Goal: Task Accomplishment & Management: Manage account settings

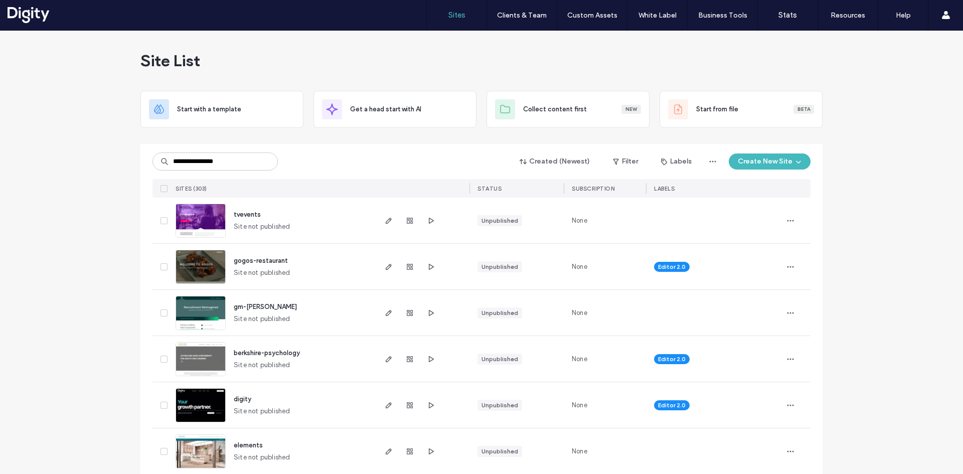
type input "**********"
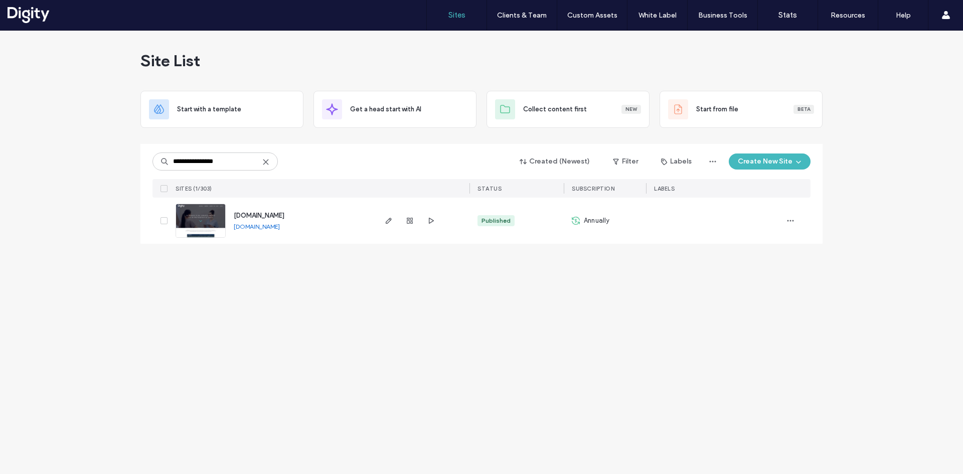
click at [388, 220] on use "button" at bounding box center [389, 221] width 6 height 6
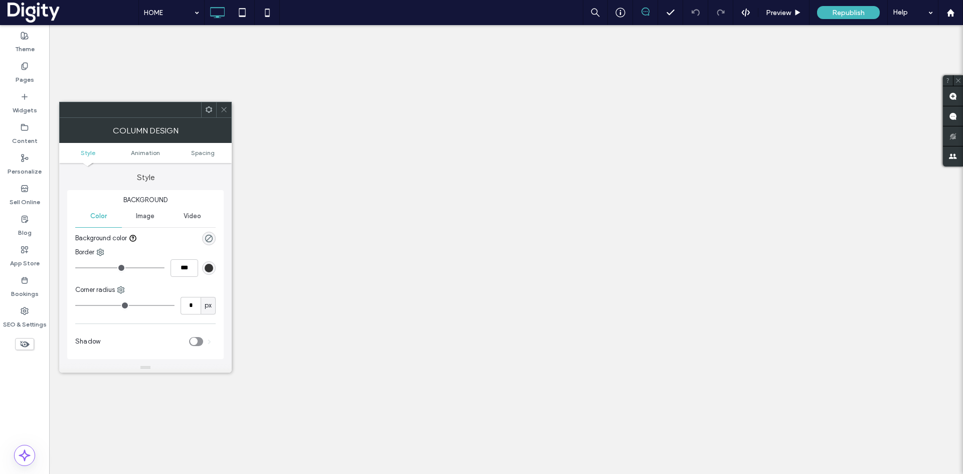
click at [224, 109] on use at bounding box center [223, 109] width 5 height 5
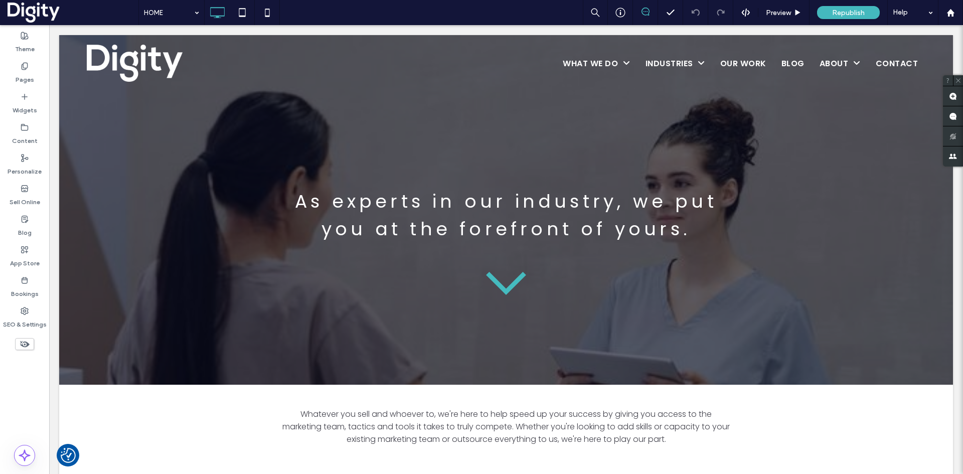
click at [155, 334] on div at bounding box center [506, 210] width 894 height 350
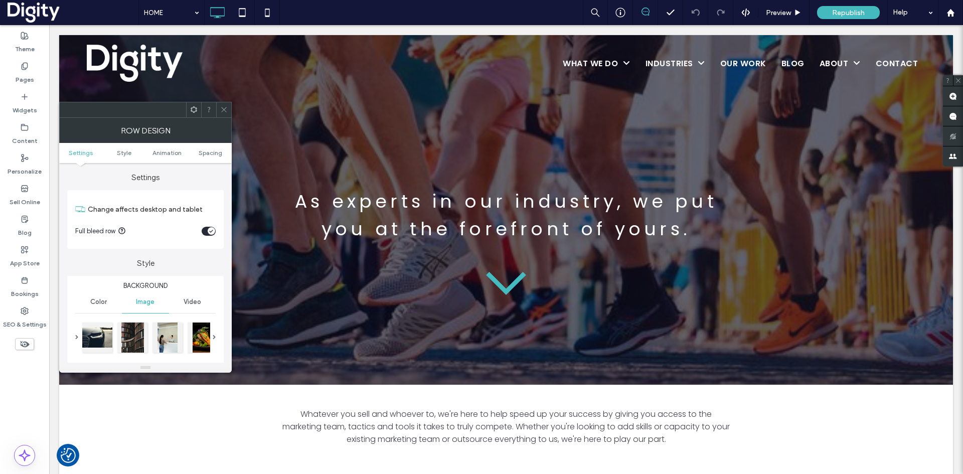
click at [224, 112] on icon at bounding box center [224, 110] width 8 height 8
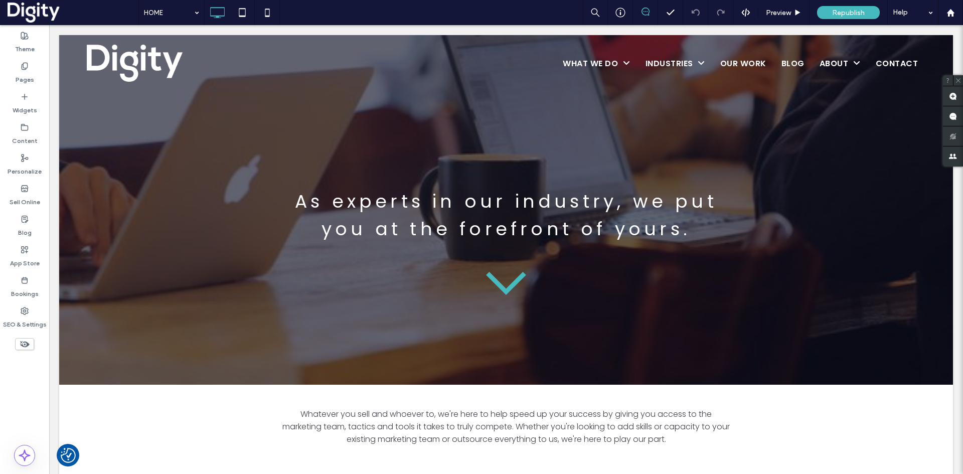
click at [142, 320] on div at bounding box center [145, 337] width 129 height 34
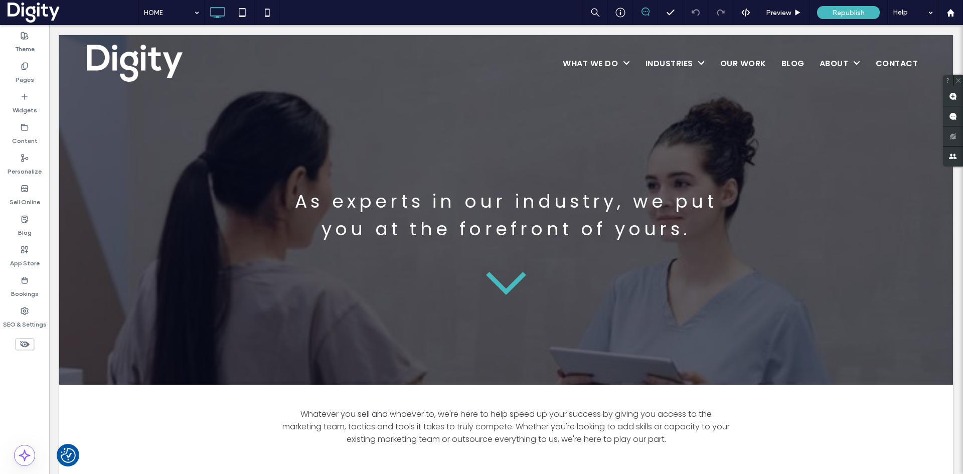
click at [78, 375] on div at bounding box center [71, 377] width 25 height 16
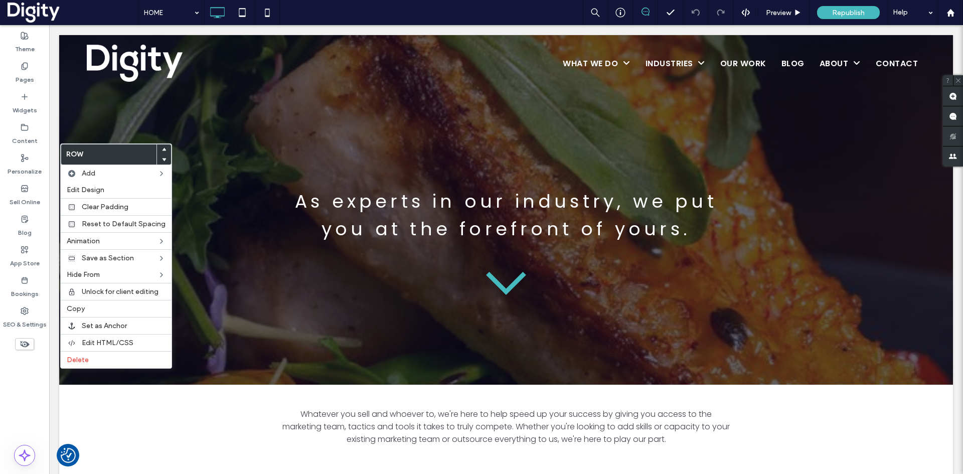
click at [91, 190] on span "Edit Design" at bounding box center [86, 190] width 38 height 9
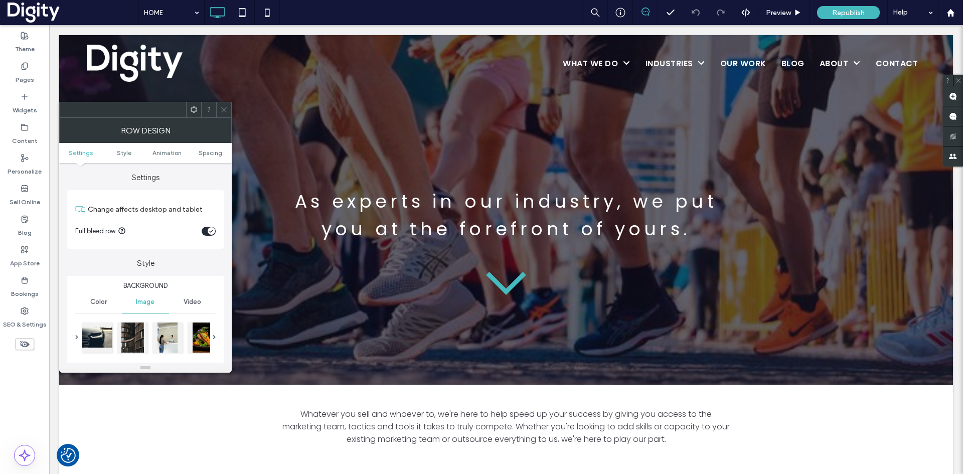
scroll to position [50, 0]
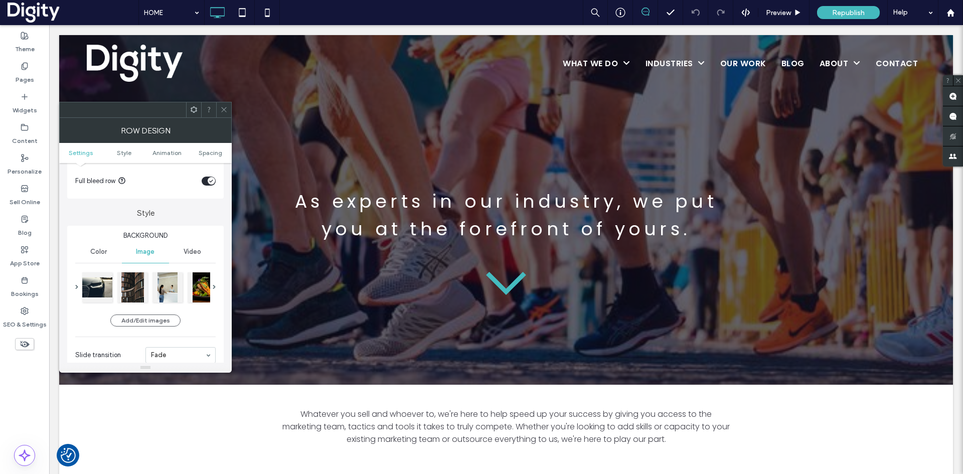
click at [133, 319] on button "Add/Edit images" at bounding box center [145, 320] width 70 height 12
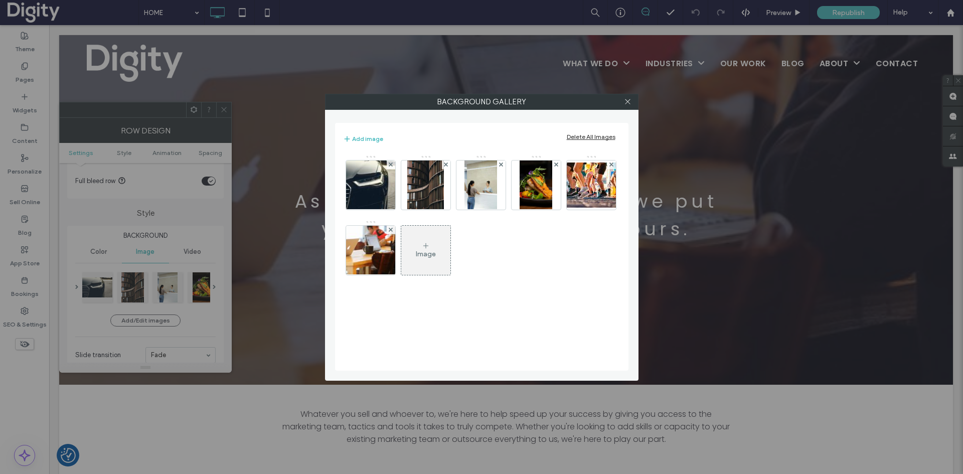
click at [363, 184] on img at bounding box center [370, 184] width 74 height 49
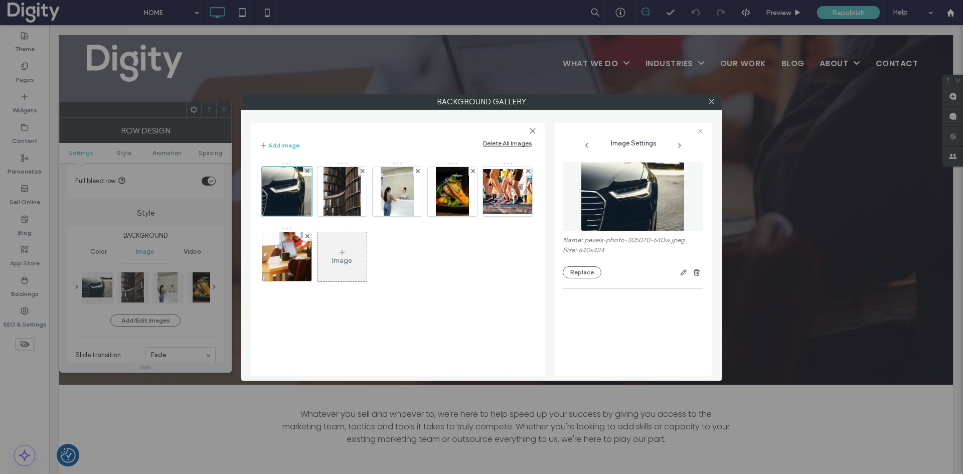
click at [583, 272] on button "Replace" at bounding box center [582, 272] width 39 height 12
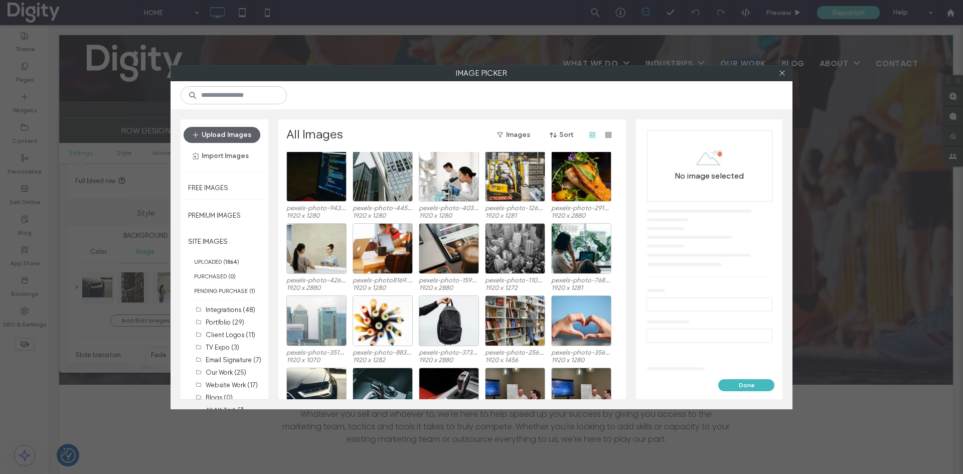
scroll to position [673, 0]
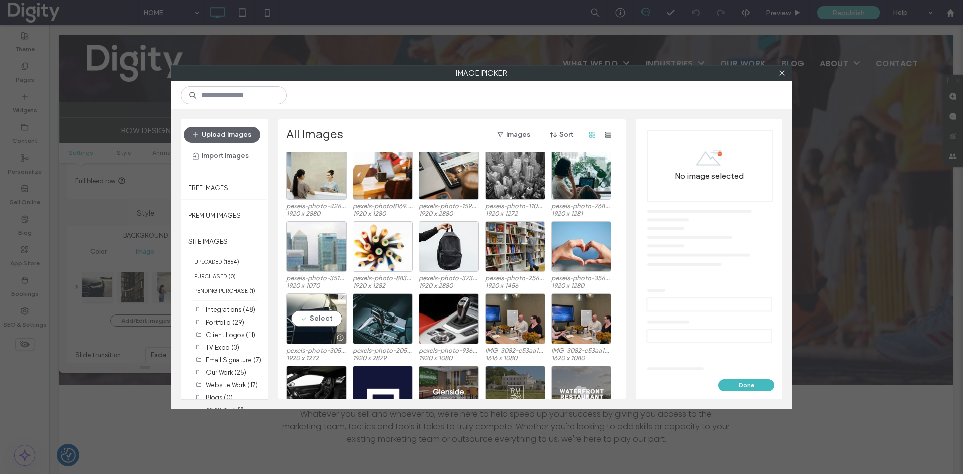
click at [316, 318] on div "Select" at bounding box center [316, 318] width 60 height 51
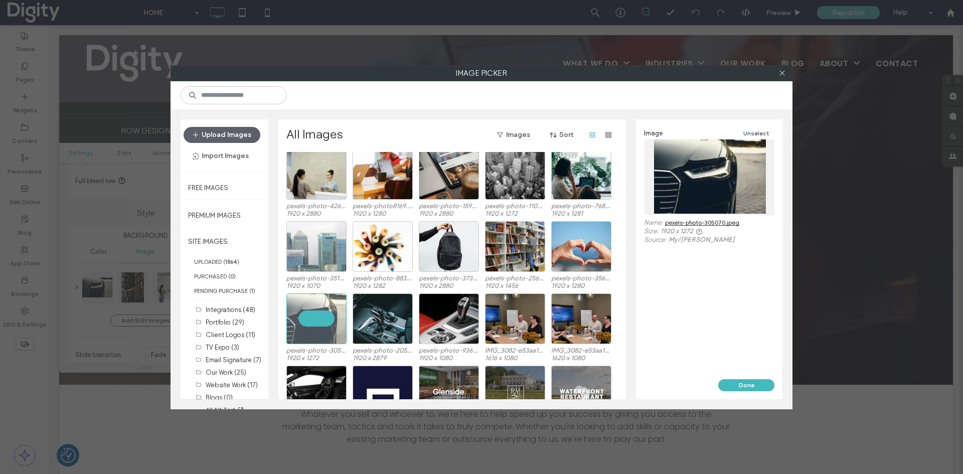
click at [740, 379] on button "Done" at bounding box center [746, 385] width 56 height 12
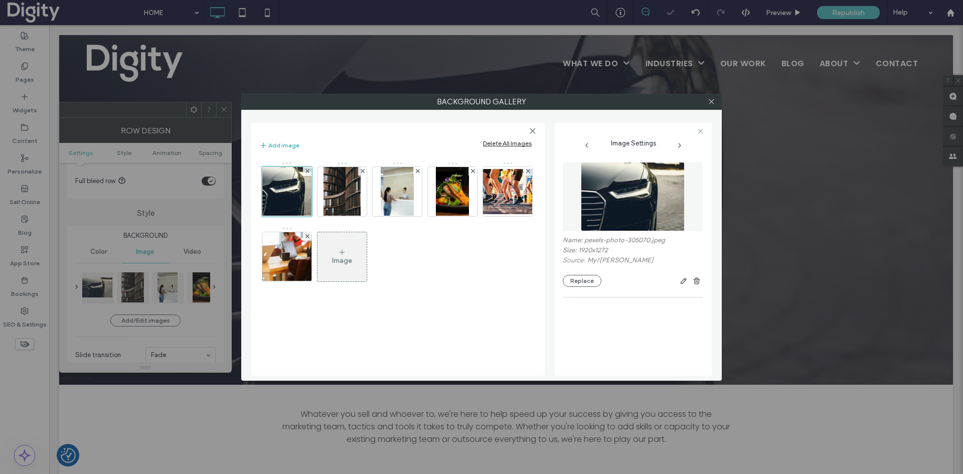
click at [331, 181] on img at bounding box center [341, 191] width 37 height 49
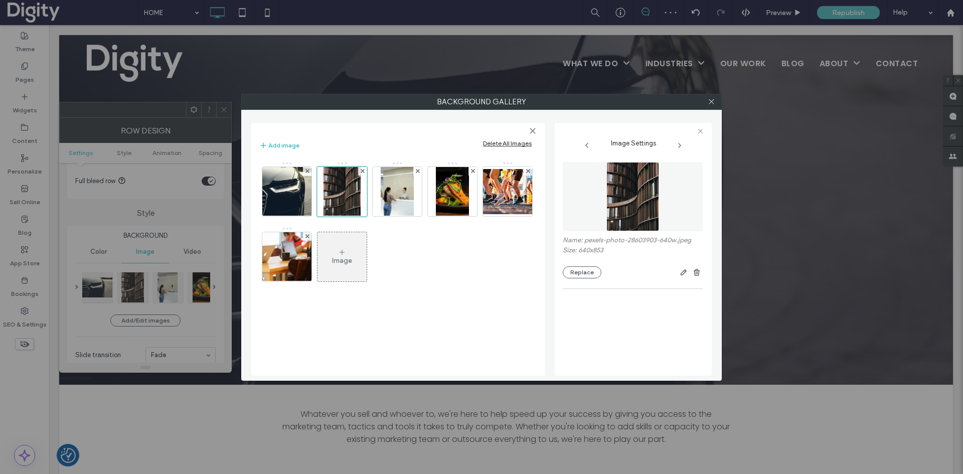
click at [581, 271] on button "Replace" at bounding box center [582, 272] width 39 height 12
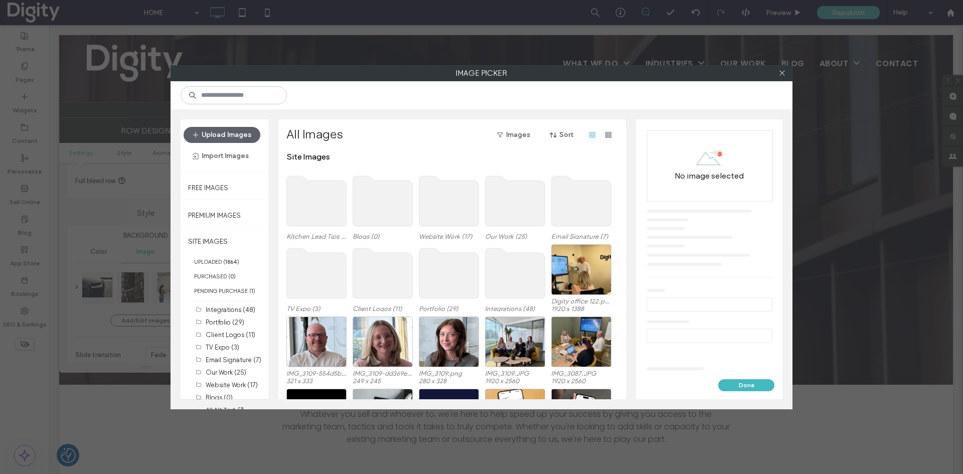
click at [784, 73] on icon at bounding box center [782, 73] width 8 height 8
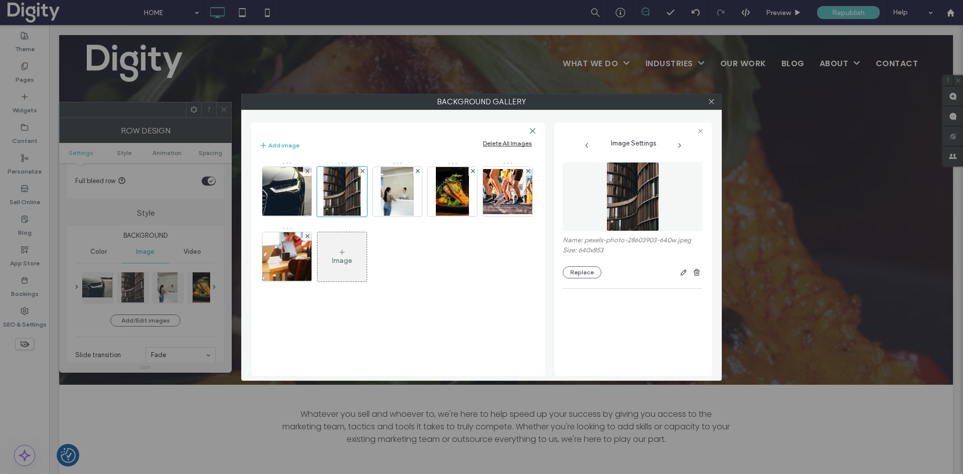
click at [581, 272] on button "Replace" at bounding box center [582, 272] width 39 height 12
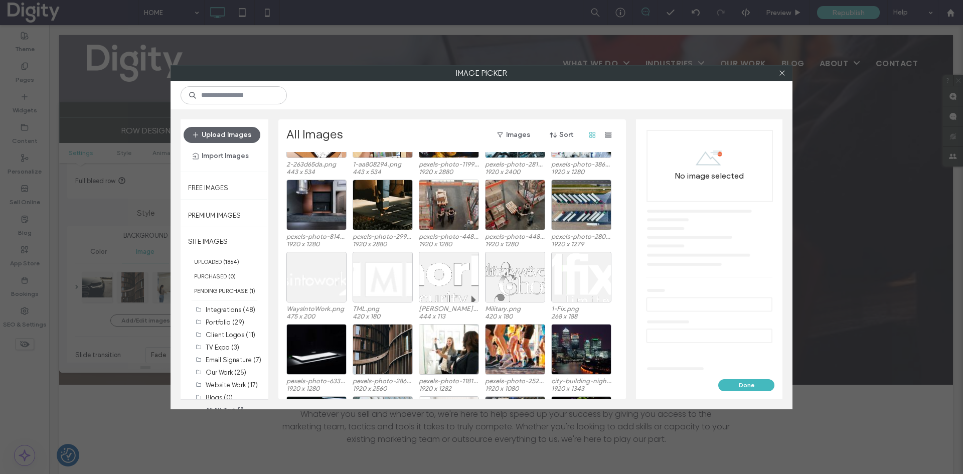
scroll to position [372, 0]
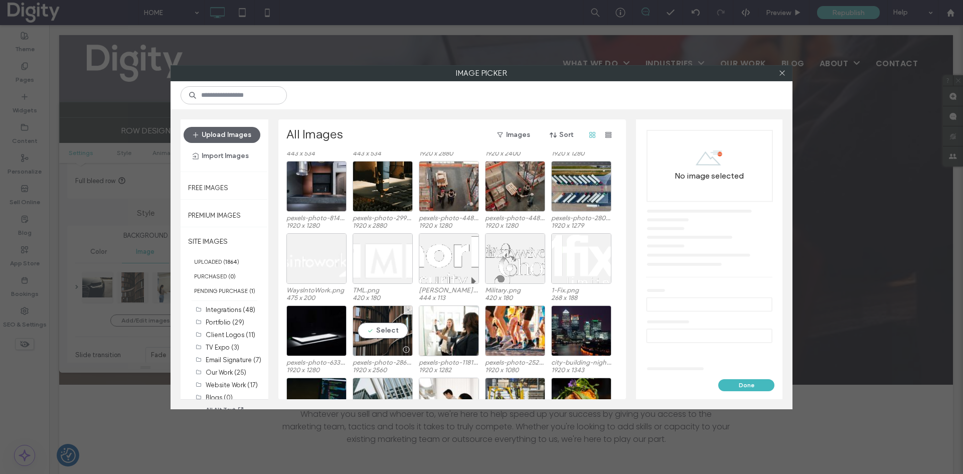
click at [388, 331] on div "Select" at bounding box center [383, 330] width 60 height 51
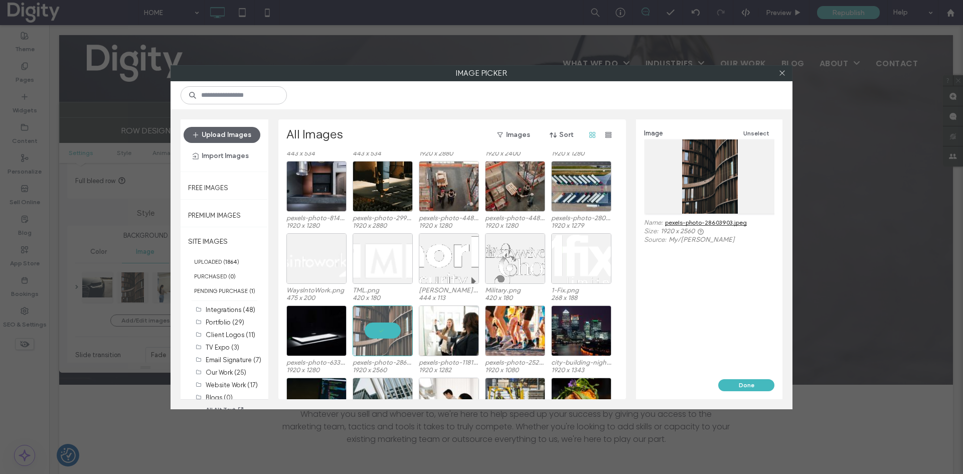
click at [742, 381] on button "Done" at bounding box center [746, 385] width 56 height 12
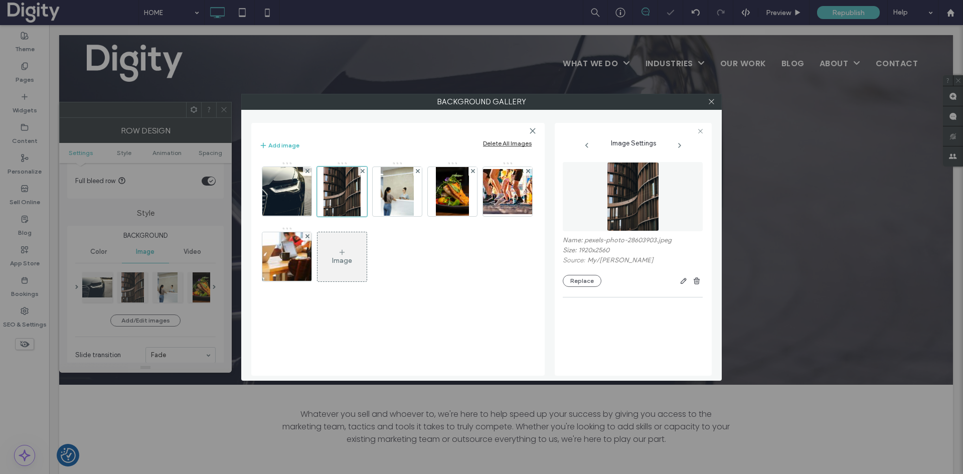
click at [390, 187] on img at bounding box center [397, 191] width 33 height 49
click at [585, 276] on button "Replace" at bounding box center [582, 272] width 39 height 12
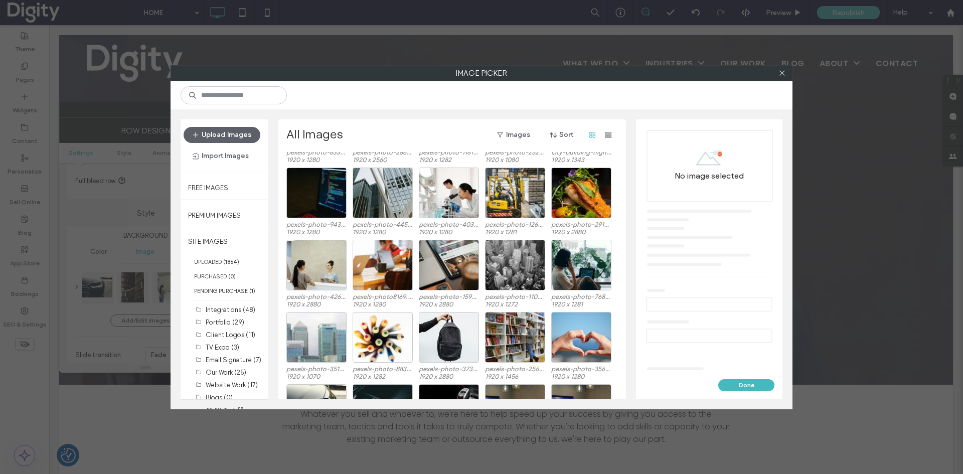
scroll to position [583, 0]
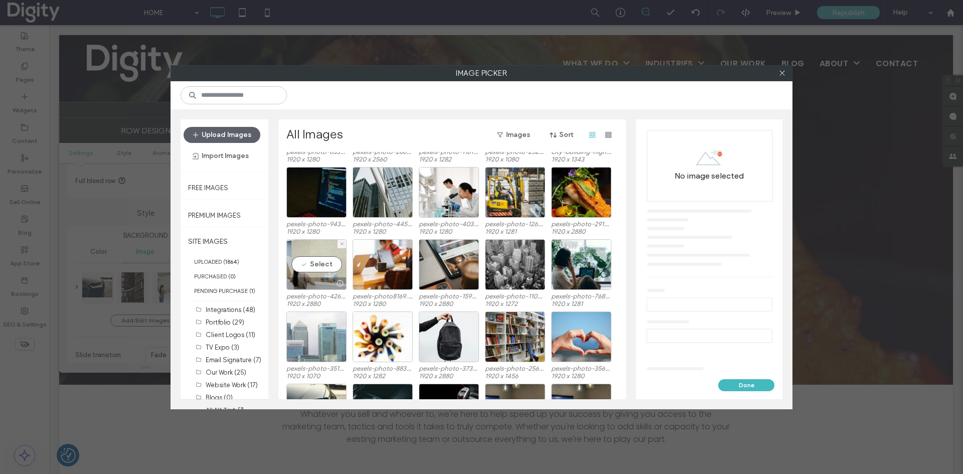
click at [308, 265] on div "Select" at bounding box center [316, 264] width 60 height 51
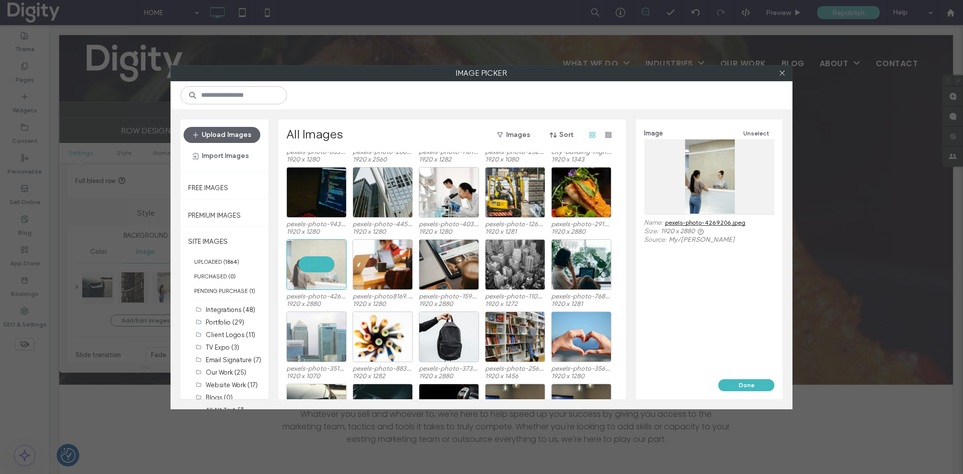
click at [730, 381] on button "Done" at bounding box center [746, 385] width 56 height 12
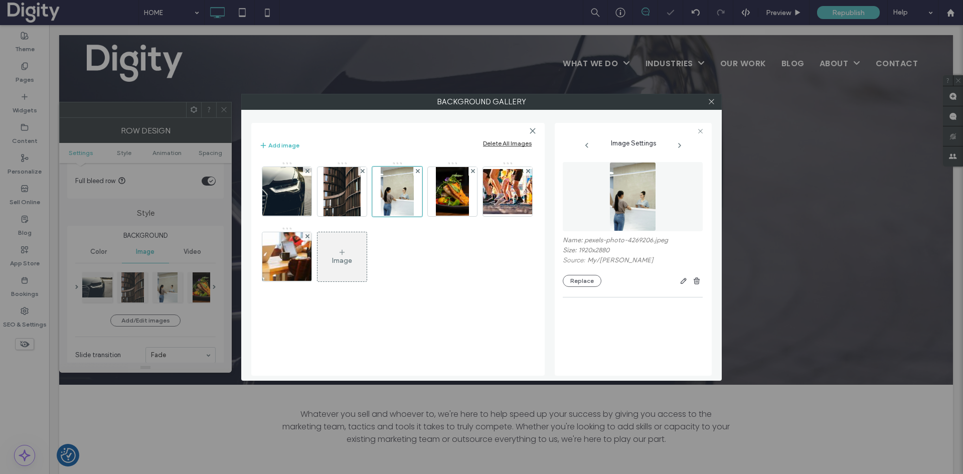
click at [450, 193] on img at bounding box center [452, 191] width 33 height 49
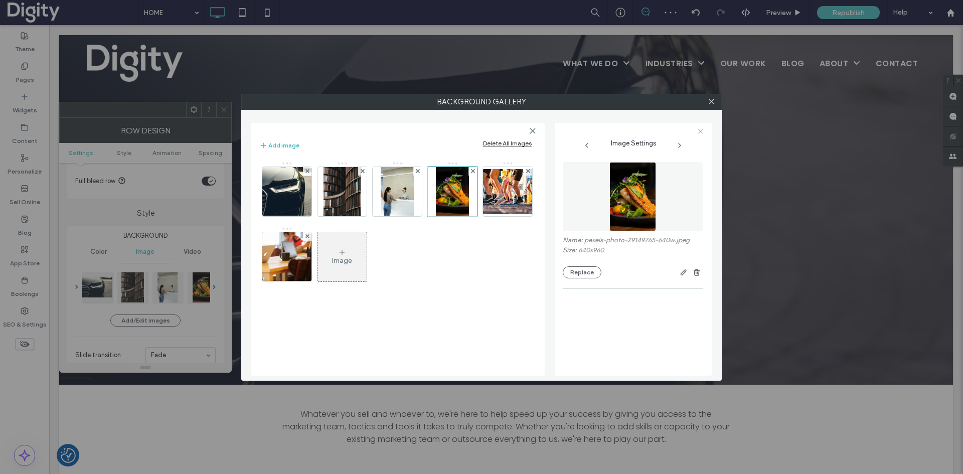
click at [589, 272] on button "Replace" at bounding box center [582, 272] width 39 height 12
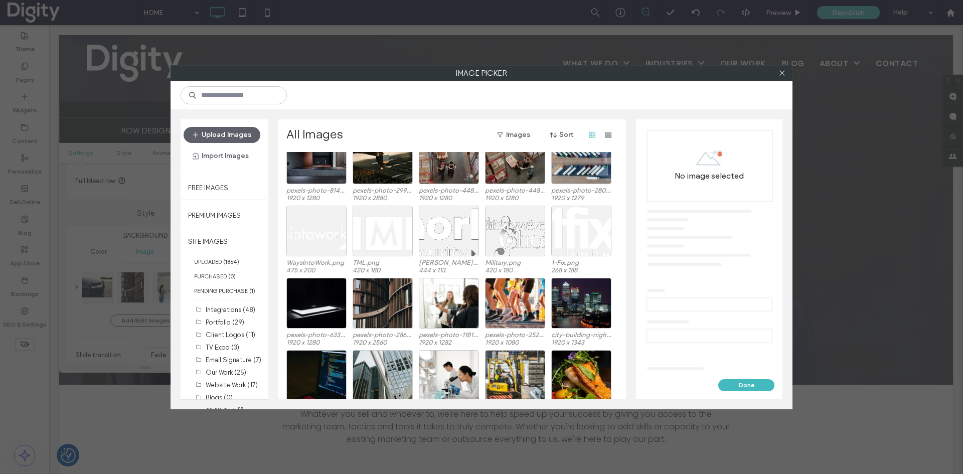
scroll to position [422, 0]
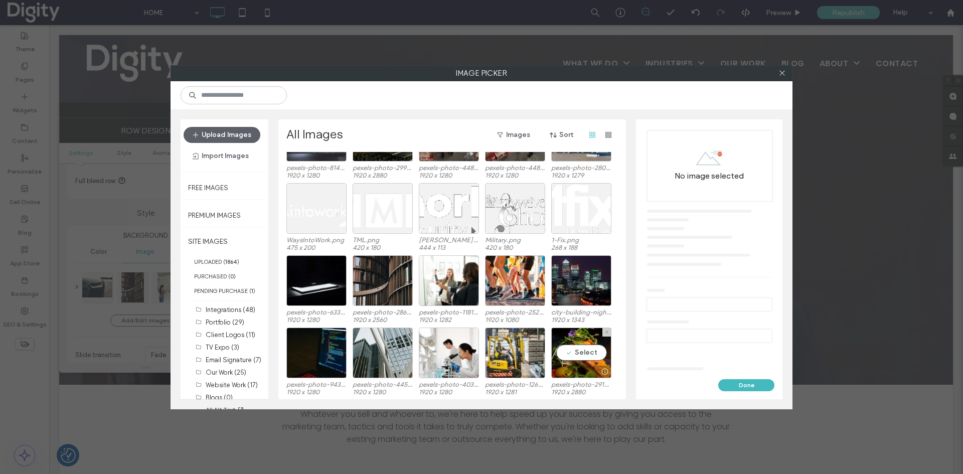
click at [575, 356] on div "Select" at bounding box center [581, 352] width 60 height 51
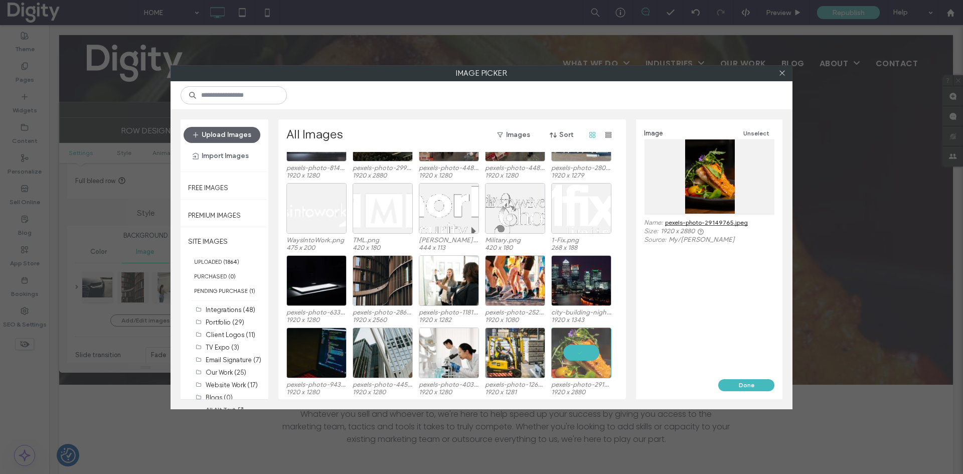
click at [732, 389] on button "Done" at bounding box center [746, 385] width 56 height 12
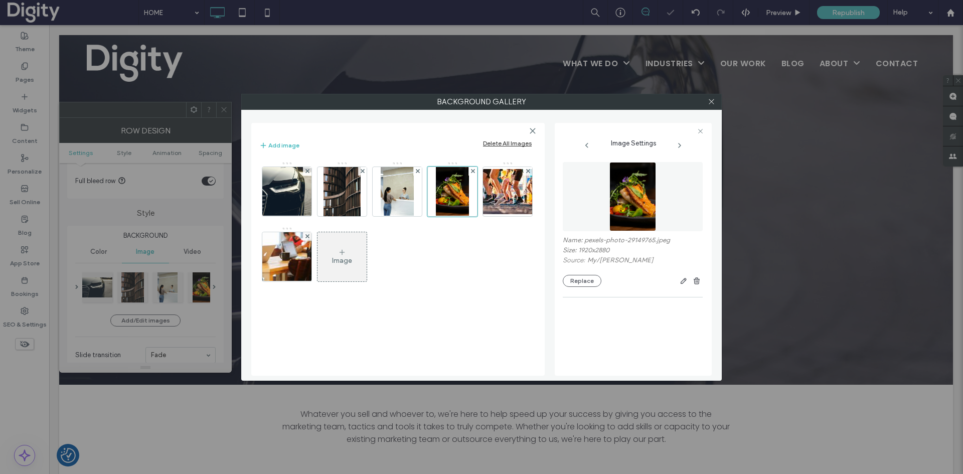
click at [496, 200] on img at bounding box center [507, 191] width 80 height 45
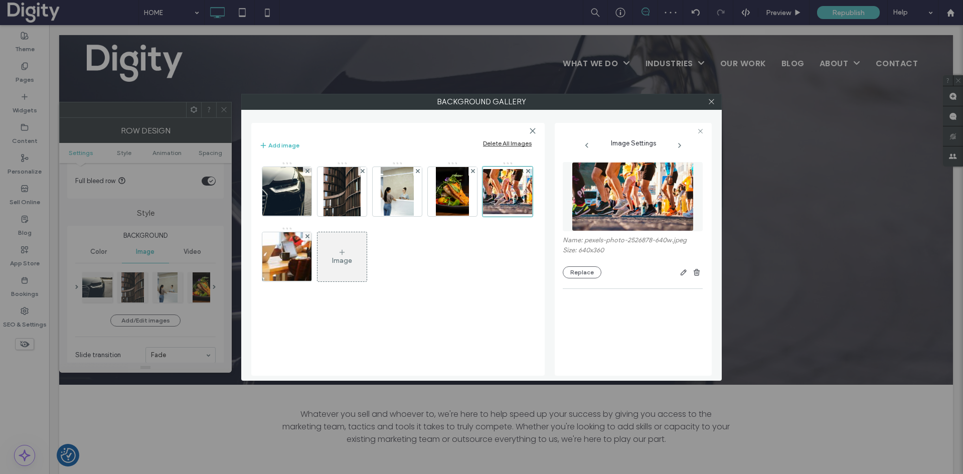
click at [588, 272] on button "Replace" at bounding box center [582, 272] width 39 height 12
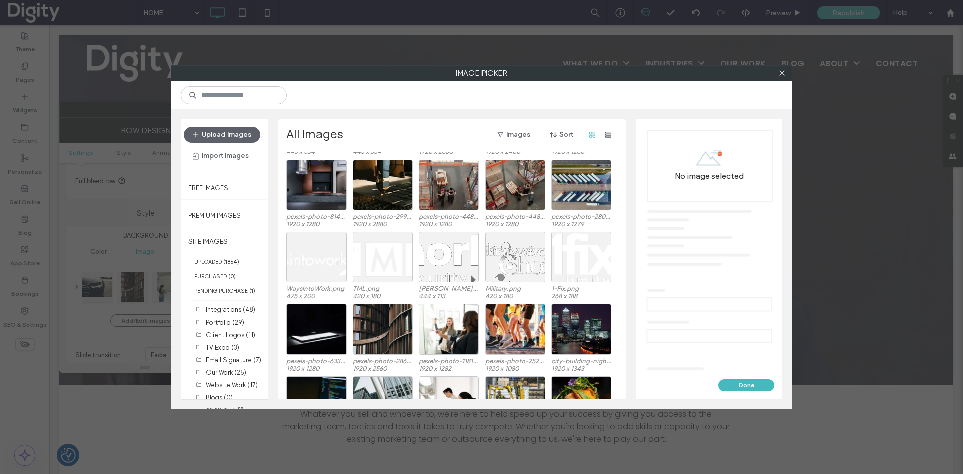
scroll to position [423, 0]
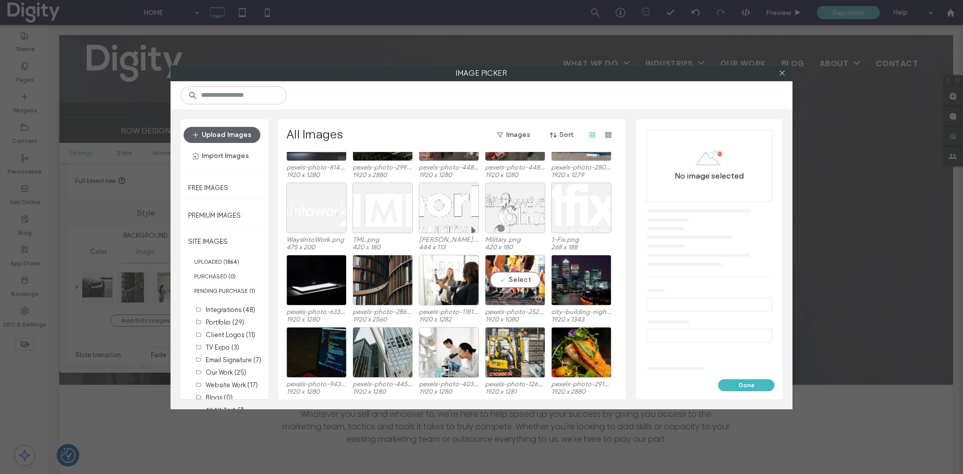
click at [507, 281] on div "Select" at bounding box center [515, 280] width 60 height 51
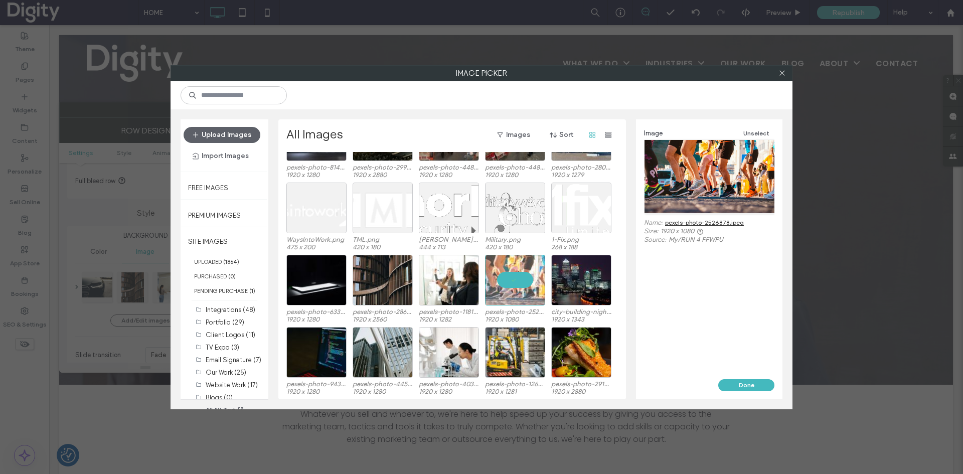
click at [751, 384] on button "Done" at bounding box center [746, 385] width 56 height 12
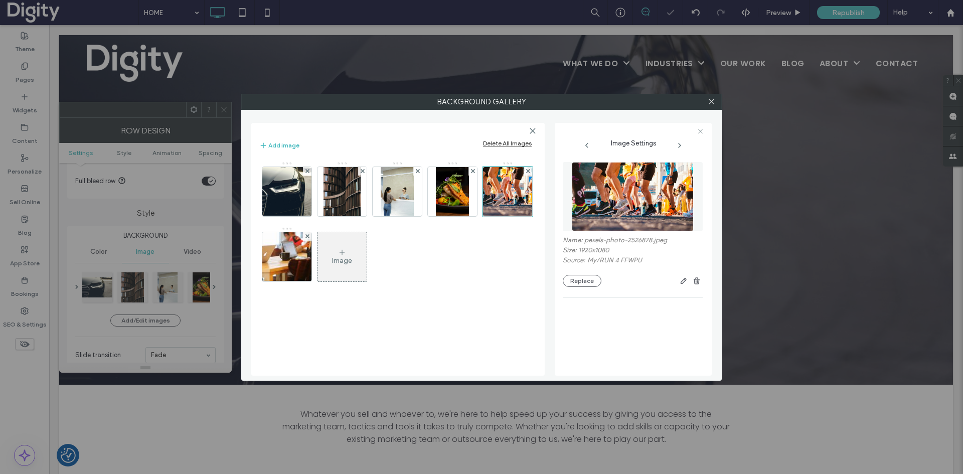
click at [288, 254] on img at bounding box center [287, 256] width 74 height 49
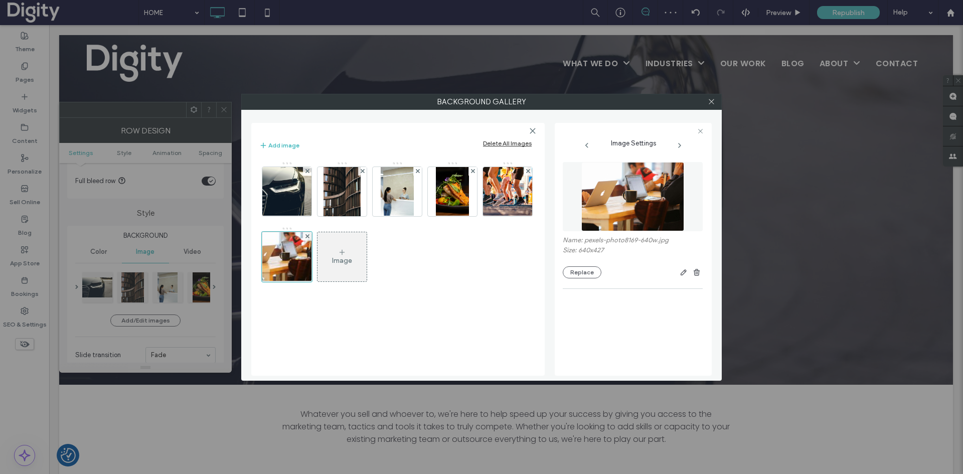
click at [575, 273] on button "Replace" at bounding box center [582, 272] width 39 height 12
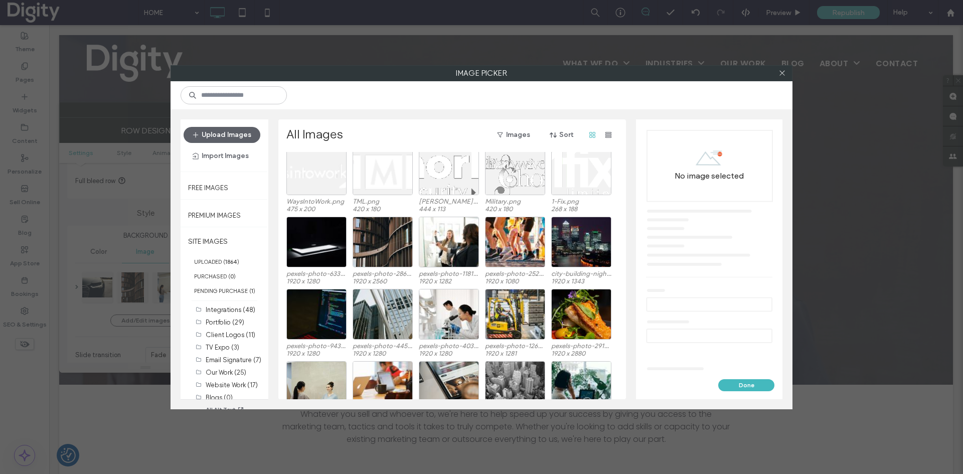
scroll to position [573, 0]
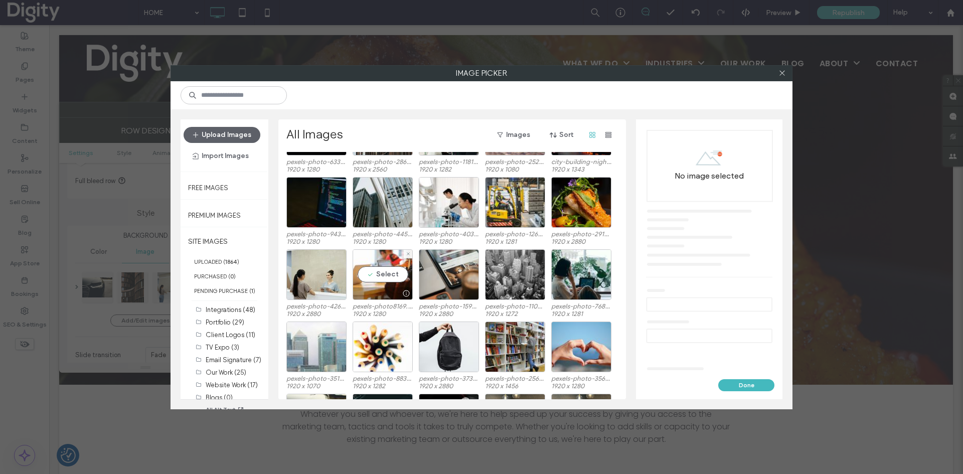
click at [380, 272] on div "Select" at bounding box center [383, 274] width 60 height 51
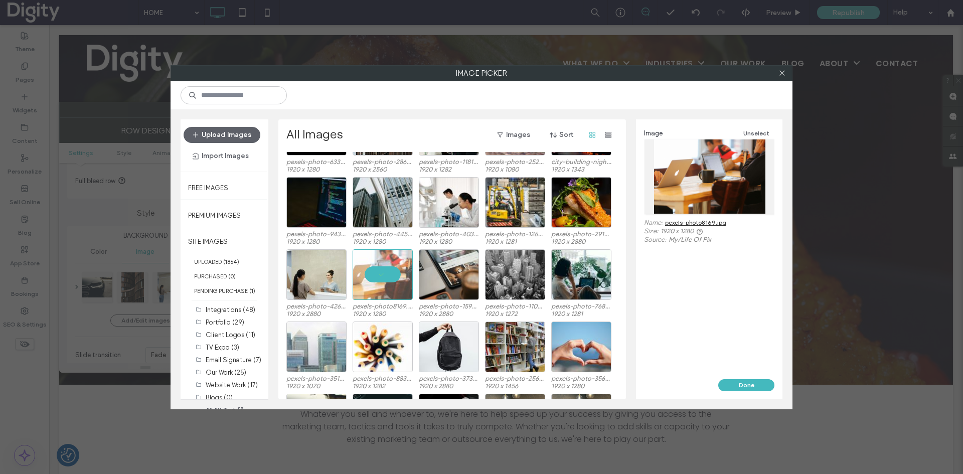
click at [730, 389] on button "Done" at bounding box center [746, 385] width 56 height 12
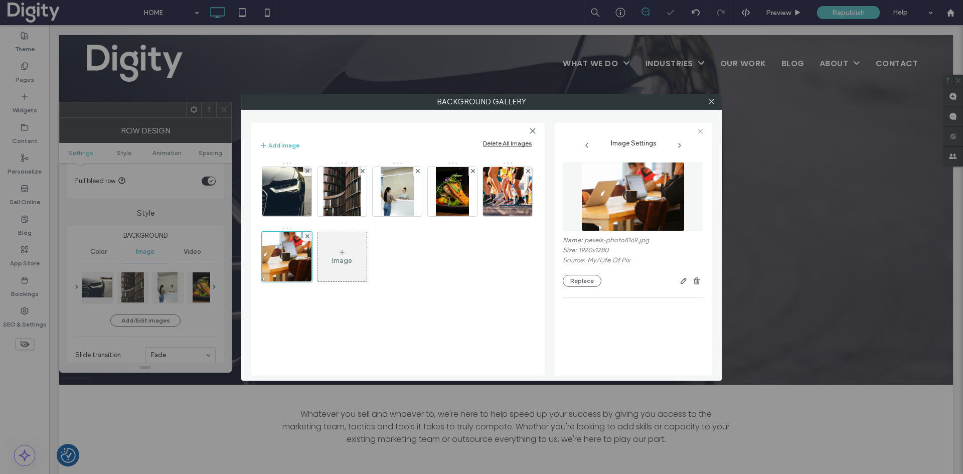
click at [715, 101] on div at bounding box center [711, 101] width 15 height 15
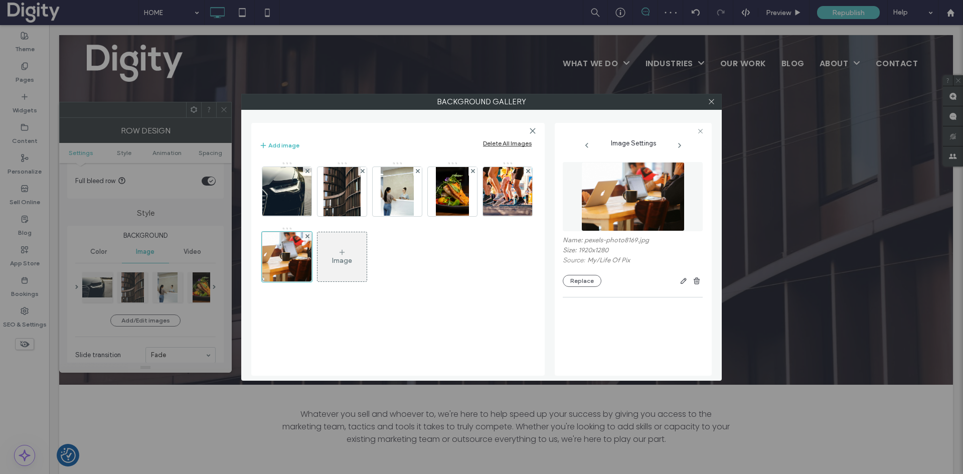
click at [711, 100] on icon at bounding box center [712, 102] width 8 height 8
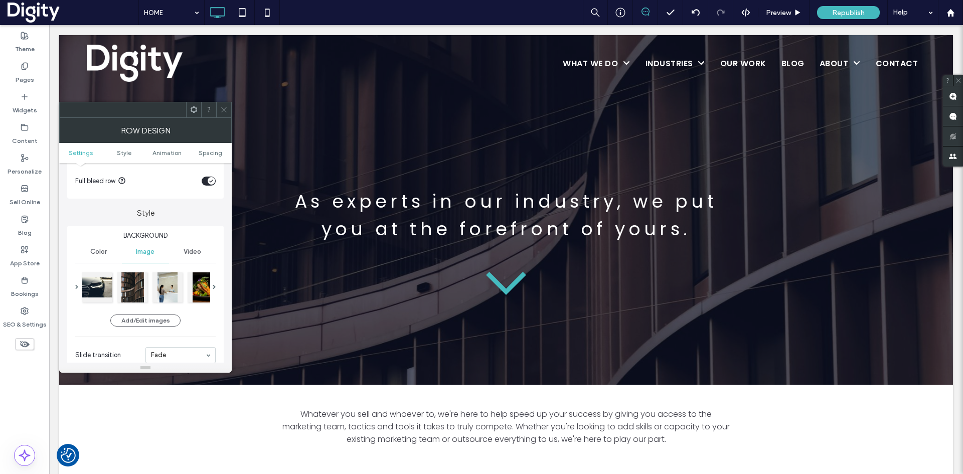
click at [226, 110] on icon at bounding box center [224, 110] width 8 height 8
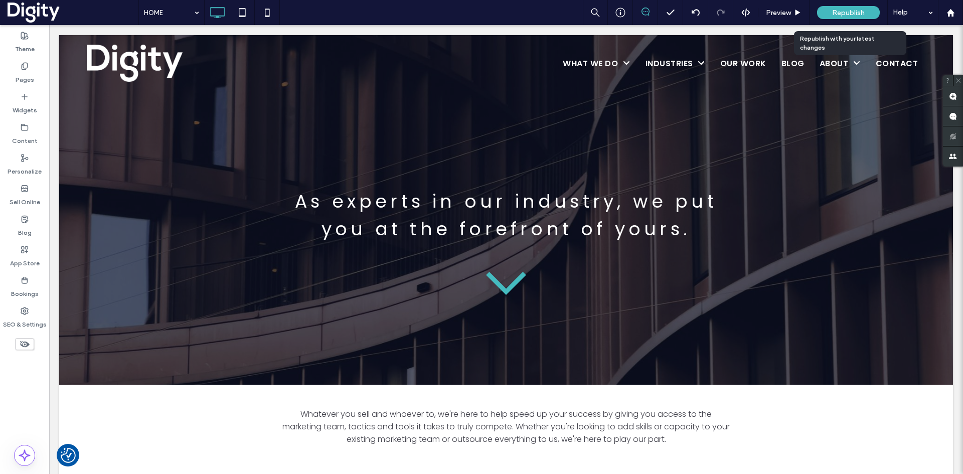
click at [843, 12] on span "Republish" at bounding box center [848, 13] width 33 height 9
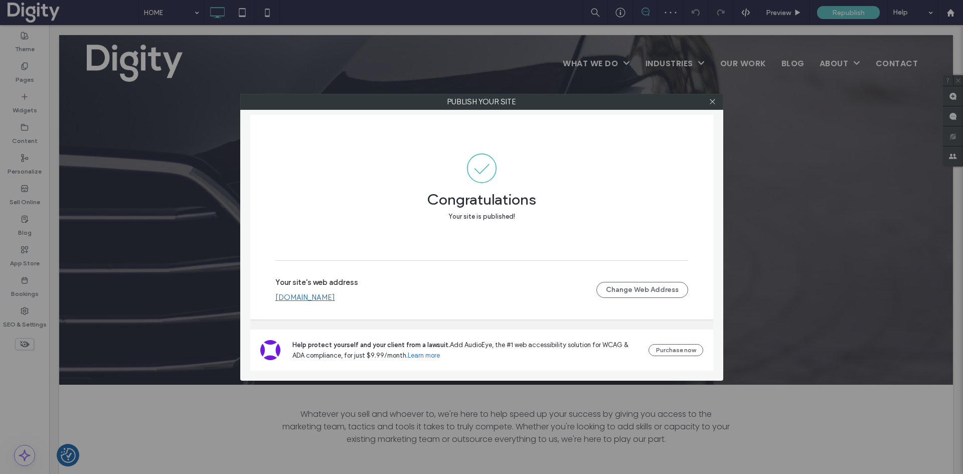
click at [319, 296] on link "[DOMAIN_NAME]" at bounding box center [305, 297] width 60 height 9
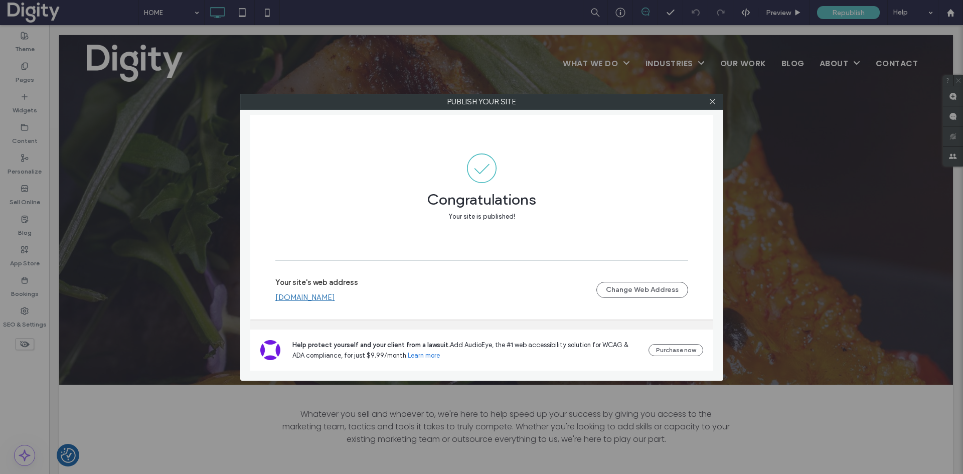
click at [712, 102] on icon at bounding box center [713, 102] width 8 height 8
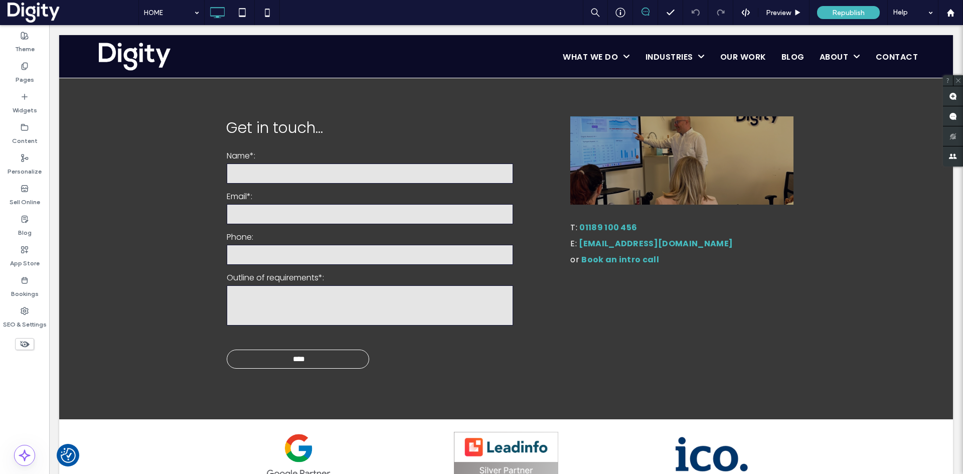
scroll to position [2006, 0]
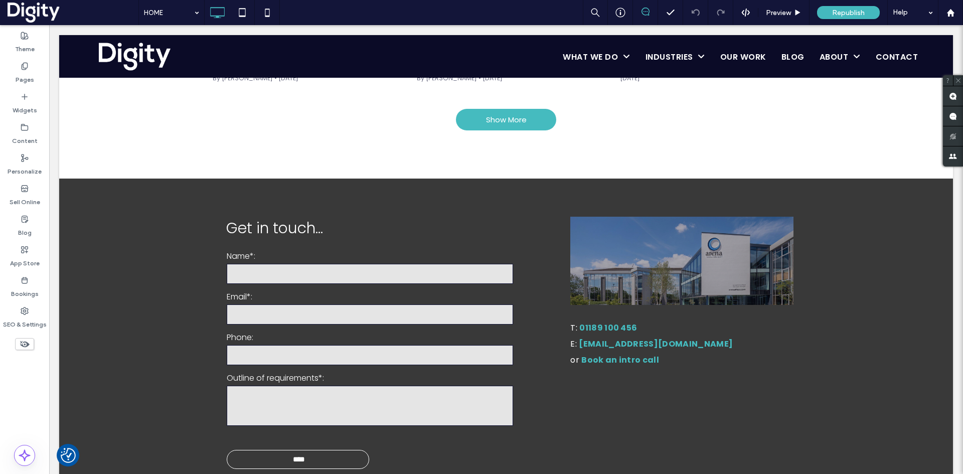
click at [75, 179] on div at bounding box center [71, 187] width 25 height 16
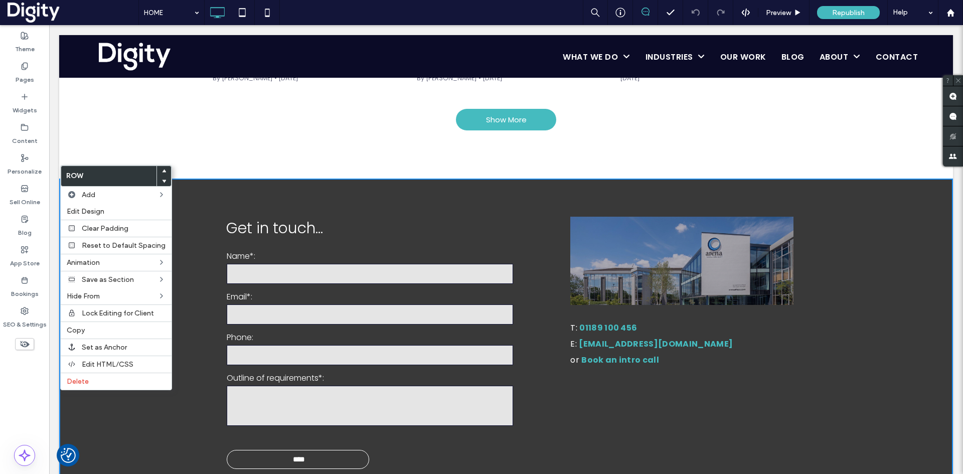
click at [83, 211] on span "Edit Design" at bounding box center [86, 211] width 38 height 9
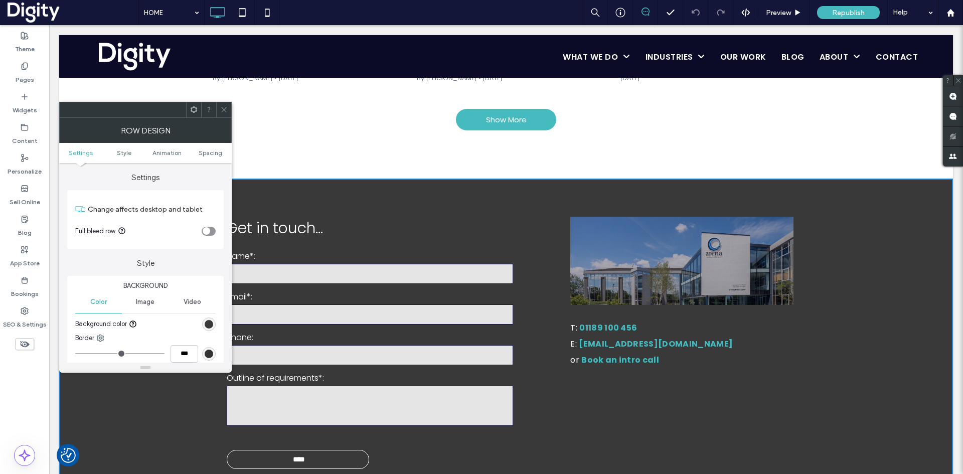
click at [209, 326] on div "rgb(57, 57, 57)" at bounding box center [209, 324] width 9 height 9
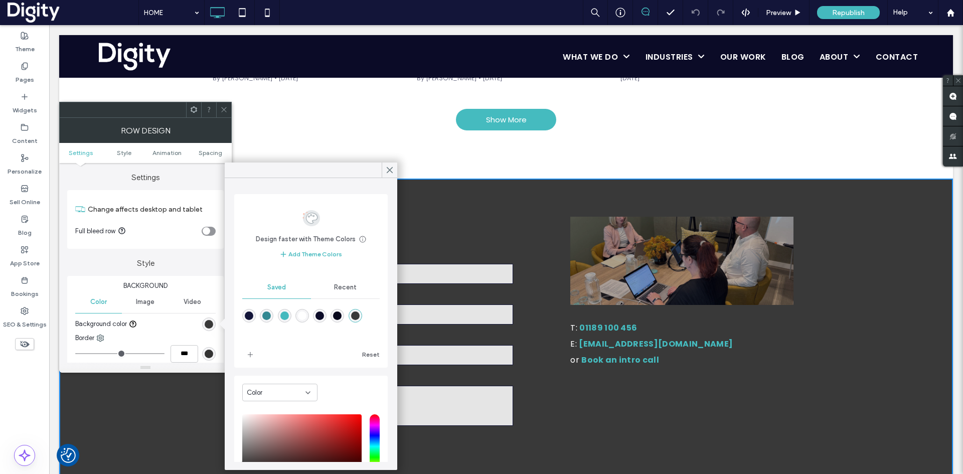
click at [341, 315] on div "rgba(7,7,27,1)" at bounding box center [337, 315] width 9 height 9
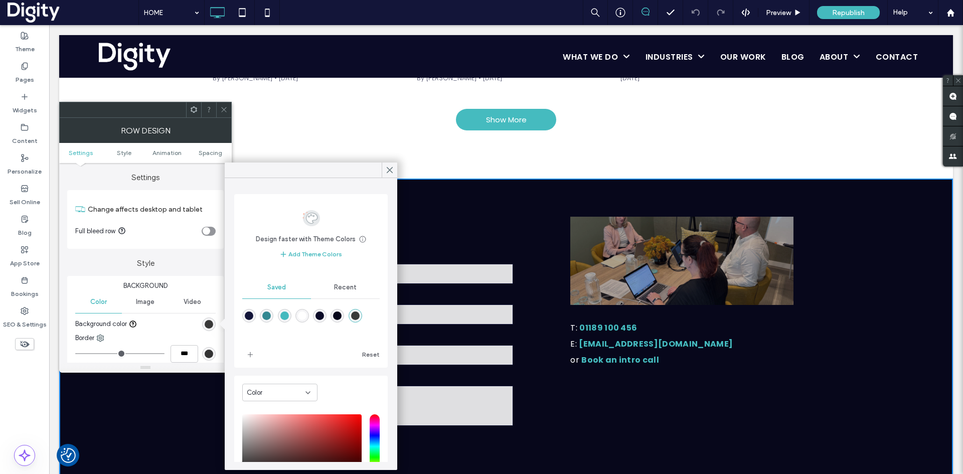
type input "*******"
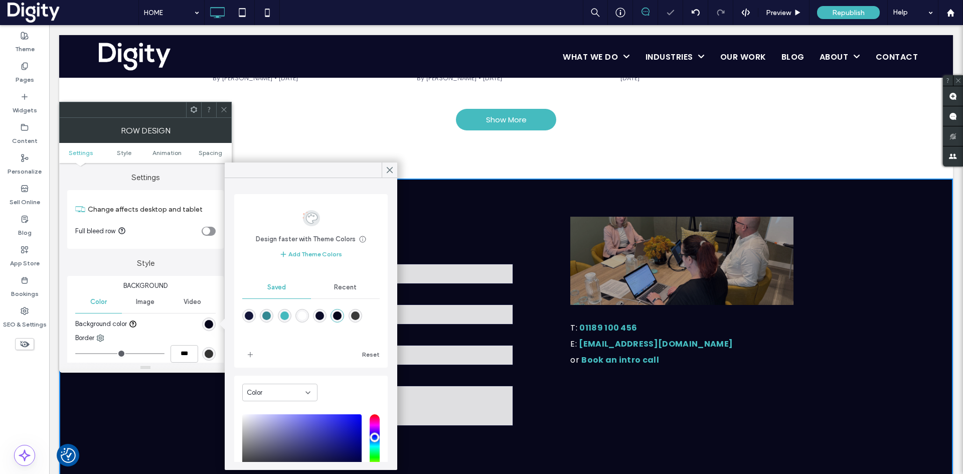
click at [391, 169] on icon at bounding box center [389, 169] width 9 height 9
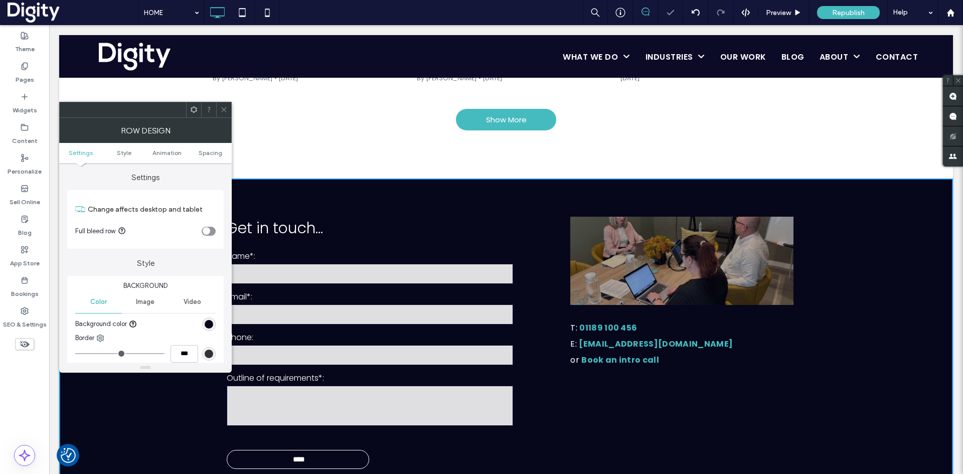
click at [222, 108] on icon at bounding box center [224, 110] width 8 height 8
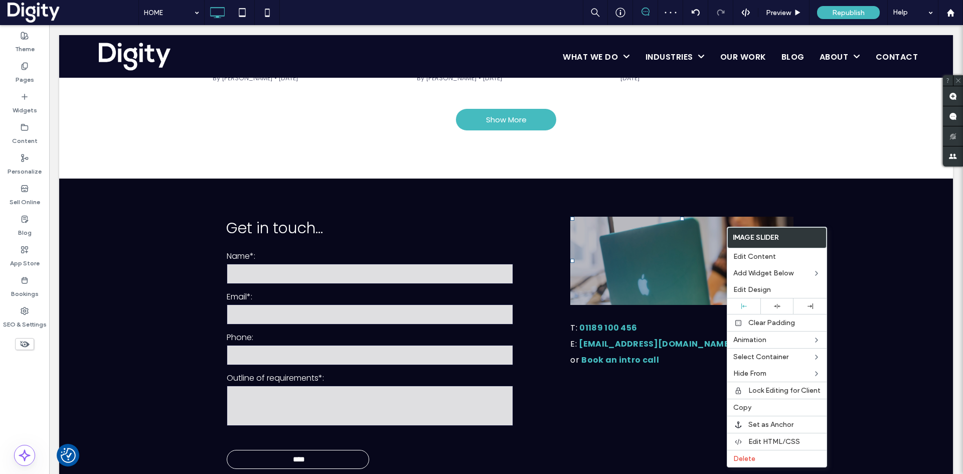
click at [752, 459] on span "Delete" at bounding box center [744, 458] width 22 height 9
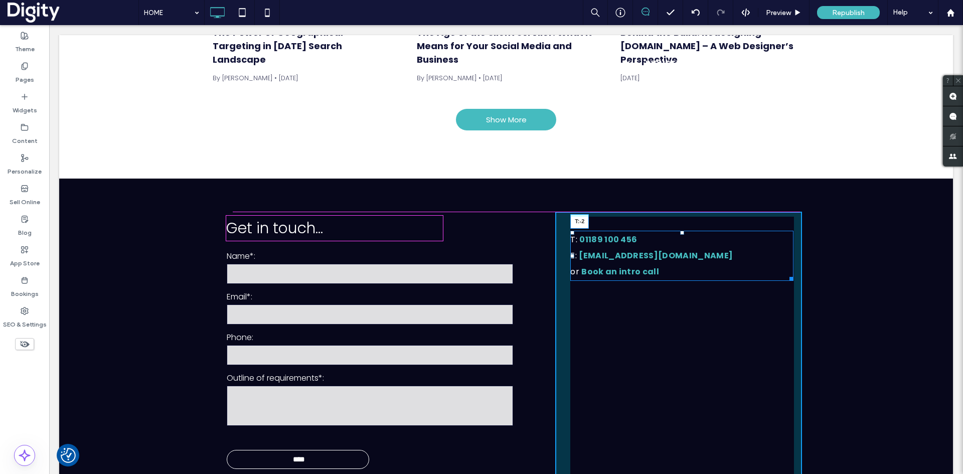
drag, startPoint x: 676, startPoint y: 219, endPoint x: 677, endPoint y: 203, distance: 16.1
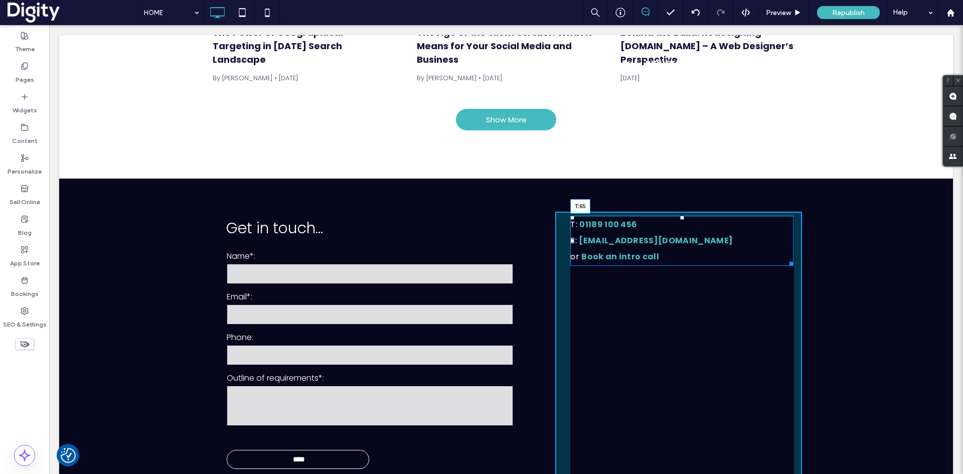
drag, startPoint x: 677, startPoint y: 204, endPoint x: 752, endPoint y: 211, distance: 74.6
click at [680, 220] on div at bounding box center [682, 218] width 4 height 4
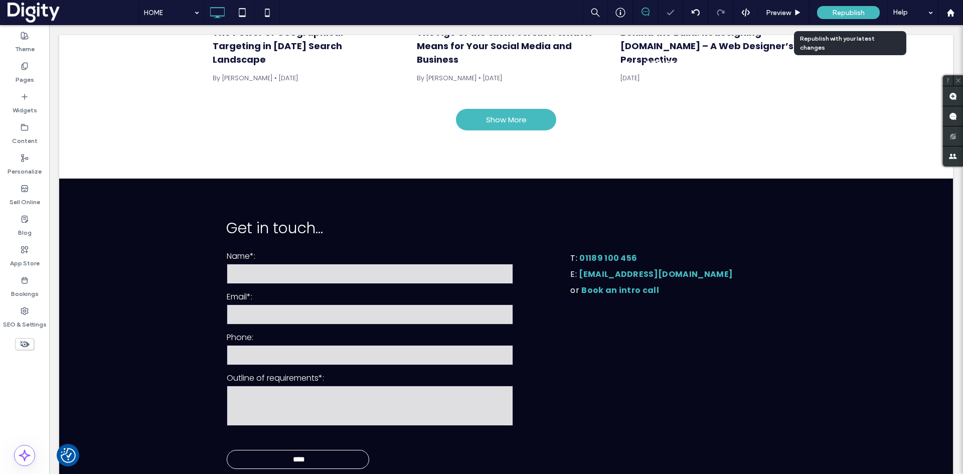
click at [843, 12] on span "Republish" at bounding box center [848, 13] width 33 height 9
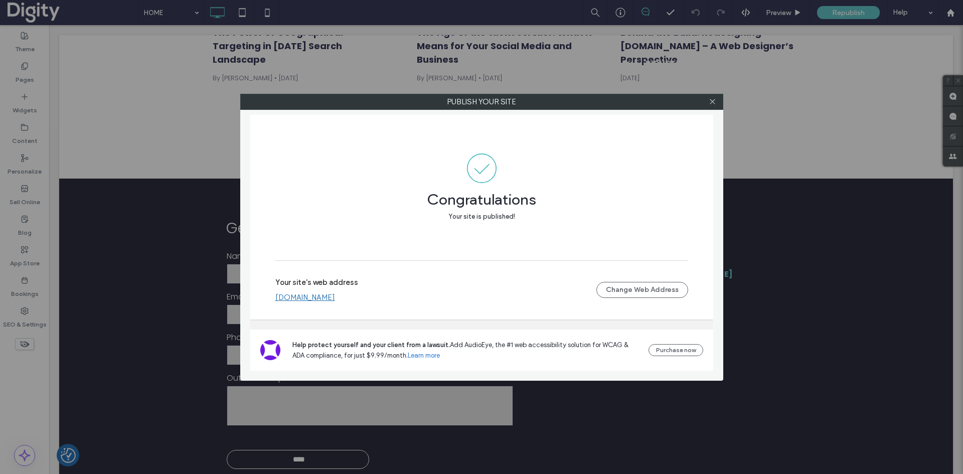
click at [714, 100] on use at bounding box center [712, 101] width 5 height 5
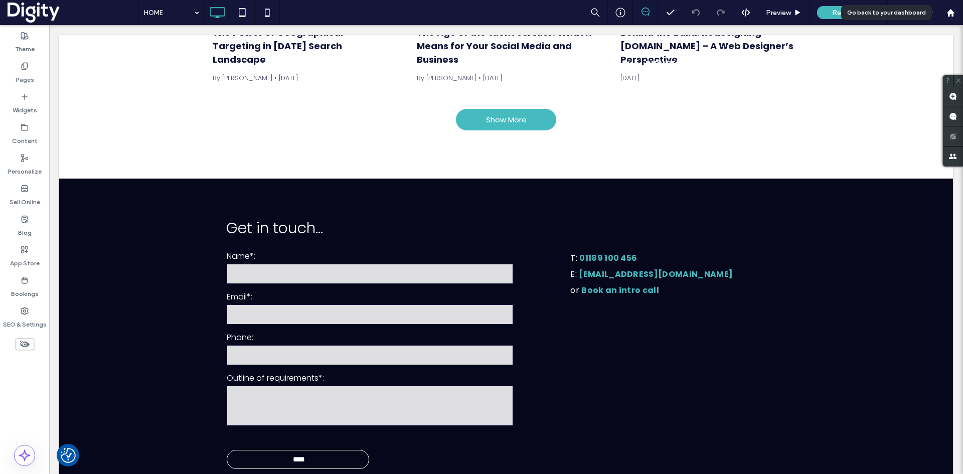
click at [951, 10] on use at bounding box center [950, 13] width 8 height 8
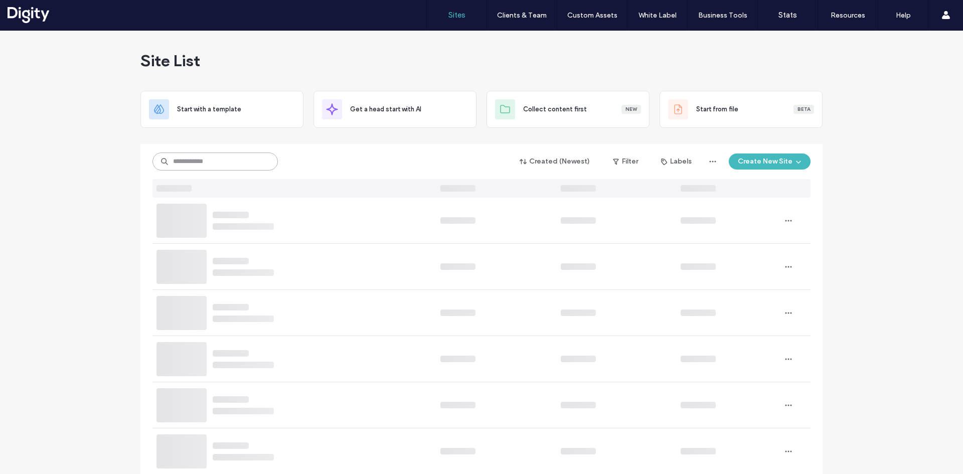
click at [244, 168] on input at bounding box center [214, 161] width 125 height 18
click at [240, 161] on input at bounding box center [214, 161] width 125 height 18
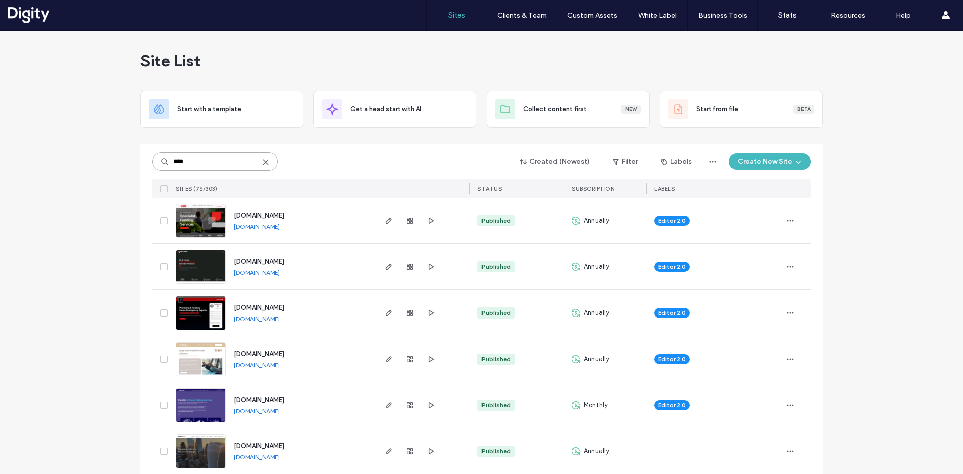
click at [240, 161] on input "****" at bounding box center [214, 161] width 125 height 18
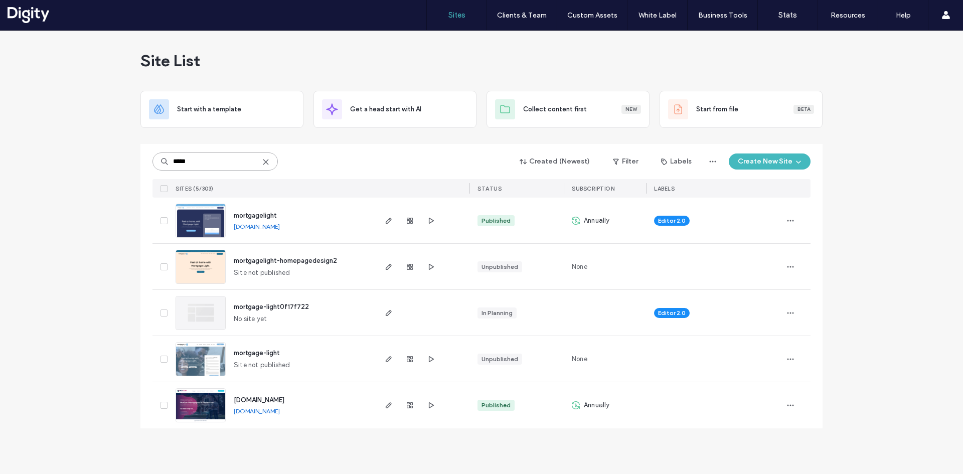
type input "*****"
click at [390, 221] on use "button" at bounding box center [389, 221] width 6 height 6
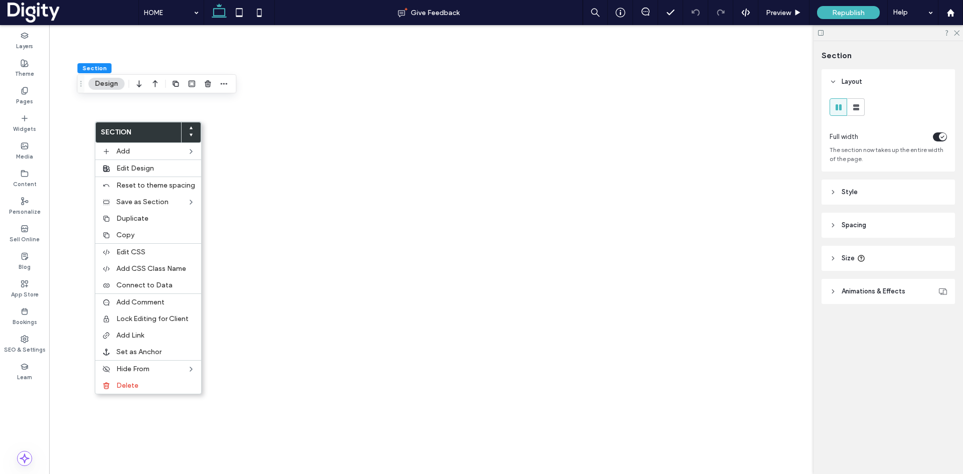
click at [150, 369] on label "Hide From" at bounding box center [151, 369] width 71 height 9
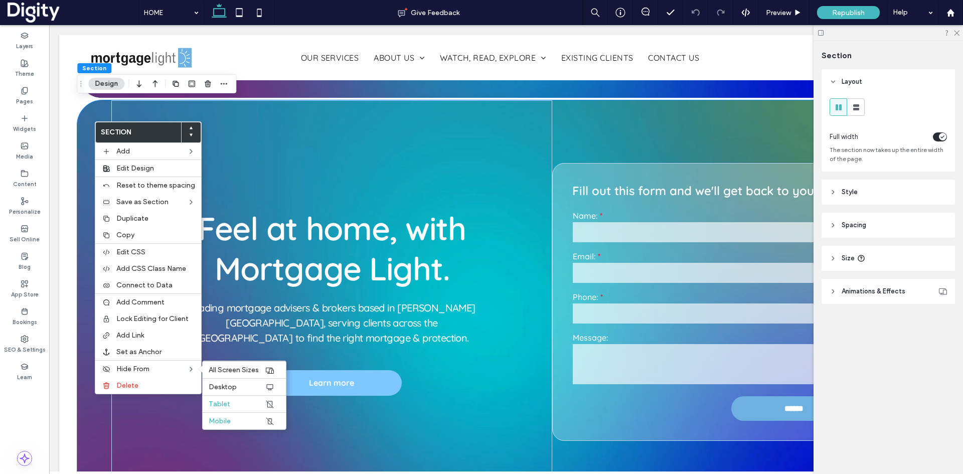
scroll to position [0, 295]
click at [232, 368] on span "All Screen Sizes" at bounding box center [234, 370] width 50 height 9
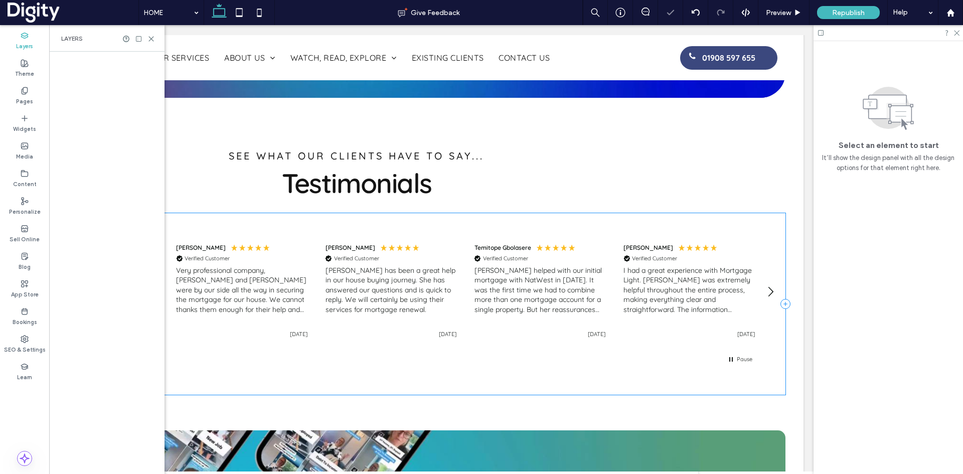
scroll to position [150, 0]
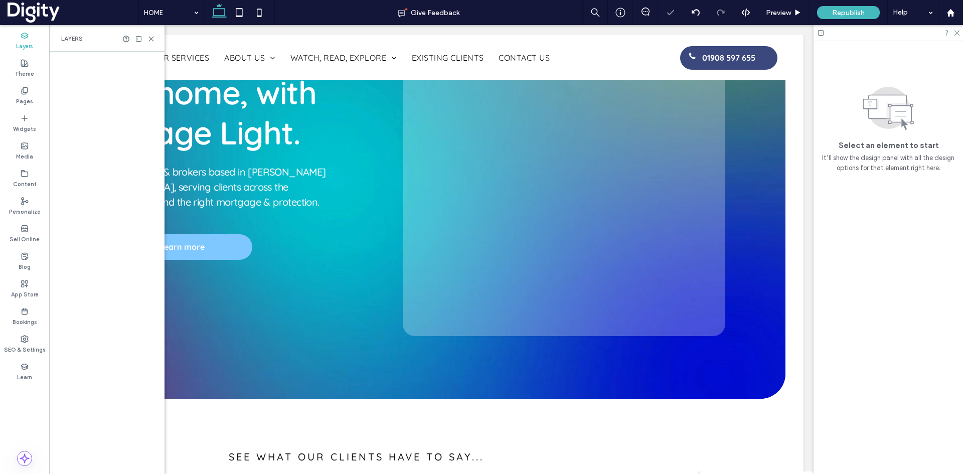
drag, startPoint x: 149, startPoint y: 39, endPoint x: 250, endPoint y: 15, distance: 103.3
click at [149, 39] on icon at bounding box center [151, 39] width 8 height 8
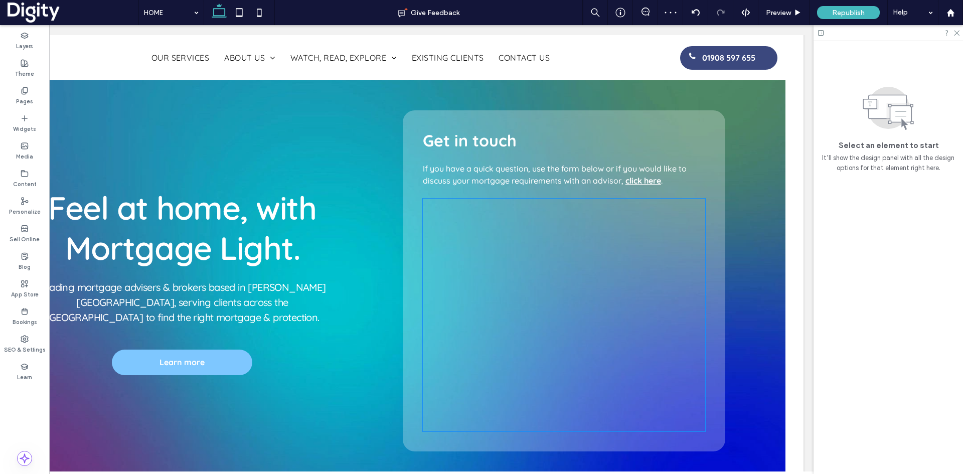
scroll to position [50, 0]
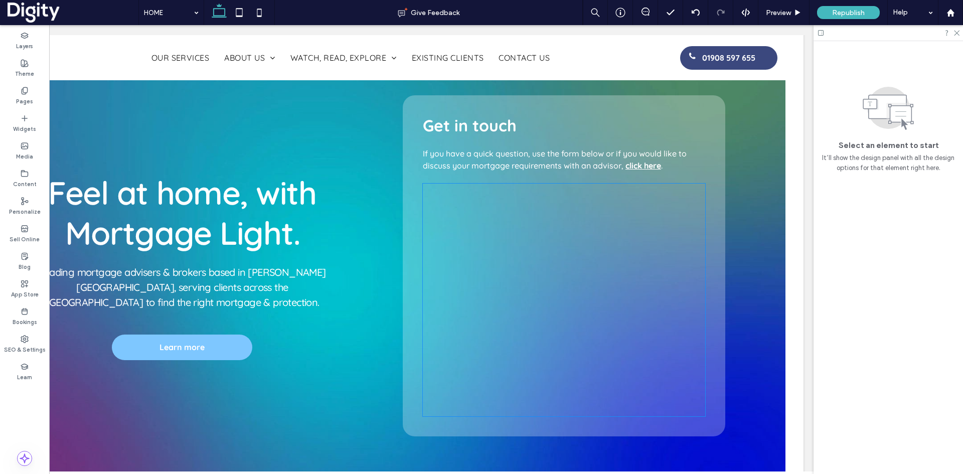
click at [487, 220] on div at bounding box center [564, 300] width 282 height 233
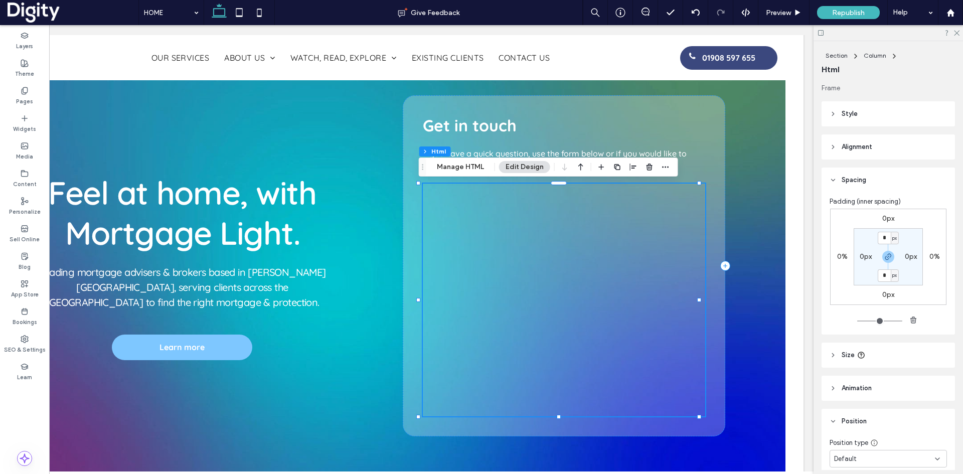
scroll to position [0, 443]
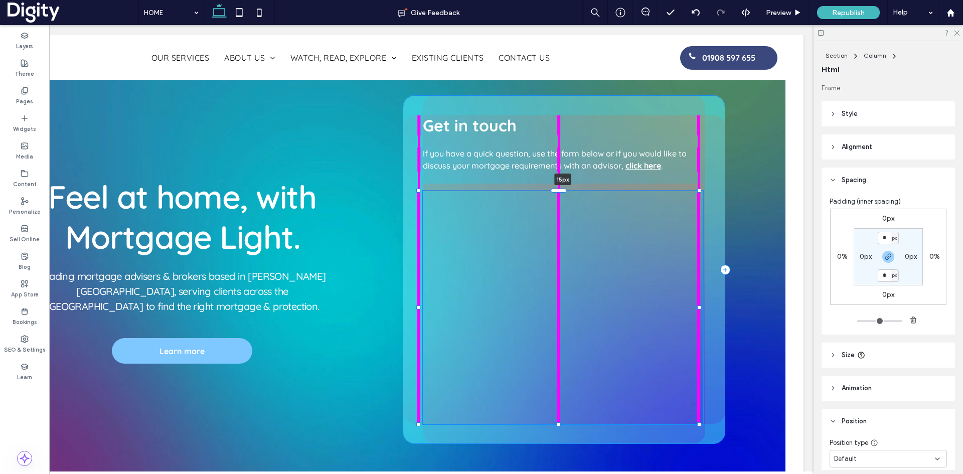
drag, startPoint x: 557, startPoint y: 184, endPoint x: 559, endPoint y: 192, distance: 7.7
click at [559, 192] on div at bounding box center [559, 191] width 16 height 4
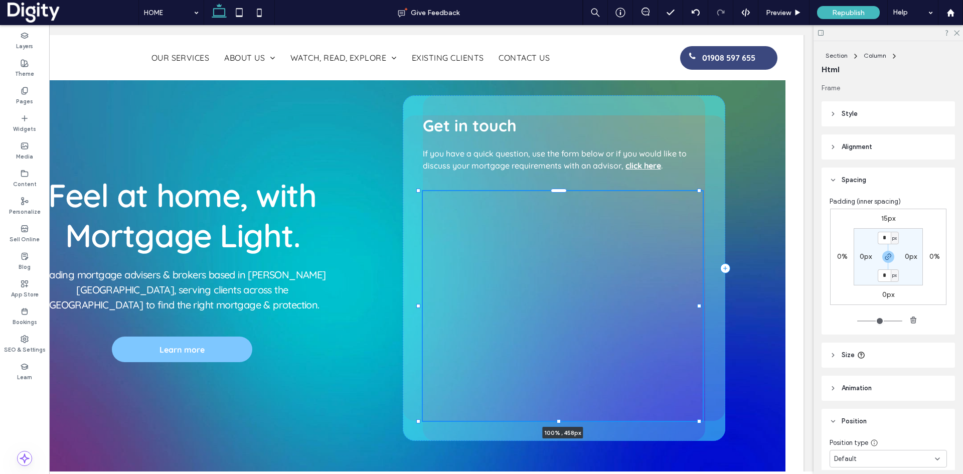
click at [562, 424] on div "Feel at home, with Mortgage Light. Leading mortgage advisers & brokers based in…" at bounding box center [357, 268] width 858 height 471
type input "***"
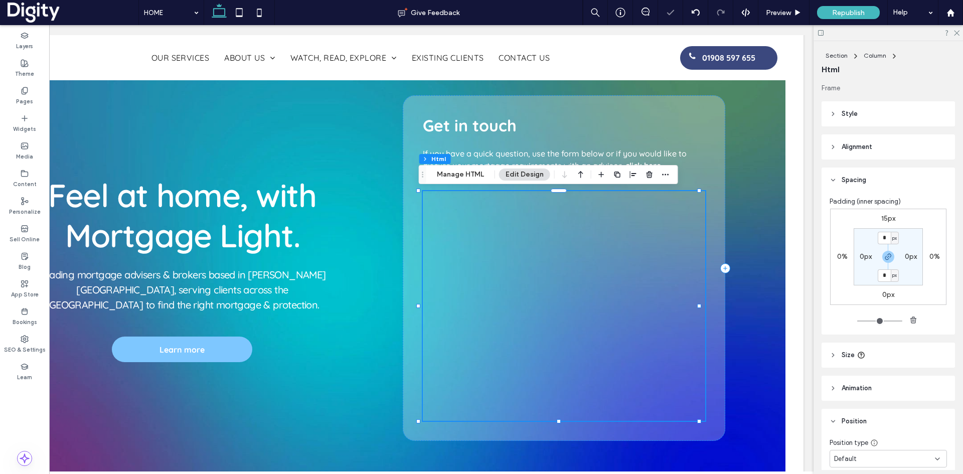
click at [559, 248] on div at bounding box center [564, 306] width 282 height 230
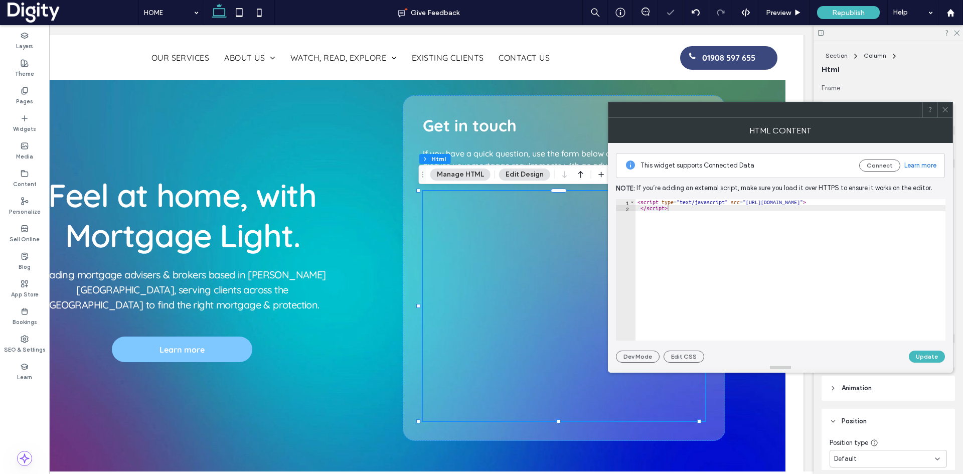
scroll to position [0, 590]
click at [945, 111] on icon at bounding box center [945, 110] width 8 height 8
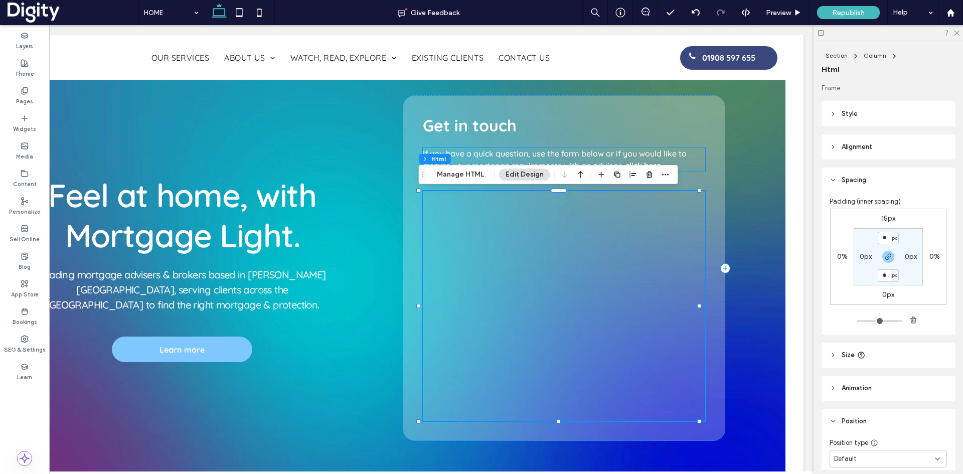
click at [629, 153] on span "If you have a quick question, use the form below or if you would like to discus…" at bounding box center [555, 159] width 264 height 22
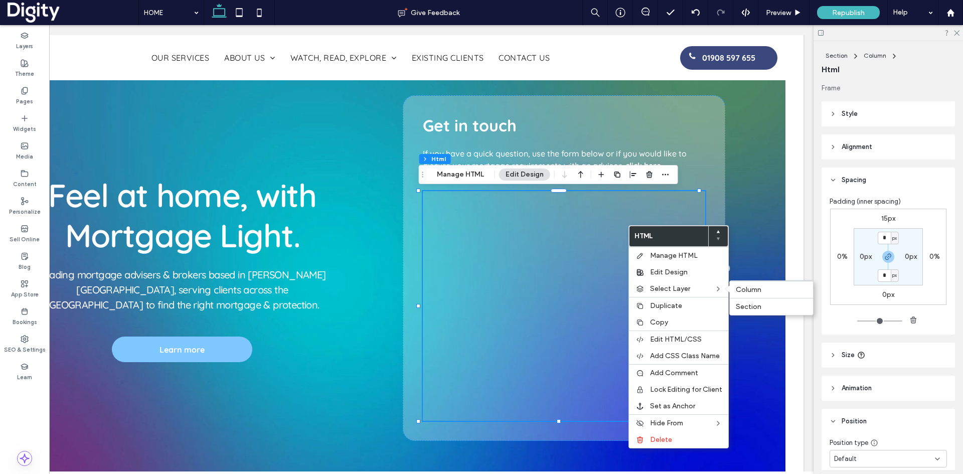
scroll to position [0, 738]
click at [655, 272] on span "Edit Design" at bounding box center [669, 272] width 38 height 9
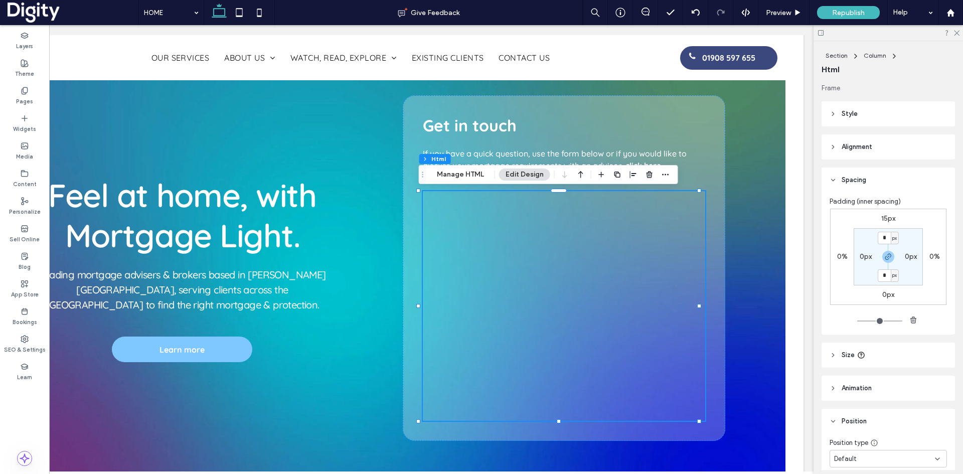
click at [882, 217] on label "15px" at bounding box center [888, 218] width 14 height 9
type input "**"
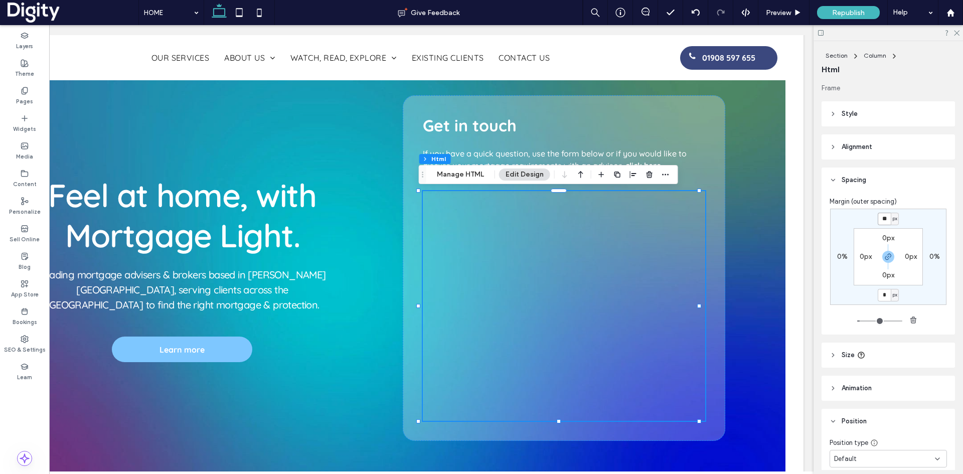
click at [880, 218] on input "**" at bounding box center [884, 219] width 13 height 13
type input "****"
type input "*"
type input "****"
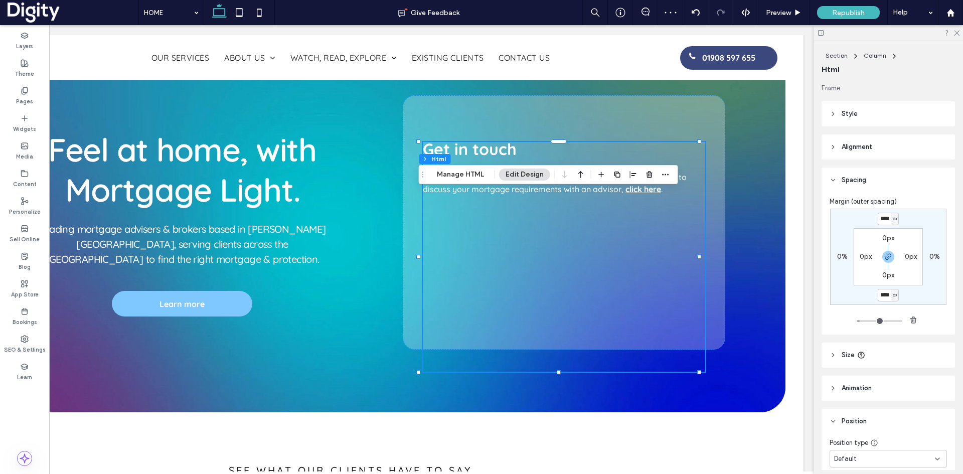
click at [887, 256] on use "button" at bounding box center [888, 257] width 6 height 6
click at [883, 293] on label "-130px" at bounding box center [888, 294] width 21 height 9
type input "*"
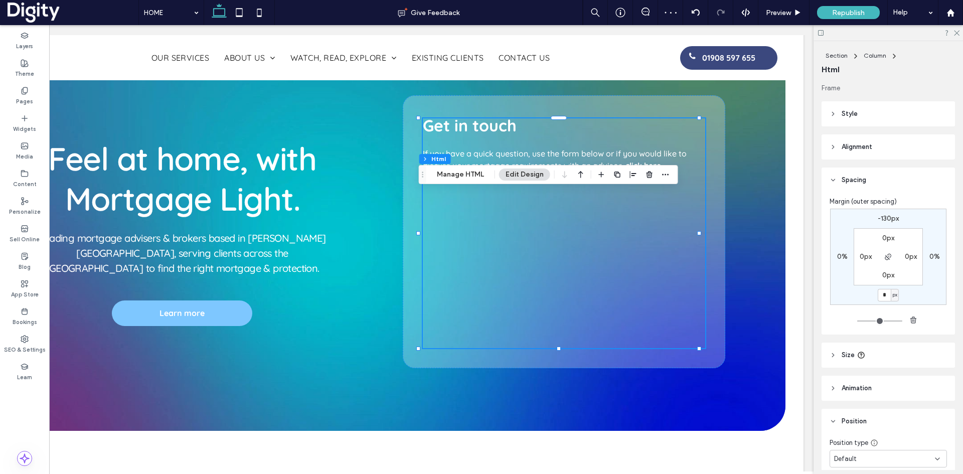
click at [880, 220] on label "-130px" at bounding box center [888, 218] width 21 height 9
type input "*"
type input "****"
type input "*"
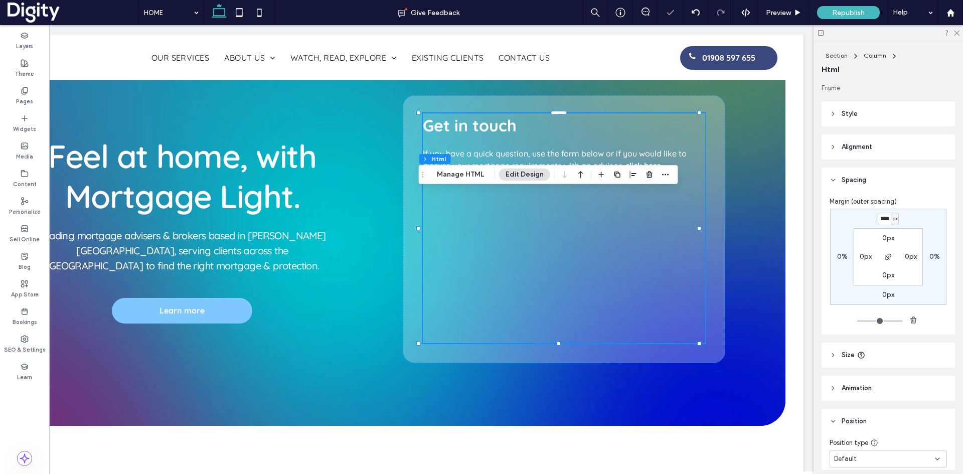
click at [880, 220] on input "****" at bounding box center [884, 219] width 13 height 13
type input "****"
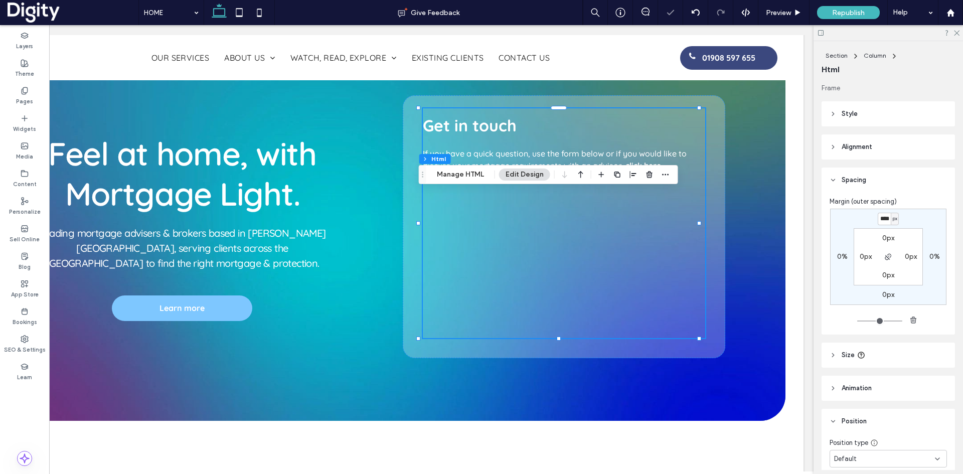
type input "*"
click at [710, 187] on div "Get in touch If you have a quick question, use the form below or if you would l…" at bounding box center [564, 226] width 322 height 263
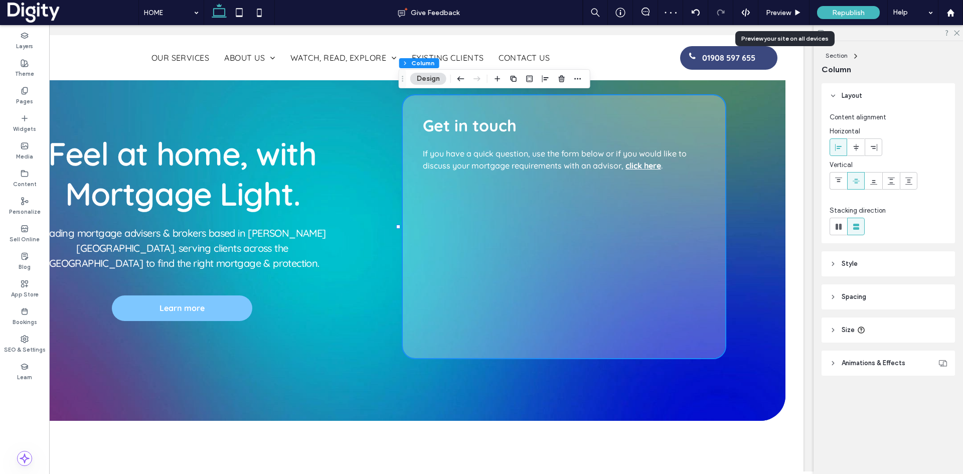
click at [775, 11] on span "Preview" at bounding box center [778, 13] width 25 height 9
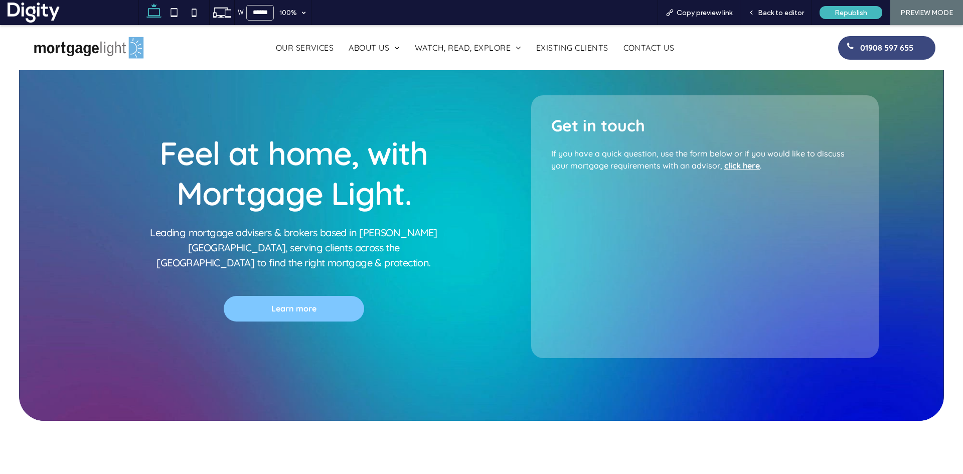
scroll to position [0, 1294]
drag, startPoint x: 780, startPoint y: 12, endPoint x: 921, endPoint y: 113, distance: 173.4
click at [780, 12] on span "Back to editor" at bounding box center [781, 13] width 46 height 9
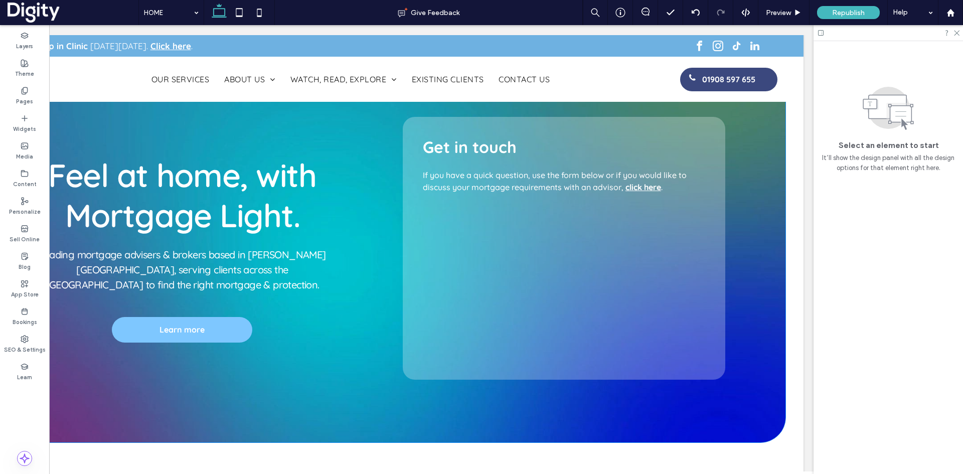
scroll to position [0, 1181]
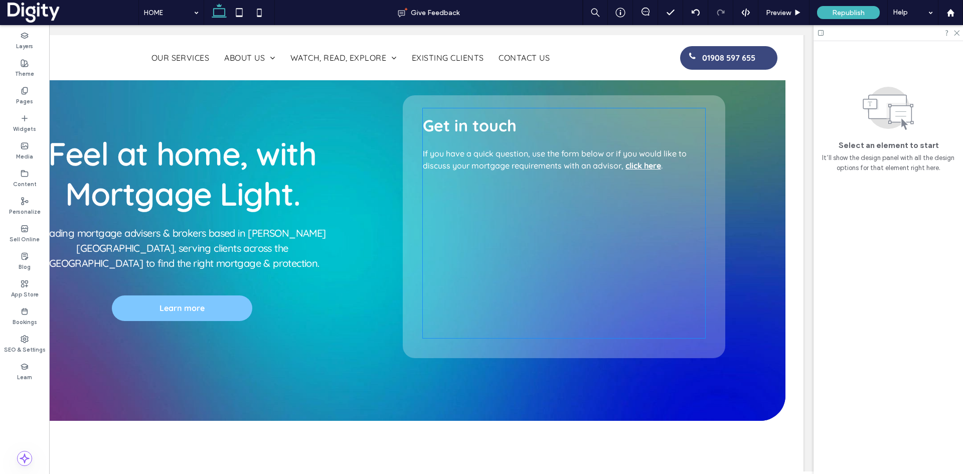
click at [621, 160] on div at bounding box center [564, 223] width 282 height 230
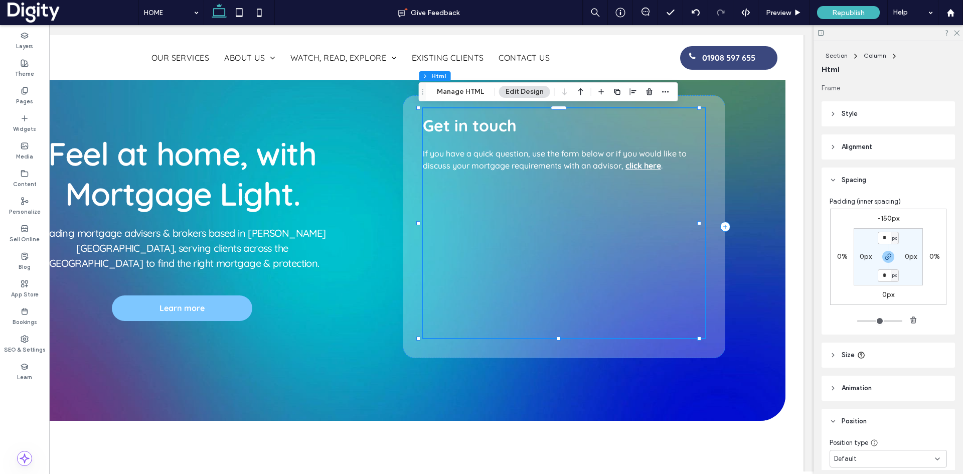
click at [617, 160] on div at bounding box center [564, 223] width 282 height 230
click at [612, 158] on div at bounding box center [564, 223] width 282 height 230
click at [616, 161] on div at bounding box center [564, 223] width 282 height 230
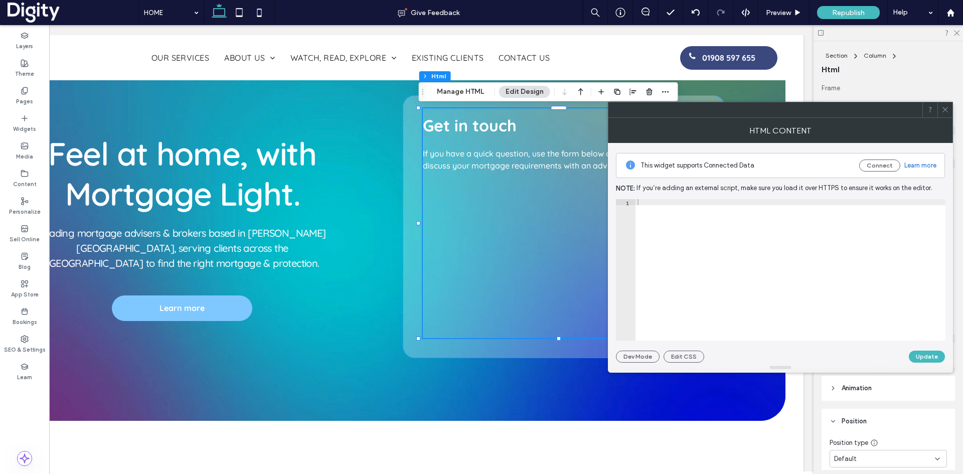
click at [615, 157] on div "This widget supports Connected Data Connect Learn more Note: If you’re adding a…" at bounding box center [780, 253] width 345 height 220
click at [945, 113] on icon at bounding box center [945, 110] width 8 height 8
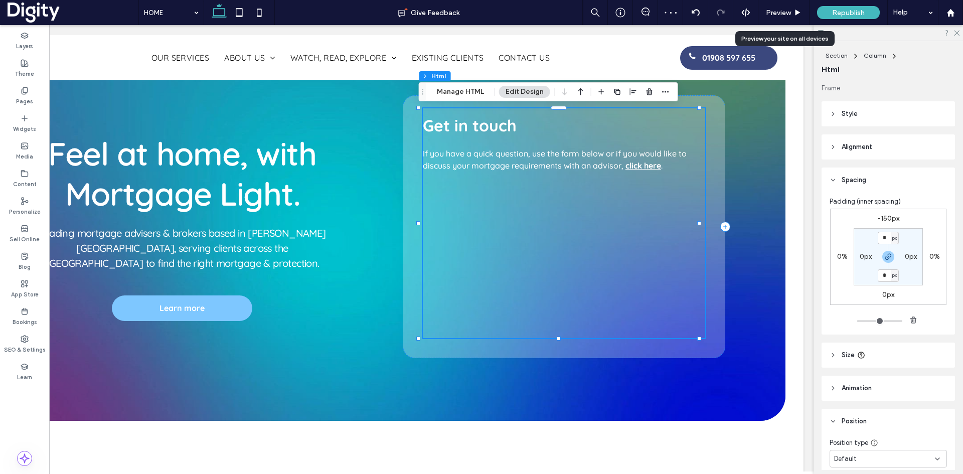
click at [769, 4] on div "Preview" at bounding box center [783, 12] width 51 height 25
drag, startPoint x: 777, startPoint y: 11, endPoint x: 731, endPoint y: 79, distance: 82.5
click at [777, 11] on span "Preview" at bounding box center [778, 13] width 25 height 9
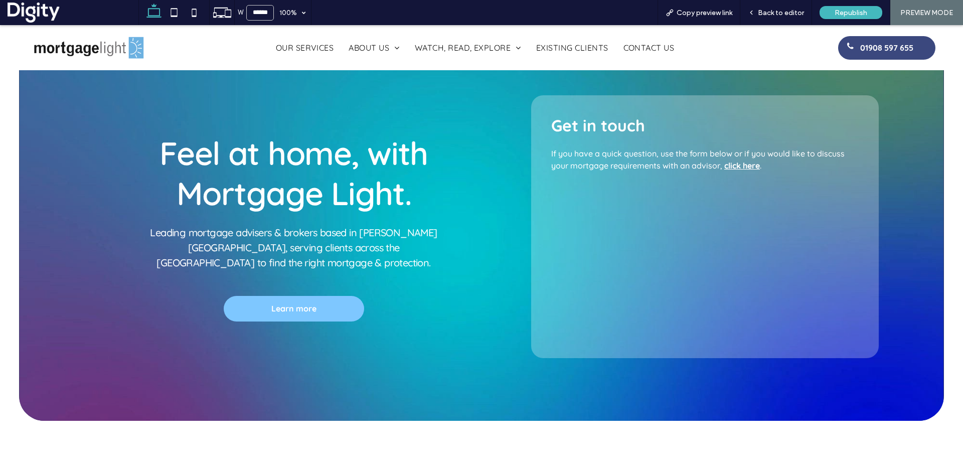
scroll to position [0, 1456]
drag, startPoint x: 784, startPoint y: 10, endPoint x: 944, endPoint y: 91, distance: 179.2
click at [784, 10] on span "Back to editor" at bounding box center [781, 13] width 46 height 9
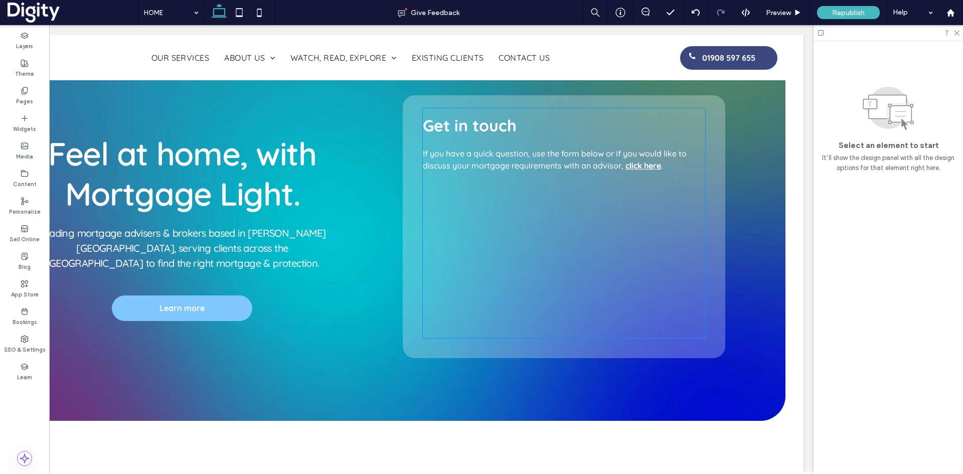
scroll to position [0, 1476]
click at [477, 147] on div at bounding box center [564, 223] width 282 height 230
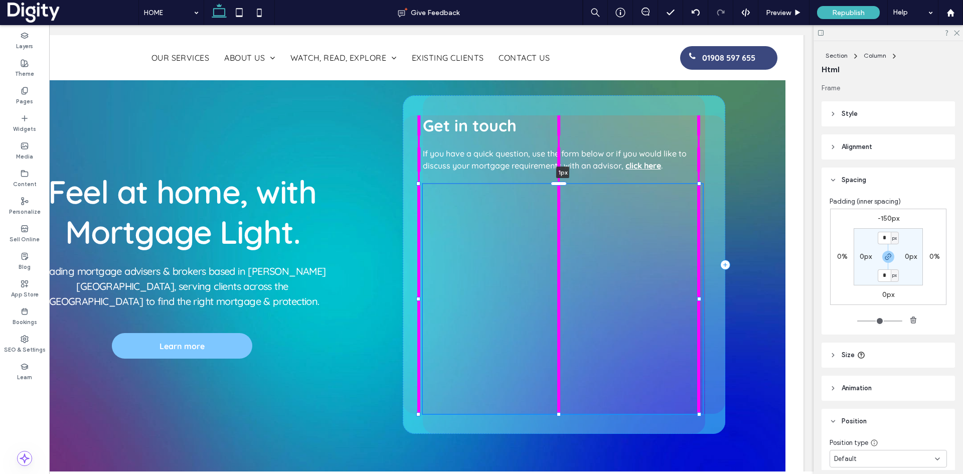
drag, startPoint x: 558, startPoint y: 108, endPoint x: 560, endPoint y: 184, distance: 75.7
click at [560, 184] on div at bounding box center [559, 184] width 16 height 4
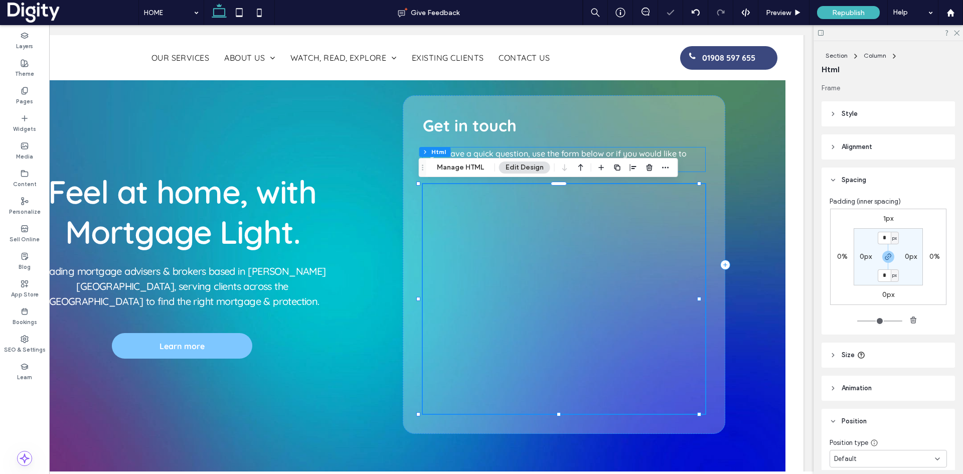
click at [557, 154] on span "If you have a quick question, use the form below or if you would like to discus…" at bounding box center [555, 159] width 264 height 22
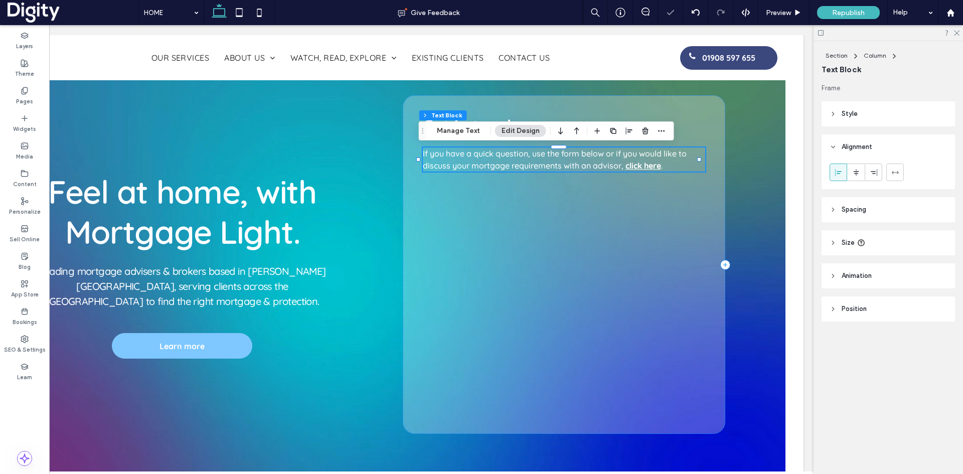
click at [557, 154] on span "If you have a quick question, use the form below or if you would like to discus…" at bounding box center [555, 159] width 264 height 22
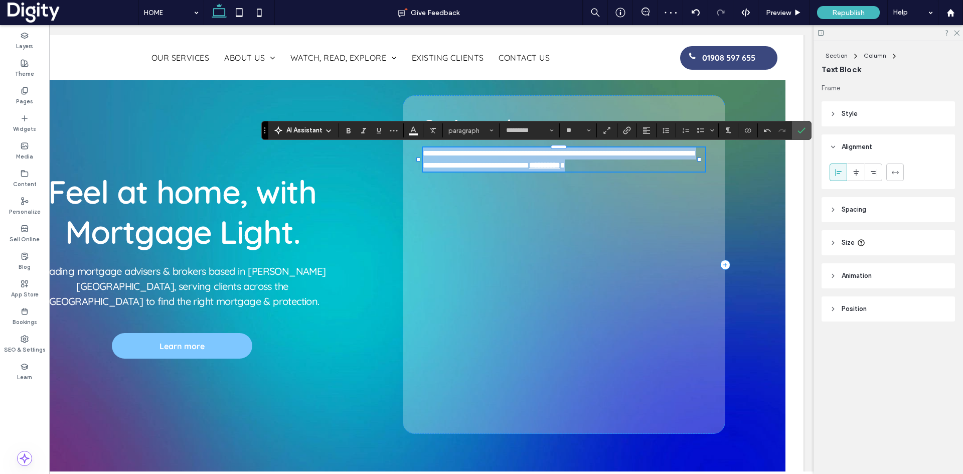
type input "*********"
type input "**"
click at [557, 154] on span "**********" at bounding box center [558, 159] width 271 height 20
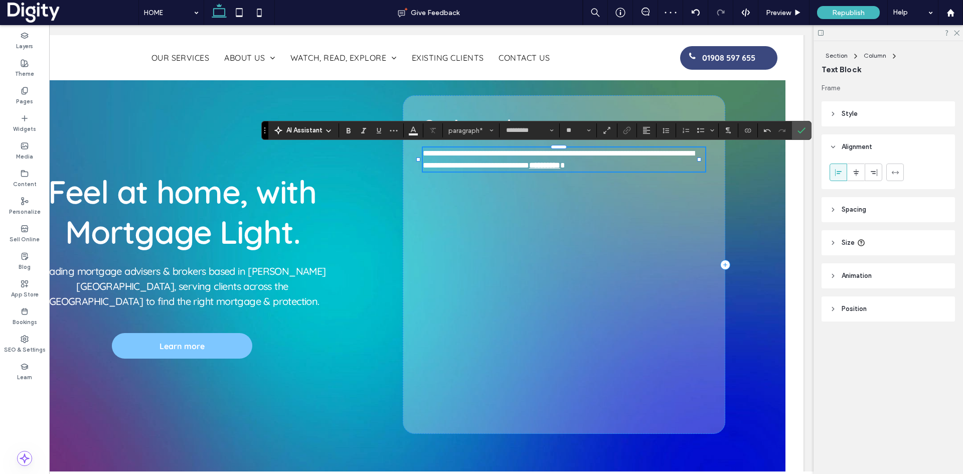
scroll to position [0, 1624]
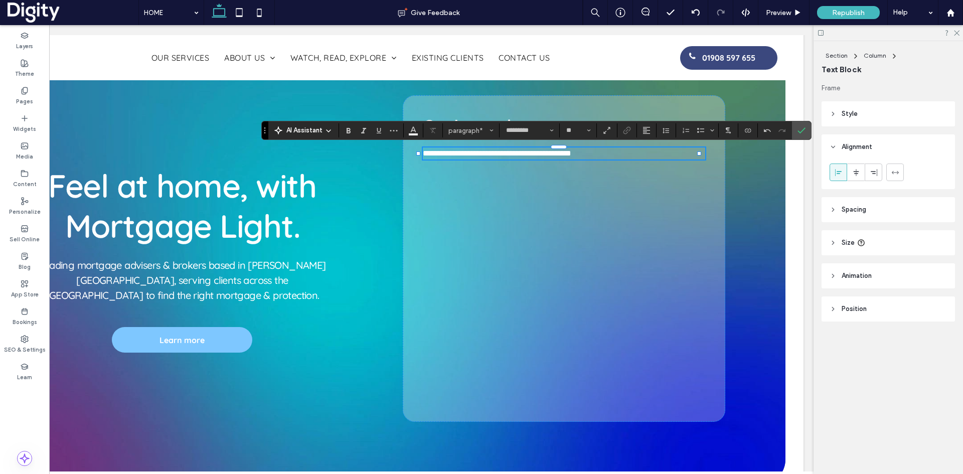
drag, startPoint x: 801, startPoint y: 131, endPoint x: 762, endPoint y: 165, distance: 51.9
click at [801, 131] on use "Confirm" at bounding box center [801, 130] width 8 height 6
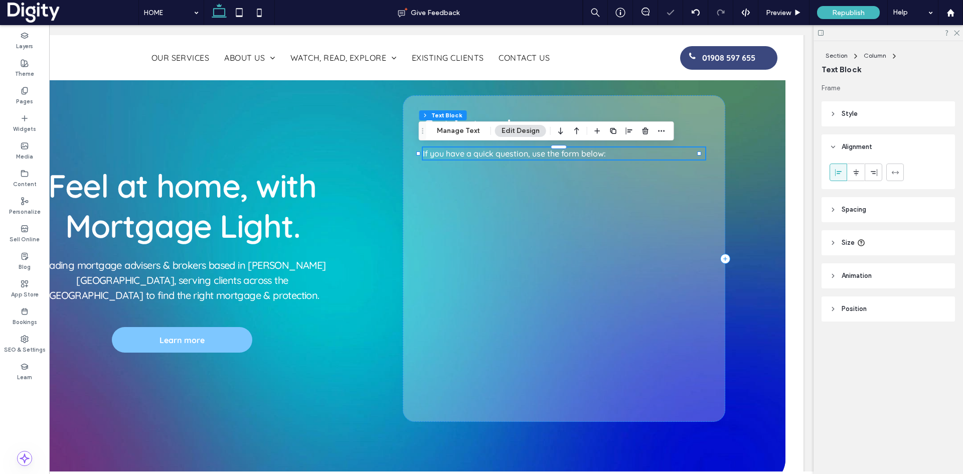
click at [562, 153] on span "If you have a quick question, use the form below:" at bounding box center [514, 153] width 183 height 10
click at [558, 155] on span "**********" at bounding box center [497, 153] width 148 height 8
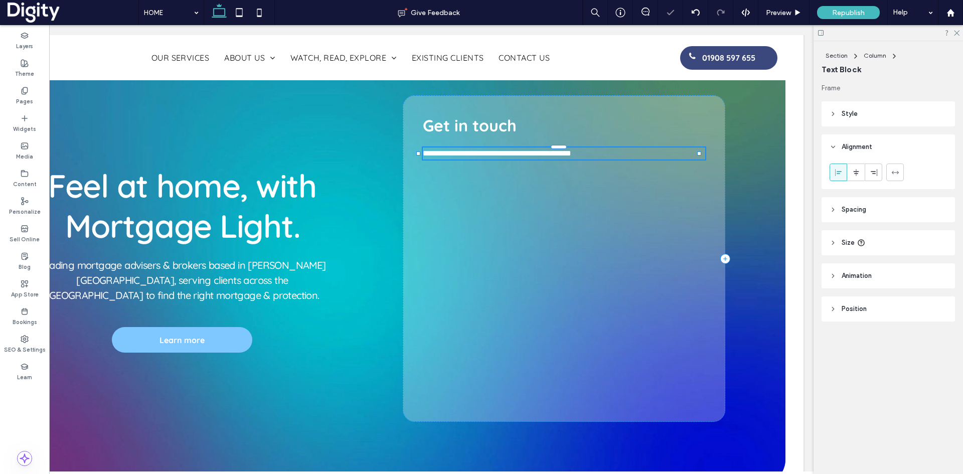
scroll to position [0, 1771]
type input "*********"
type input "**"
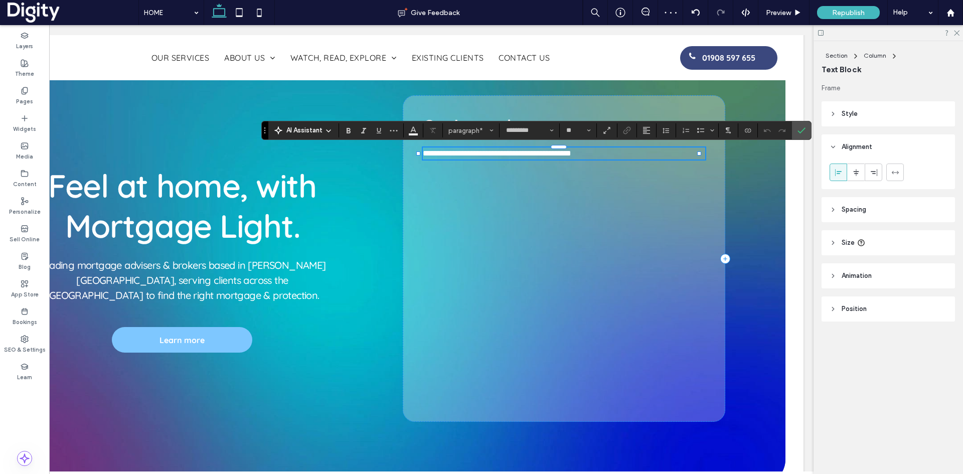
drag, startPoint x: 531, startPoint y: 155, endPoint x: 540, endPoint y: 160, distance: 10.8
click at [532, 155] on span "**********" at bounding box center [497, 153] width 148 height 8
click at [810, 130] on section at bounding box center [801, 130] width 19 height 18
click at [803, 130] on use "Confirm" at bounding box center [801, 130] width 8 height 6
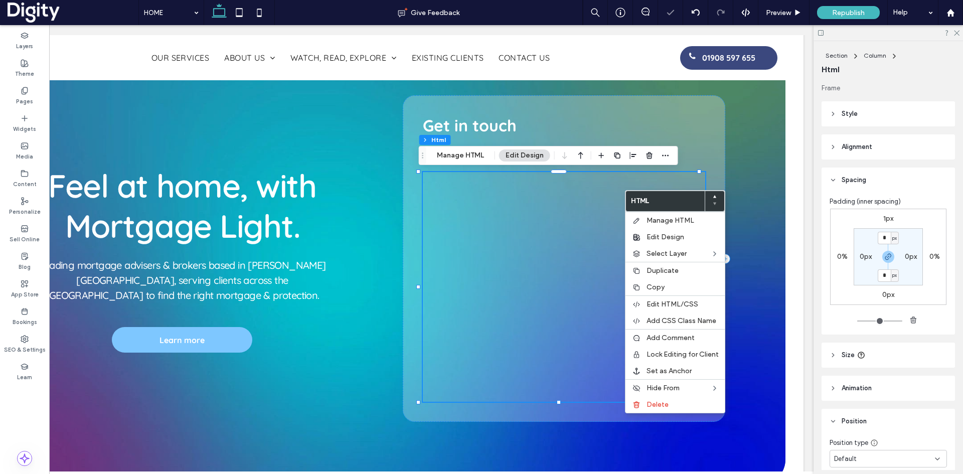
click at [662, 234] on span "Edit Design" at bounding box center [665, 237] width 38 height 9
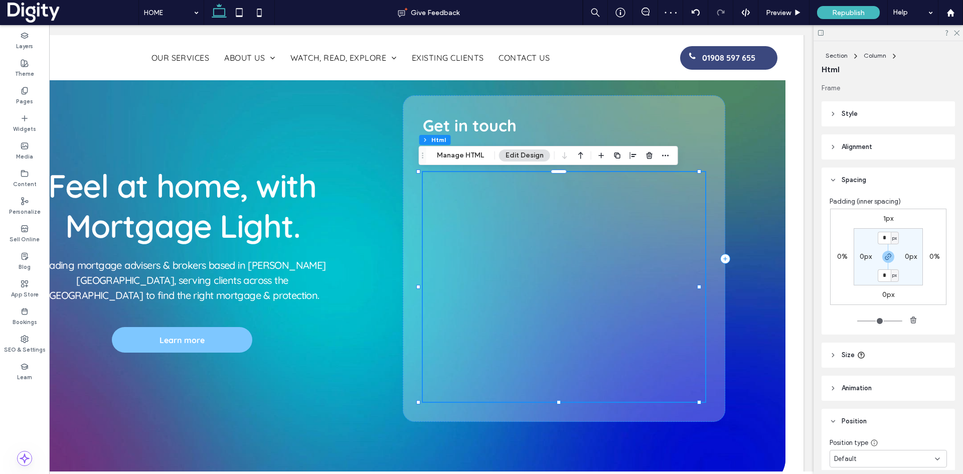
scroll to position [0, 1919]
click at [886, 256] on use "button" at bounding box center [888, 257] width 6 height 6
click at [883, 220] on label "1px" at bounding box center [888, 218] width 10 height 9
type input "*"
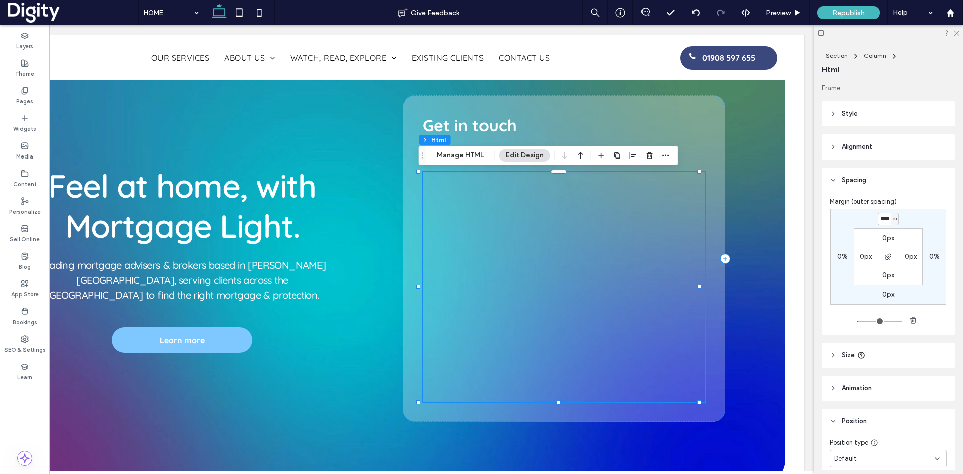
type input "****"
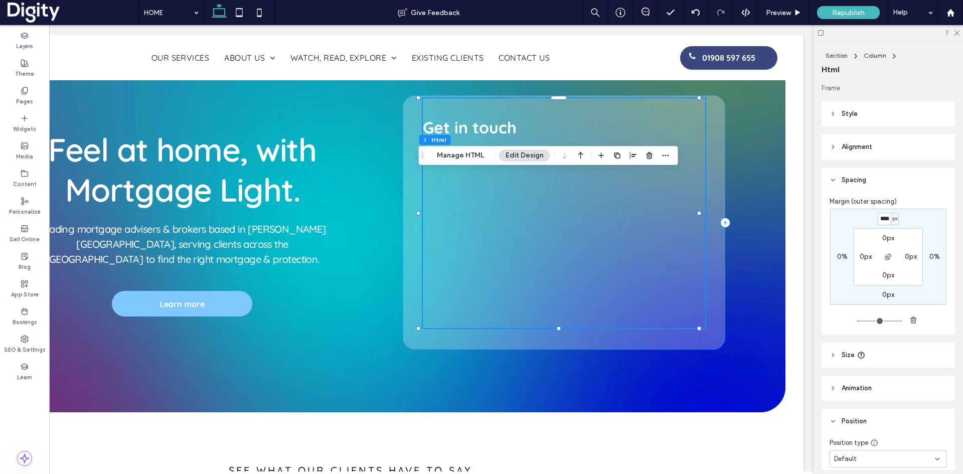
type input "*"
click at [881, 218] on input "****" at bounding box center [884, 219] width 13 height 13
type input "****"
type input "*"
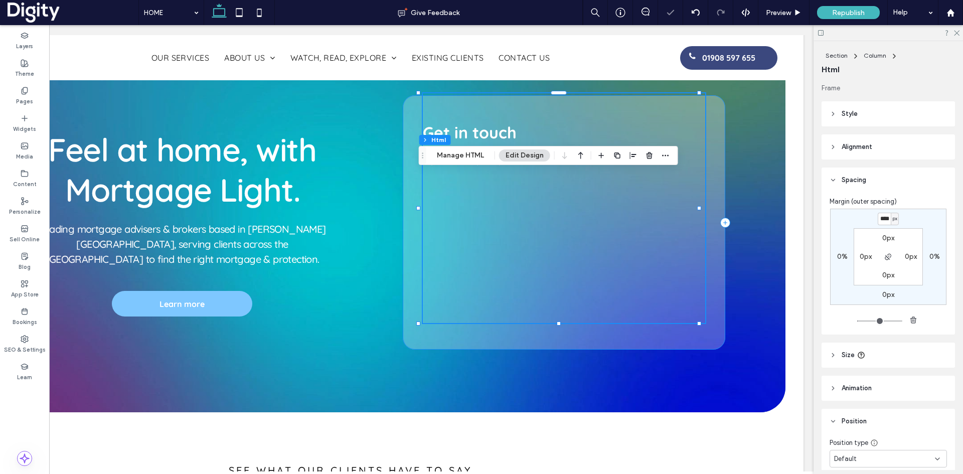
click at [715, 164] on div "Get in touch If you have a quick question, fill-in this form:" at bounding box center [564, 222] width 322 height 254
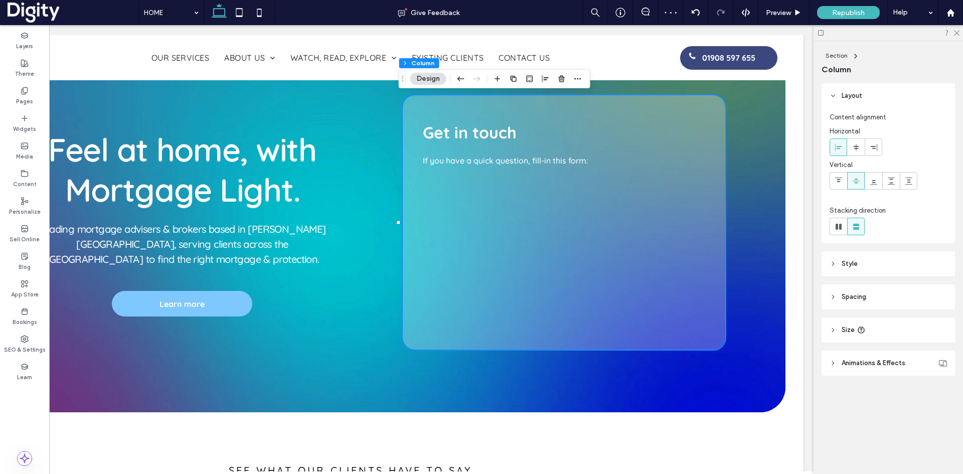
click at [28, 119] on icon at bounding box center [25, 118] width 8 height 8
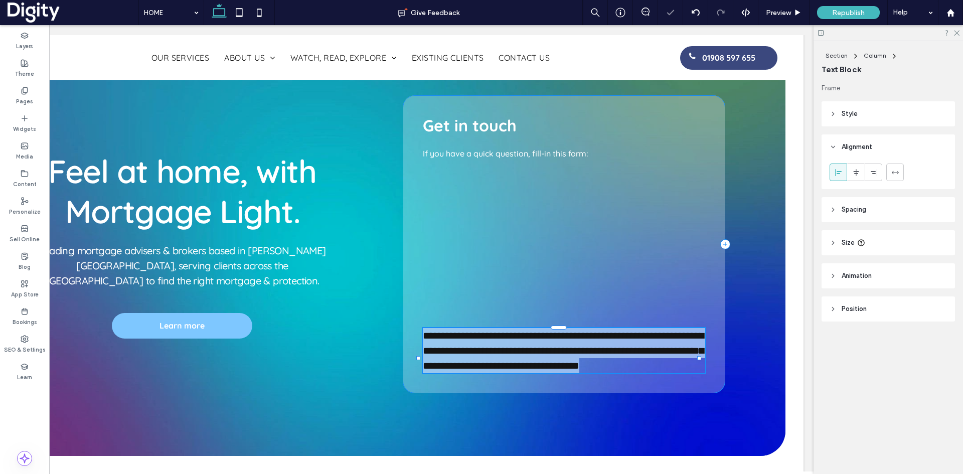
type input "*********"
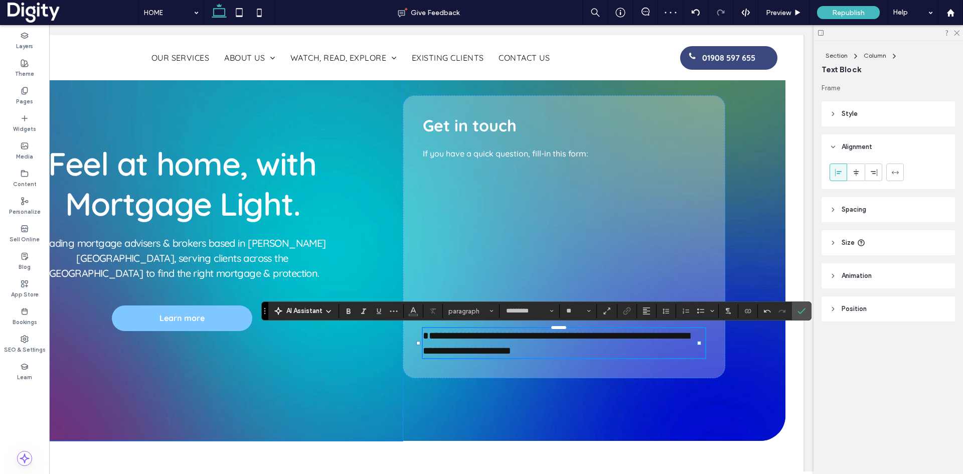
scroll to position [0, 0]
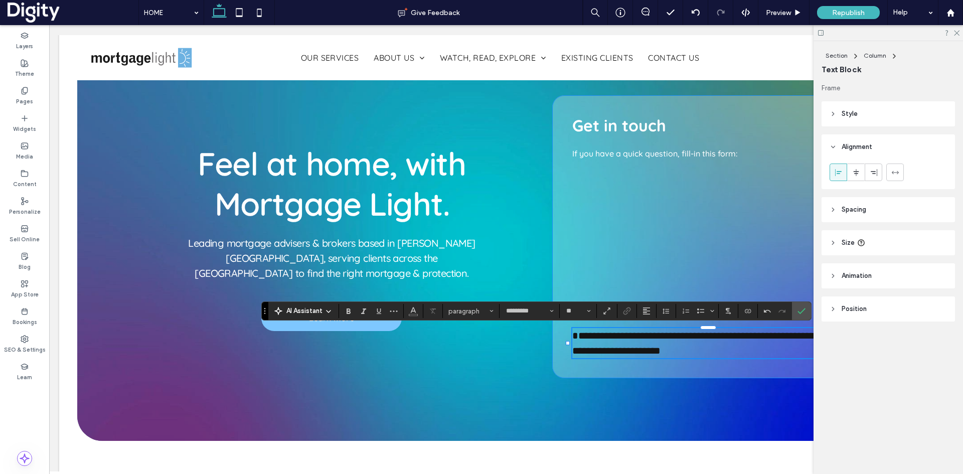
type input "**"
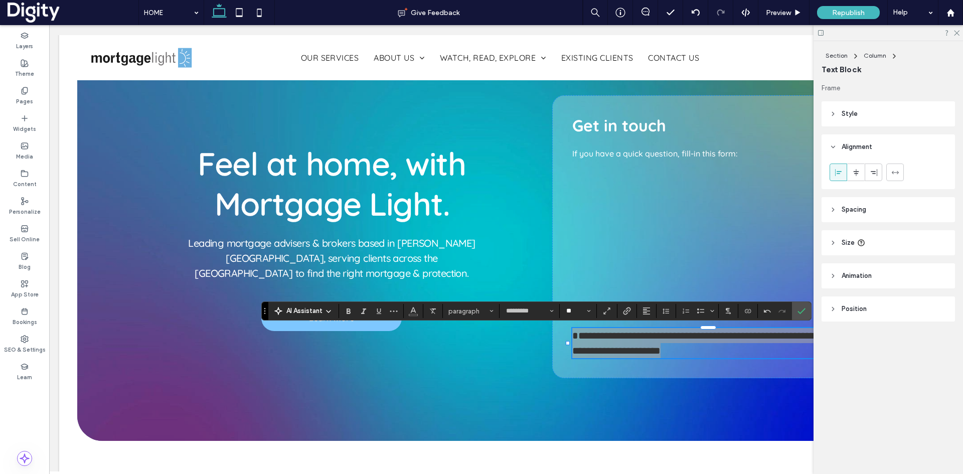
drag, startPoint x: 570, startPoint y: 310, endPoint x: 580, endPoint y: 311, distance: 10.0
click at [571, 310] on input "**" at bounding box center [575, 311] width 20 height 8
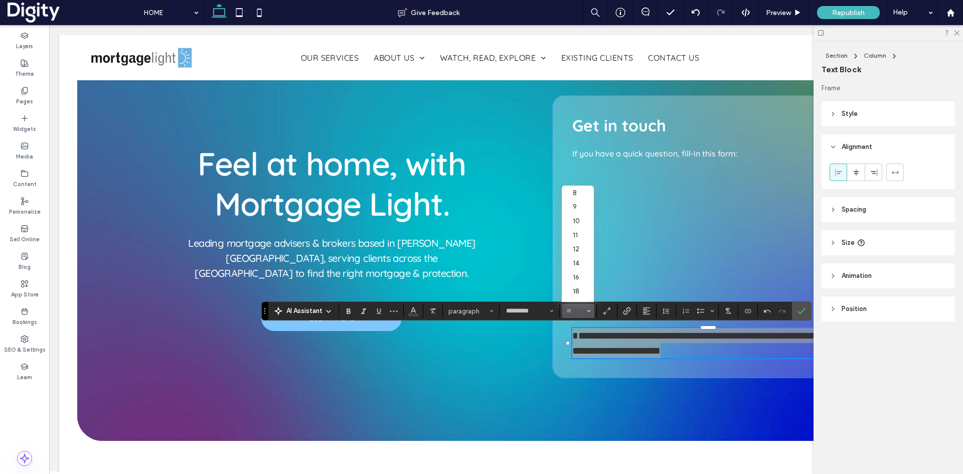
drag, startPoint x: 581, startPoint y: 274, endPoint x: 532, endPoint y: 250, distance: 54.9
click at [581, 274] on label "16" at bounding box center [578, 277] width 32 height 14
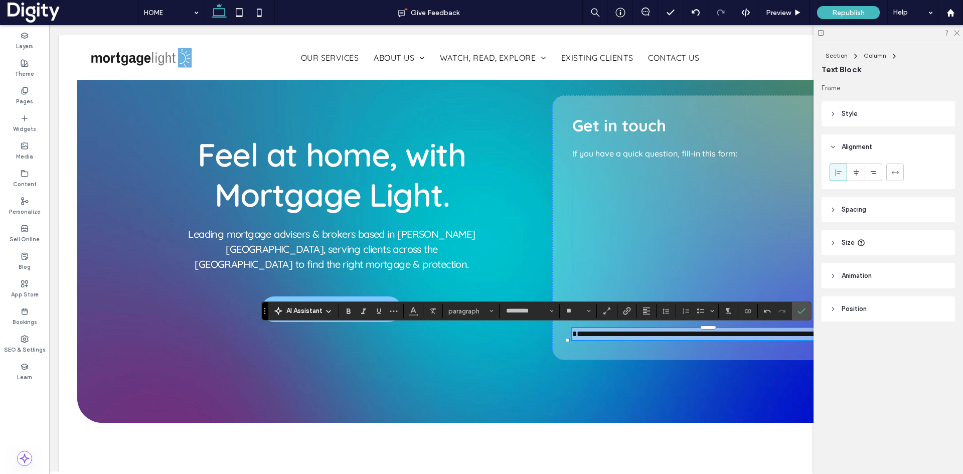
type input "**"
click at [417, 311] on icon "Color" at bounding box center [413, 310] width 8 height 8
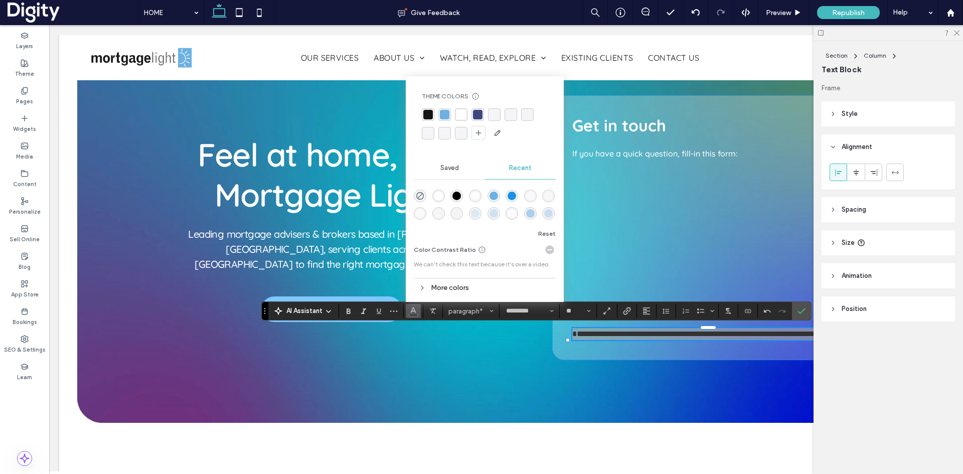
click at [436, 194] on div "rgba(255, 255, 255, 1)" at bounding box center [438, 196] width 9 height 9
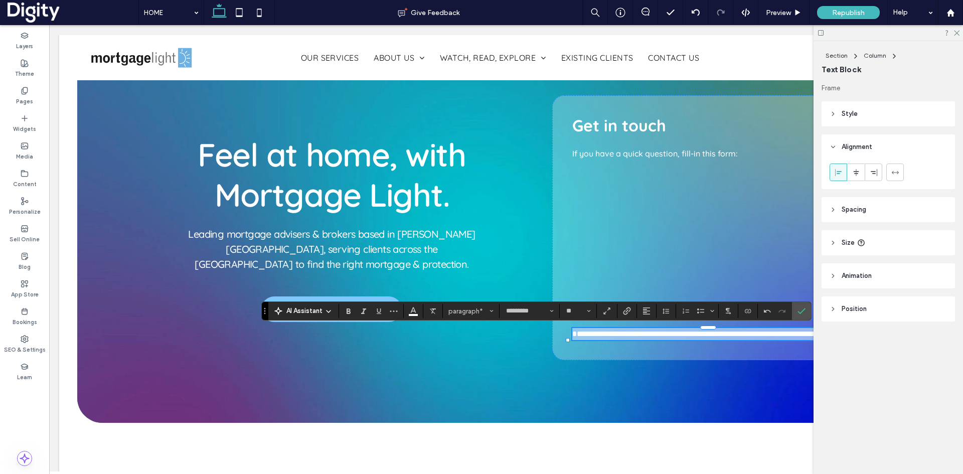
click at [597, 331] on span "**********" at bounding box center [705, 334] width 267 height 8
click at [957, 33] on use at bounding box center [957, 34] width 6 height 6
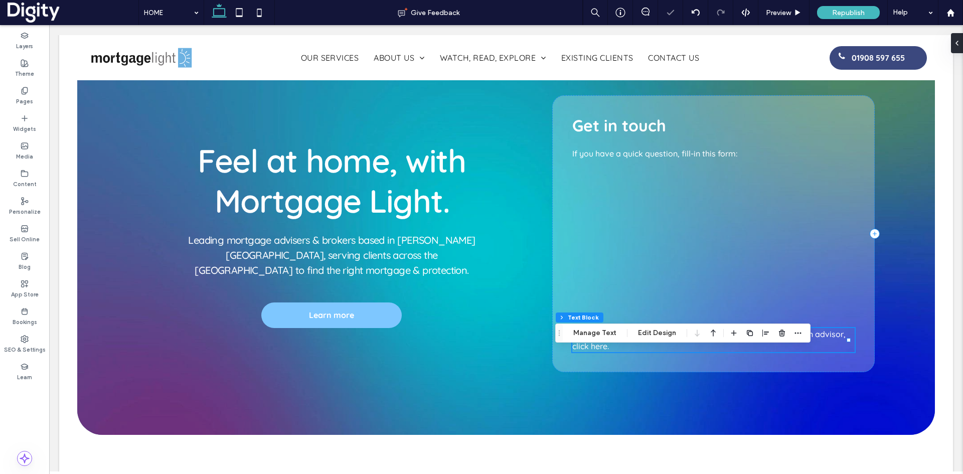
click at [619, 351] on p "If you would like to discuss your mortgage requirements with an advisor, click …" at bounding box center [713, 340] width 282 height 24
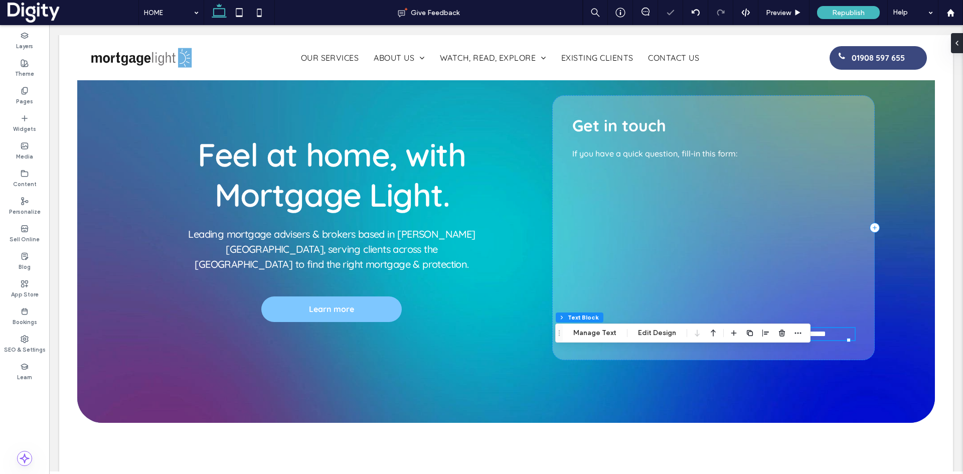
click at [616, 340] on p "**********" at bounding box center [713, 334] width 282 height 12
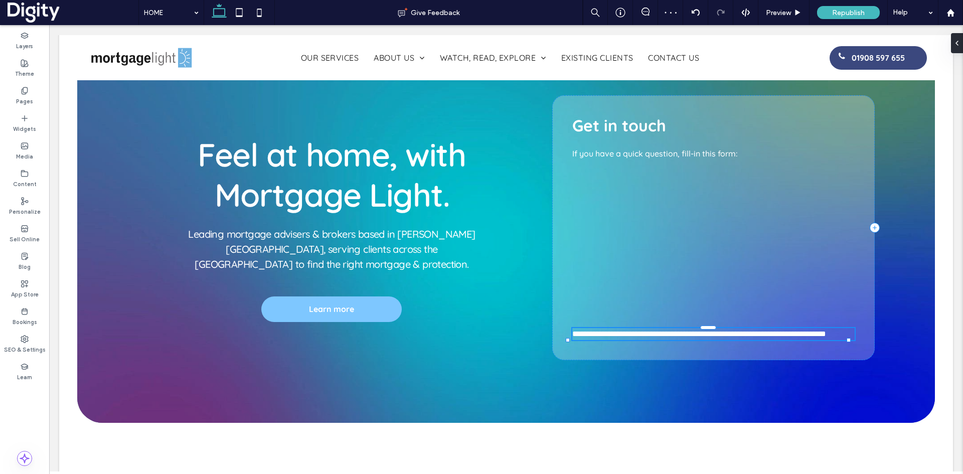
type input "*********"
type input "**"
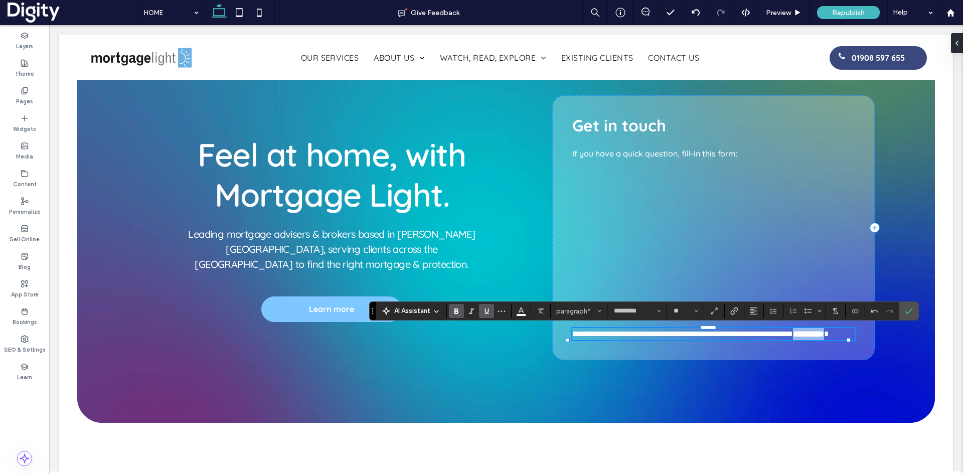
scroll to position [0, 2362]
click at [733, 309] on icon "Link" at bounding box center [734, 311] width 8 height 8
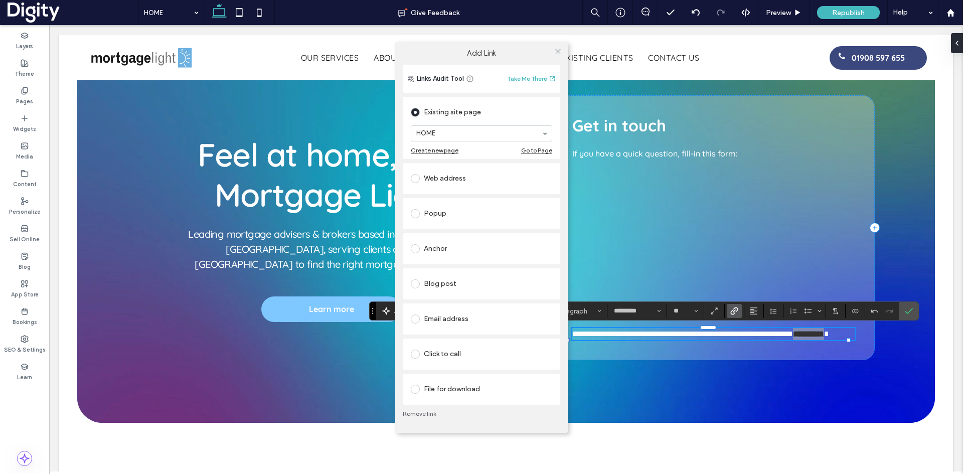
drag, startPoint x: 451, startPoint y: 123, endPoint x: 453, endPoint y: 132, distance: 8.7
click at [452, 127] on section "HOME" at bounding box center [481, 133] width 141 height 26
type input "***"
drag, startPoint x: 557, startPoint y: 50, endPoint x: 563, endPoint y: 53, distance: 6.5
click at [557, 50] on icon at bounding box center [558, 52] width 8 height 8
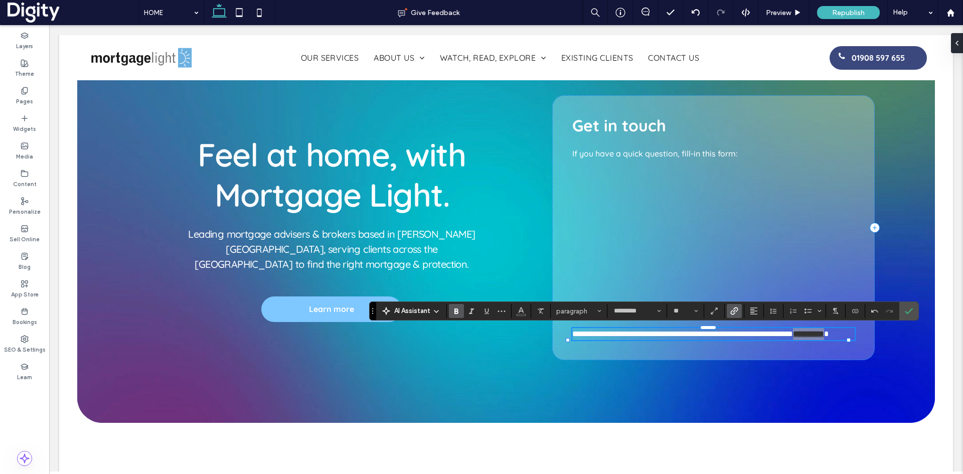
click at [907, 307] on icon "Confirm" at bounding box center [909, 311] width 8 height 8
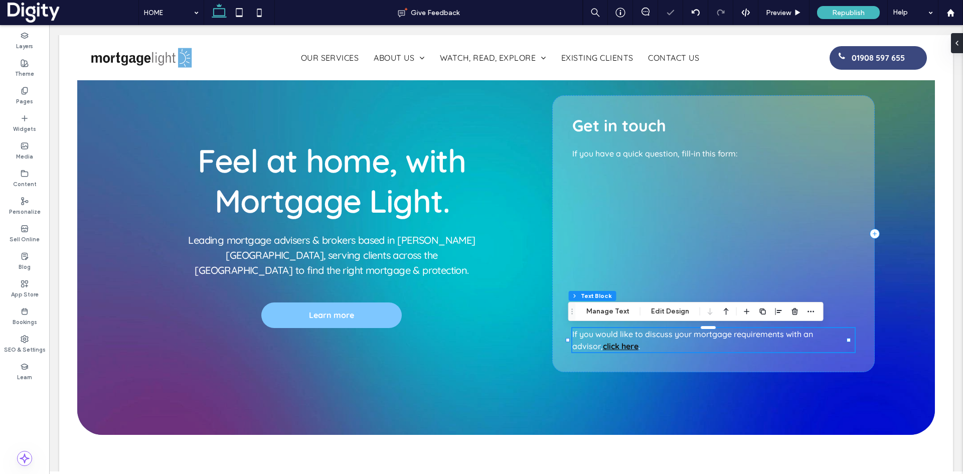
click at [603, 342] on strong "click here" at bounding box center [621, 346] width 36 height 10
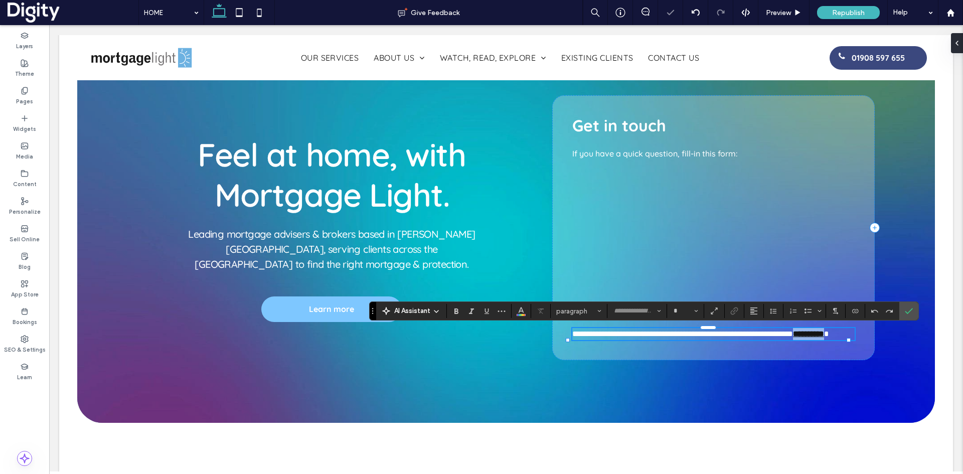
type input "*********"
type input "**"
click at [518, 311] on icon "Color" at bounding box center [521, 310] width 8 height 8
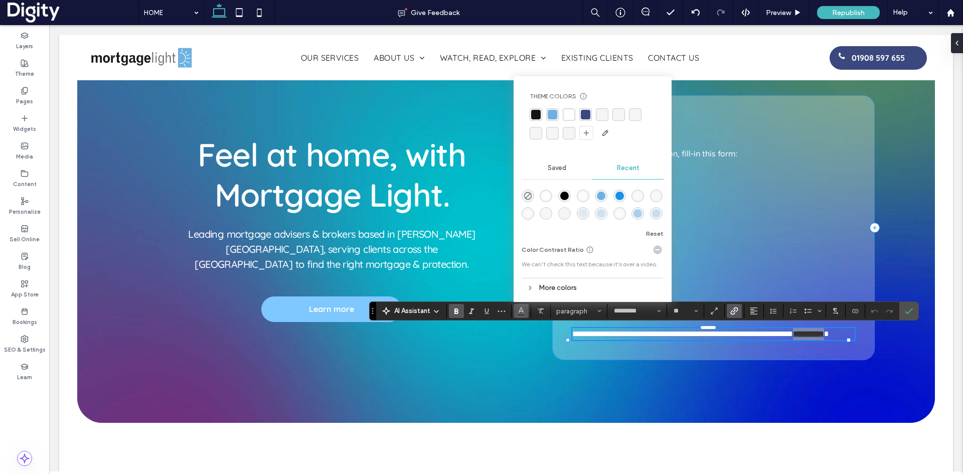
drag, startPoint x: 547, startPoint y: 198, endPoint x: 784, endPoint y: 275, distance: 249.4
click at [547, 198] on div "rgba(255, 255, 255, 1)" at bounding box center [546, 196] width 9 height 9
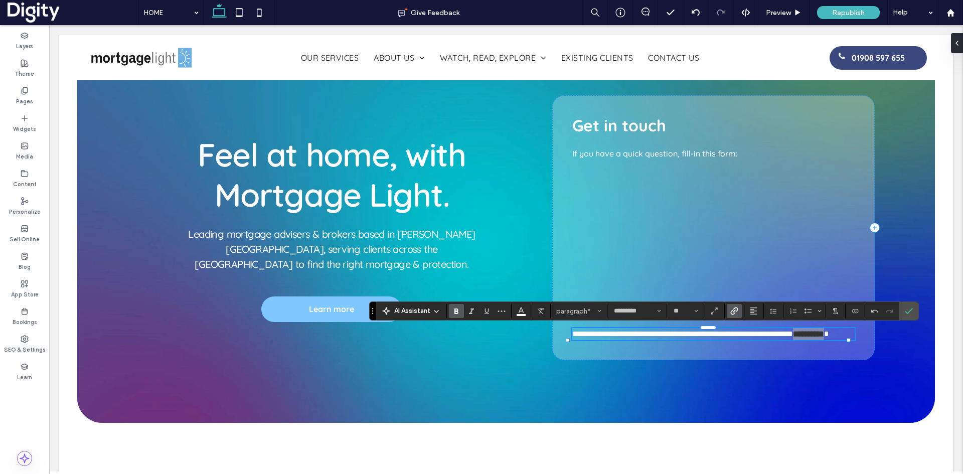
drag, startPoint x: 911, startPoint y: 310, endPoint x: 565, endPoint y: 282, distance: 347.1
click at [911, 310] on use "Confirm" at bounding box center [909, 311] width 8 height 6
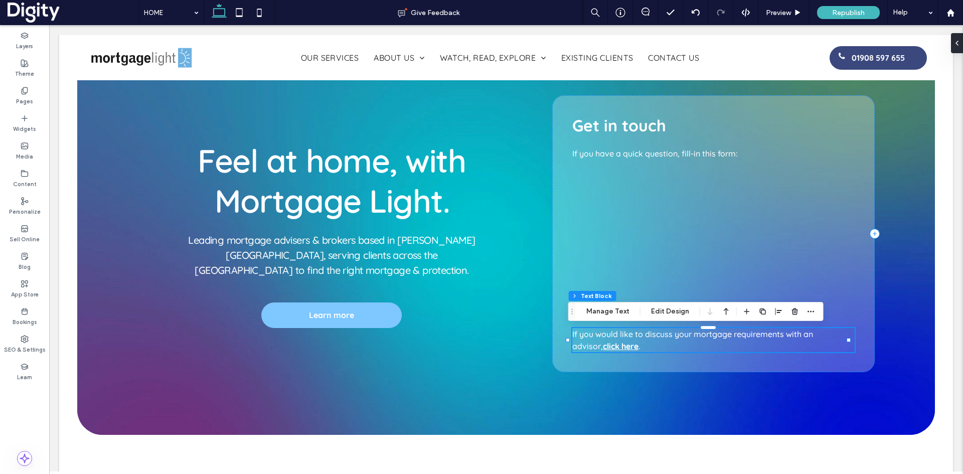
scroll to position [0, 147]
click at [689, 339] on p "If you would like to discuss your mortgage requirements with an advisor, click …" at bounding box center [713, 340] width 282 height 24
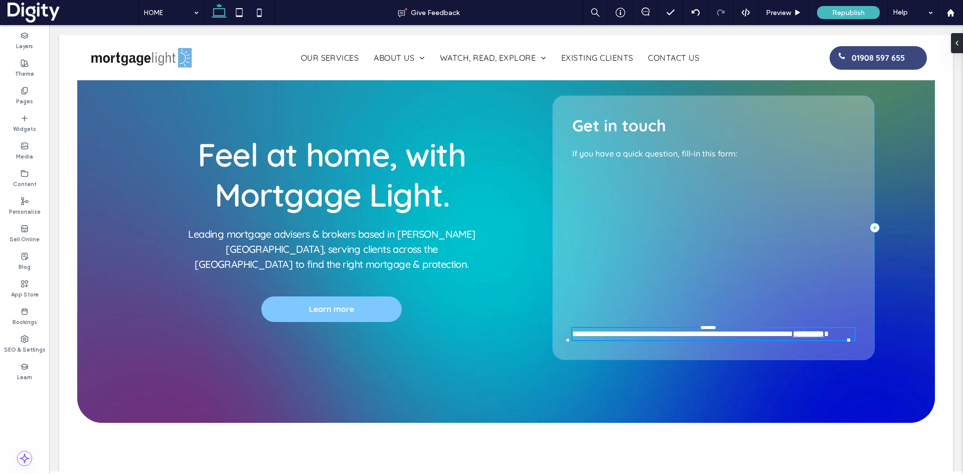
click at [685, 336] on span "**********" at bounding box center [682, 334] width 221 height 8
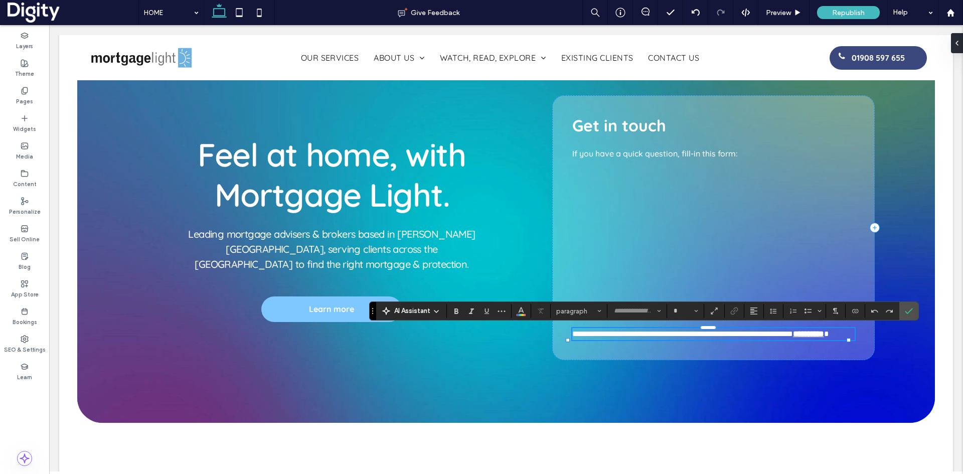
type input "*********"
type input "**"
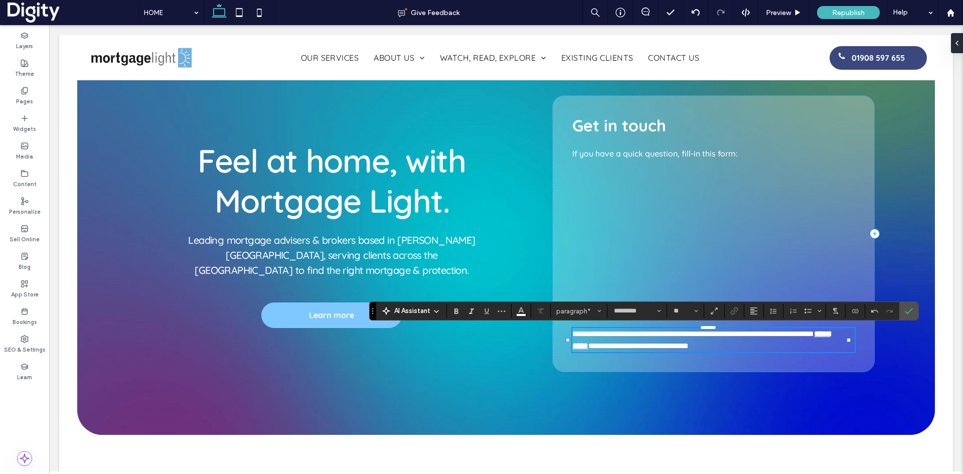
scroll to position [0, 295]
drag, startPoint x: 633, startPoint y: 342, endPoint x: 637, endPoint y: 353, distance: 11.3
click at [633, 344] on span "**********" at bounding box center [665, 346] width 154 height 8
drag, startPoint x: 906, startPoint y: 310, endPoint x: 847, endPoint y: 286, distance: 63.0
click at [906, 310] on icon "Confirm" at bounding box center [909, 311] width 8 height 8
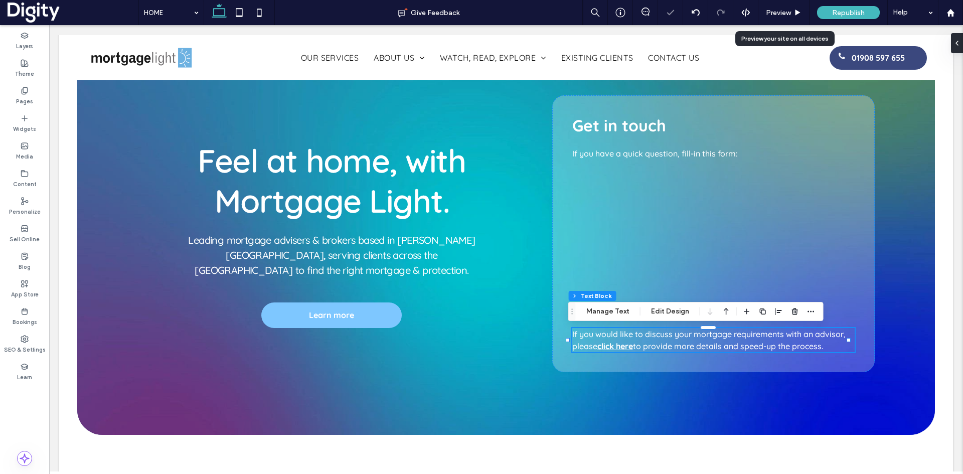
drag, startPoint x: 781, startPoint y: 13, endPoint x: 832, endPoint y: 64, distance: 72.0
click at [781, 13] on span "Preview" at bounding box center [778, 13] width 25 height 9
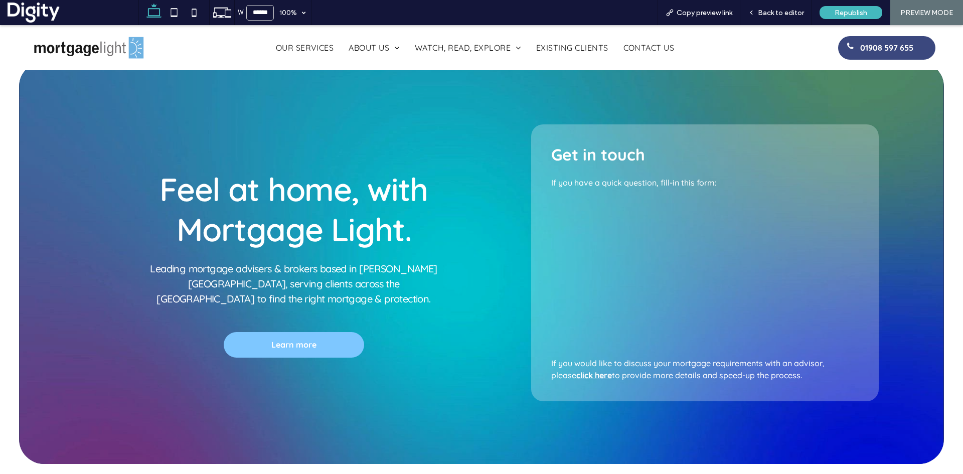
scroll to position [50, 0]
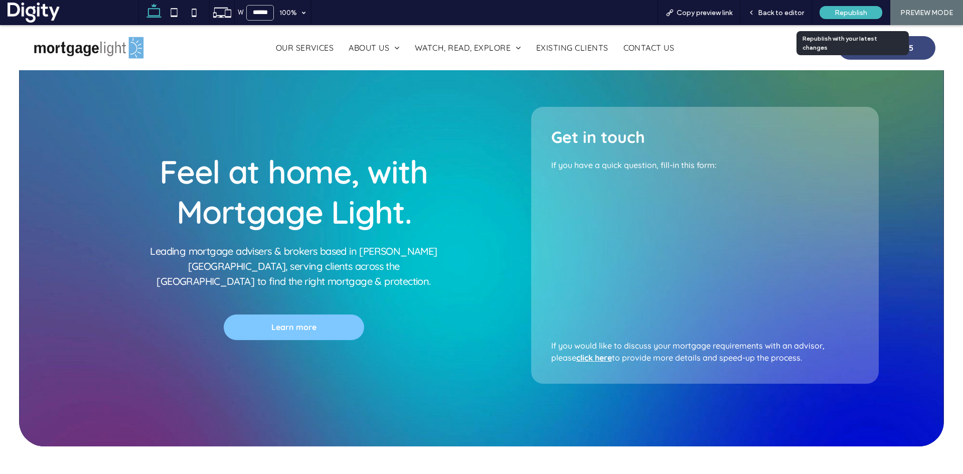
click at [846, 10] on span "Republish" at bounding box center [850, 13] width 33 height 9
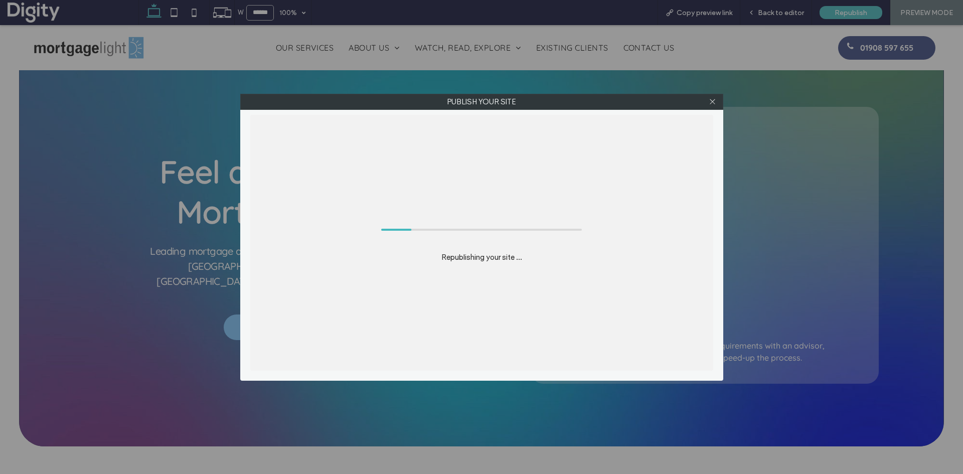
scroll to position [0, 647]
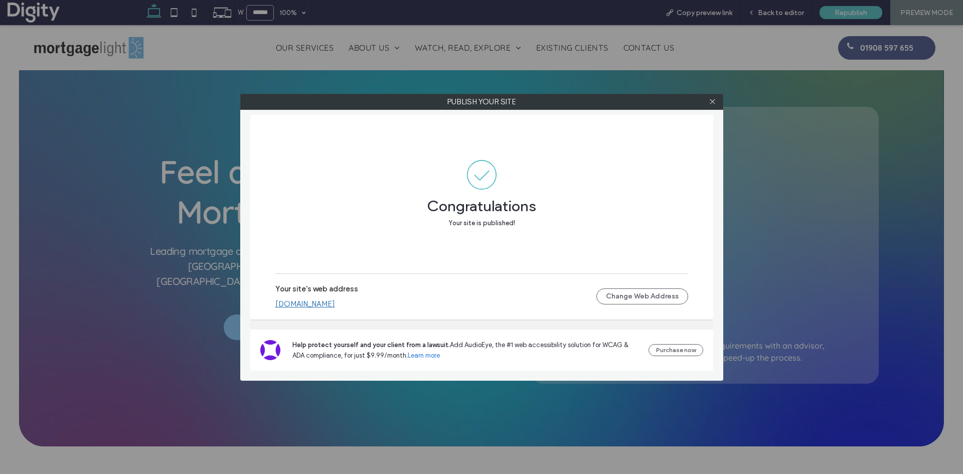
drag, startPoint x: 327, startPoint y: 303, endPoint x: 345, endPoint y: 292, distance: 20.5
click at [327, 303] on link "[DOMAIN_NAME]" at bounding box center [305, 303] width 60 height 9
click at [715, 100] on icon at bounding box center [713, 102] width 8 height 8
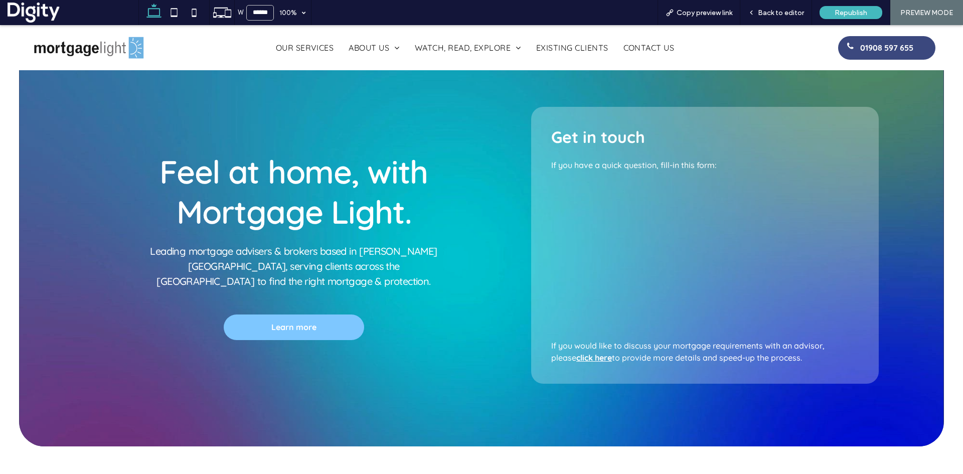
drag, startPoint x: 786, startPoint y: 9, endPoint x: 779, endPoint y: 54, distance: 45.7
click at [786, 9] on span "Back to editor" at bounding box center [781, 13] width 46 height 9
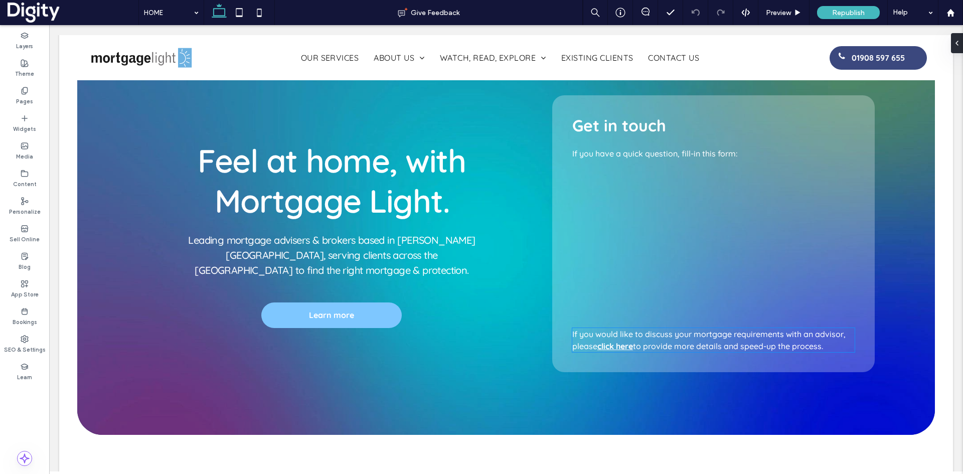
scroll to position [0, 738]
click at [661, 363] on div "Get in touch If you have a quick question, fill-in this form: If you would like…" at bounding box center [713, 233] width 322 height 277
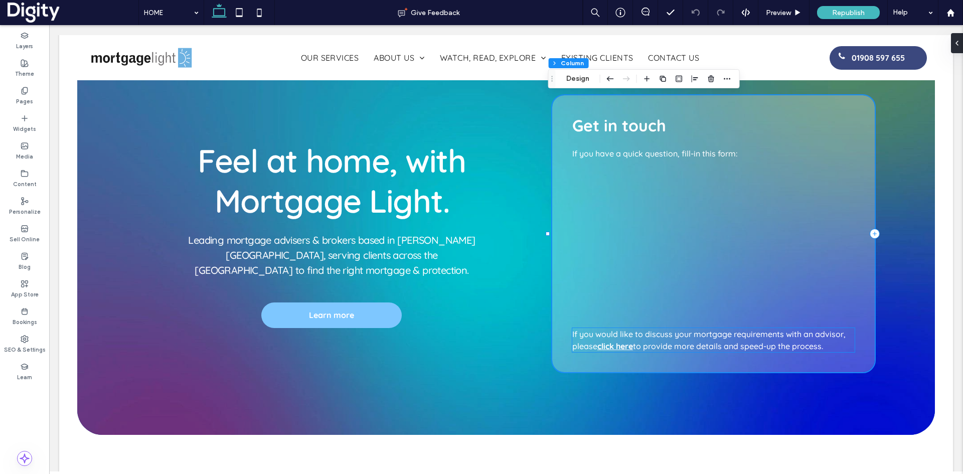
click at [660, 342] on span "to provide more details and speed-up the process." at bounding box center [728, 346] width 190 height 10
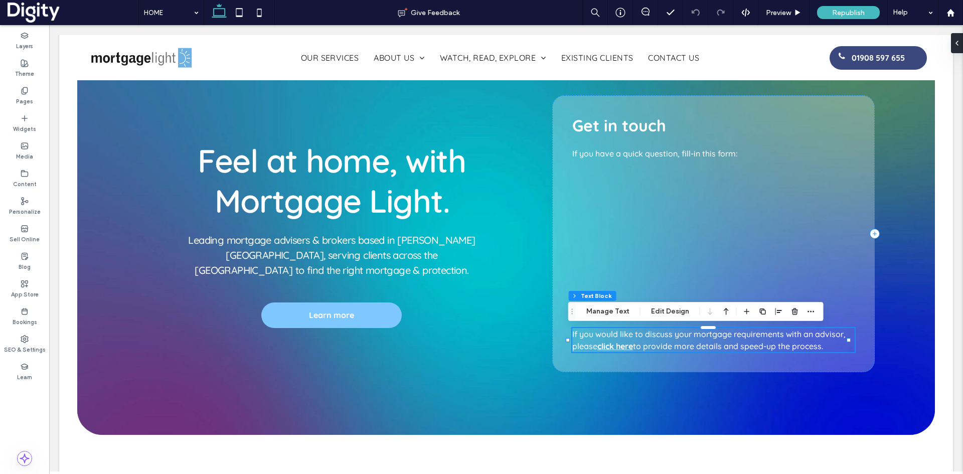
click at [661, 340] on p "If you would like to discuss your mortgage requirements with an advisor, please…" at bounding box center [713, 340] width 282 height 24
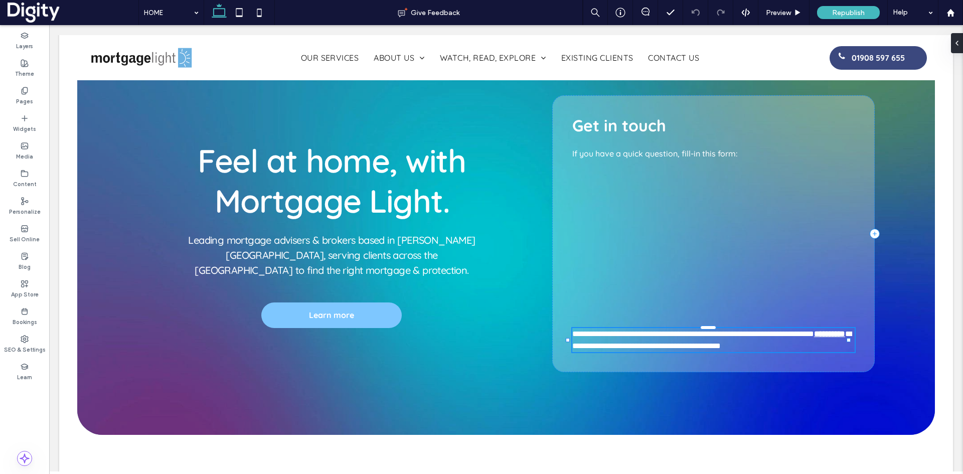
click at [668, 337] on span "**********" at bounding box center [693, 334] width 242 height 8
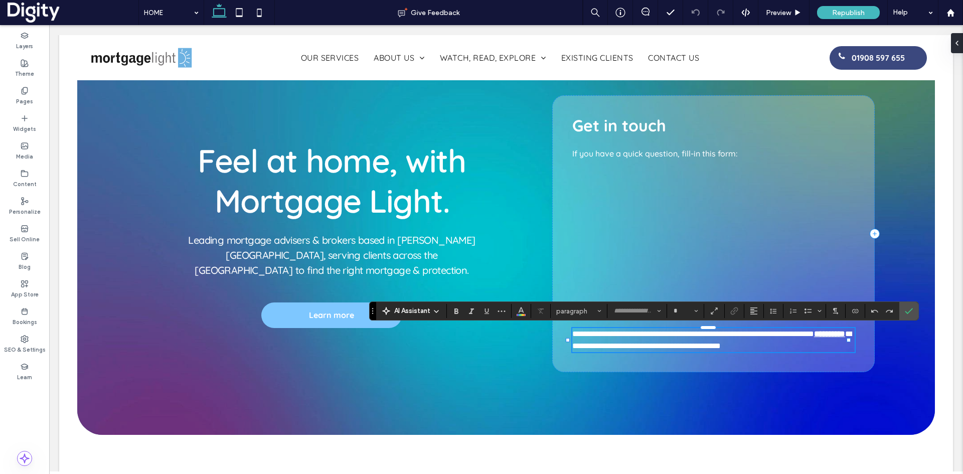
type input "*********"
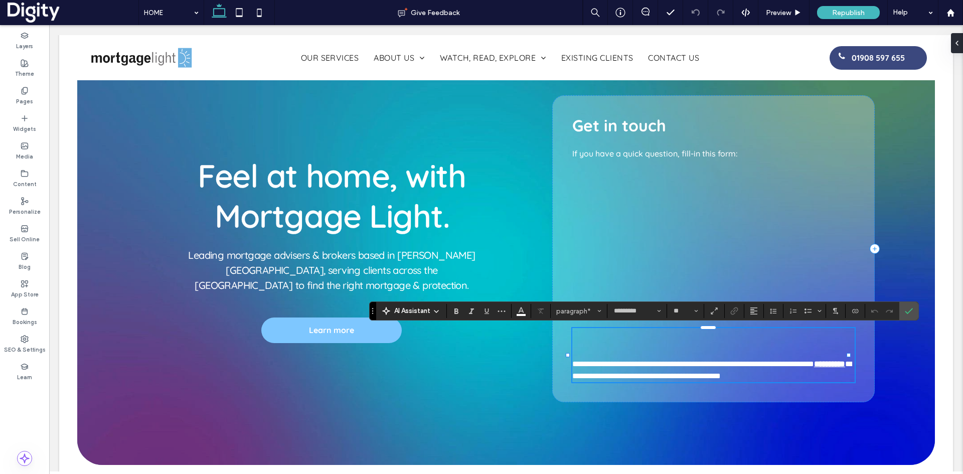
type input "**"
click at [524, 310] on icon "Color" at bounding box center [521, 310] width 8 height 8
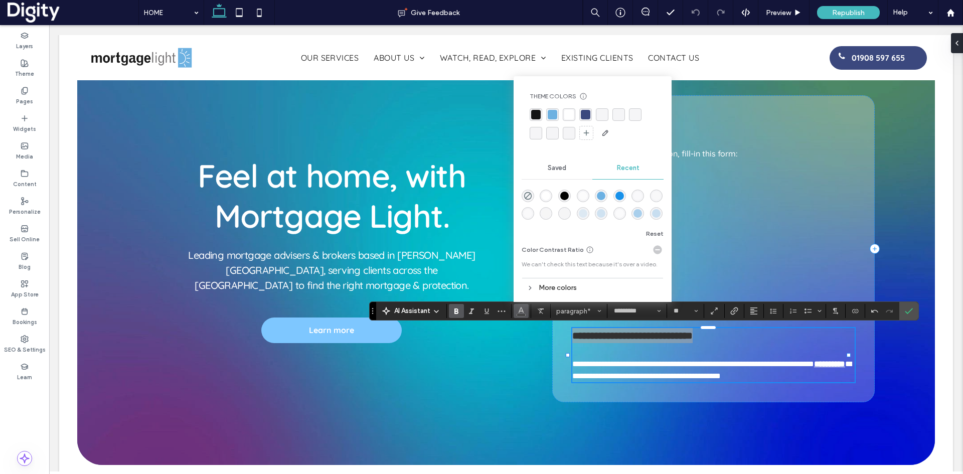
drag, startPoint x: 544, startPoint y: 194, endPoint x: 536, endPoint y: 305, distance: 111.6
click at [544, 194] on div "rgba(255, 255, 255, 1)" at bounding box center [546, 196] width 9 height 9
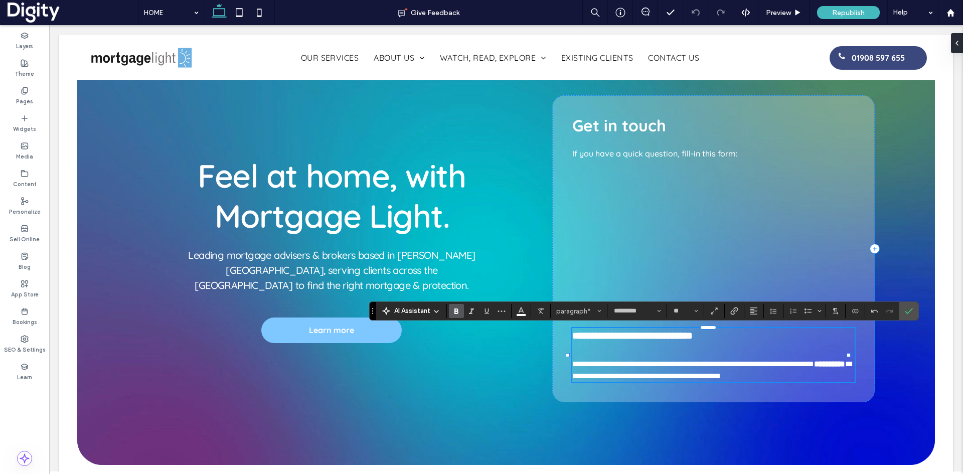
drag, startPoint x: 592, startPoint y: 348, endPoint x: 602, endPoint y: 357, distance: 13.2
click at [593, 348] on p at bounding box center [713, 350] width 282 height 15
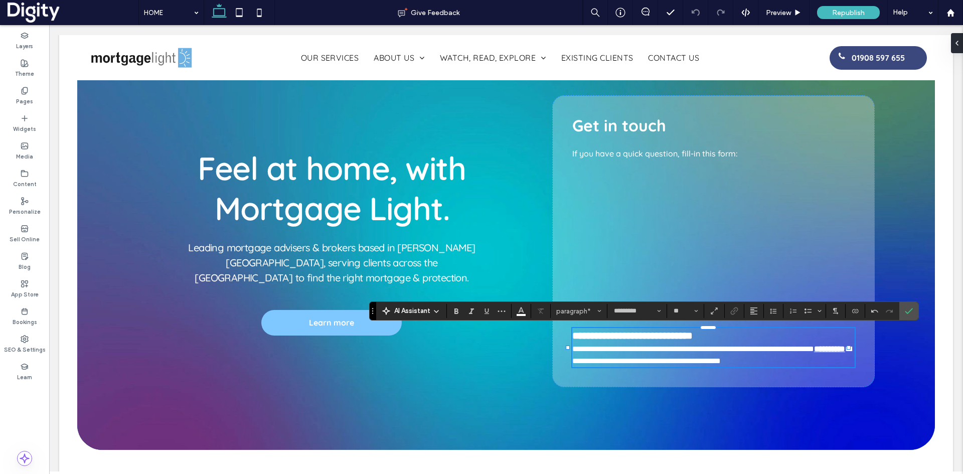
type input "**"
click at [909, 308] on icon "Confirm" at bounding box center [909, 311] width 8 height 8
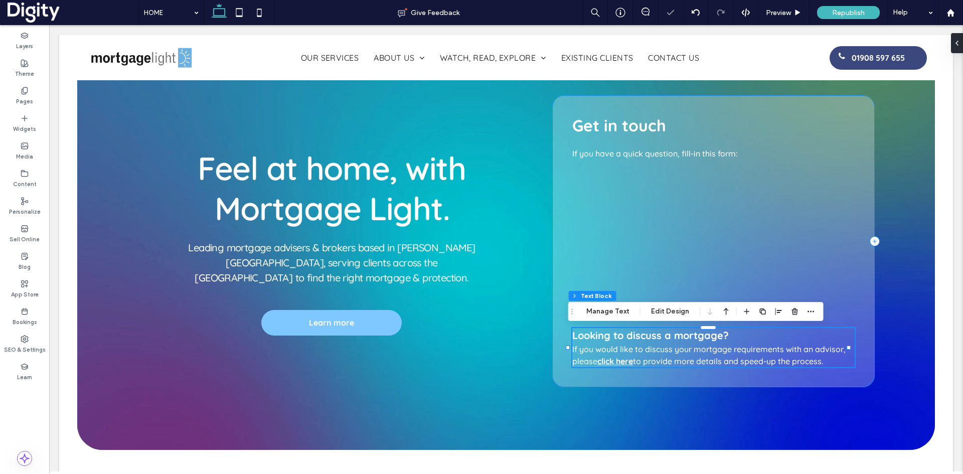
click at [864, 162] on div "Get in touch If you have a quick question, fill-in this form: Looking to discus…" at bounding box center [713, 241] width 322 height 292
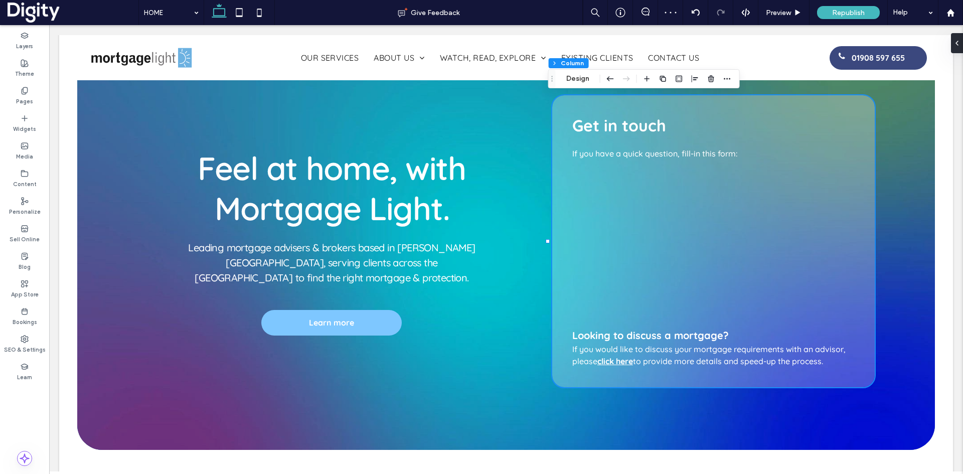
click at [893, 132] on div "Feel at home, with Mortgage Light. Leading mortgage advisers & brokers based in…" at bounding box center [506, 241] width 858 height 417
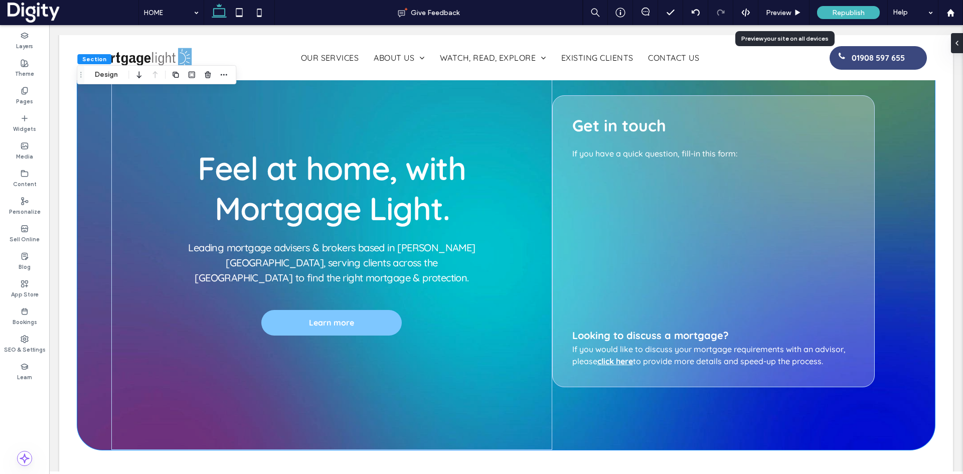
drag, startPoint x: 835, startPoint y: 128, endPoint x: 788, endPoint y: 12, distance: 124.9
click at [788, 12] on span "Preview" at bounding box center [778, 13] width 25 height 9
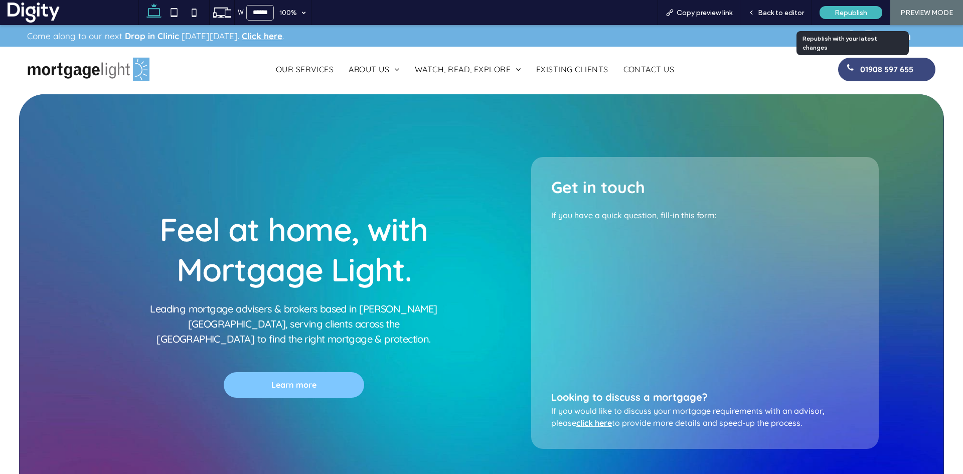
click at [852, 10] on span "Republish" at bounding box center [850, 13] width 33 height 9
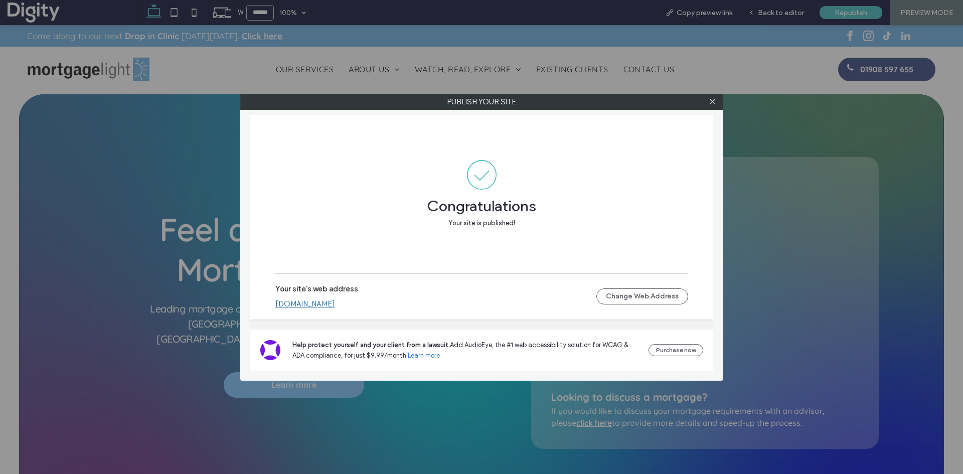
scroll to position [0, 323]
click at [714, 102] on icon at bounding box center [713, 102] width 8 height 8
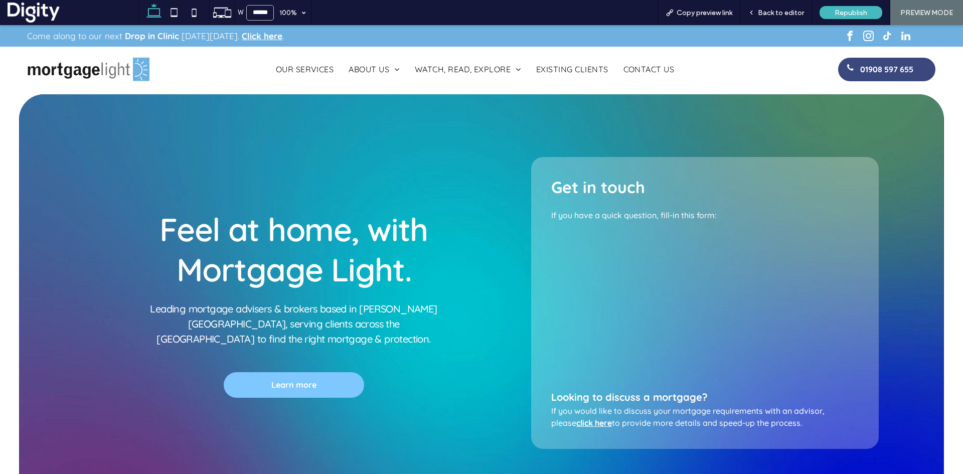
scroll to position [0, 1779]
drag, startPoint x: 697, startPoint y: 224, endPoint x: 768, endPoint y: 14, distance: 222.0
click at [768, 14] on span "Back to editor" at bounding box center [781, 13] width 46 height 9
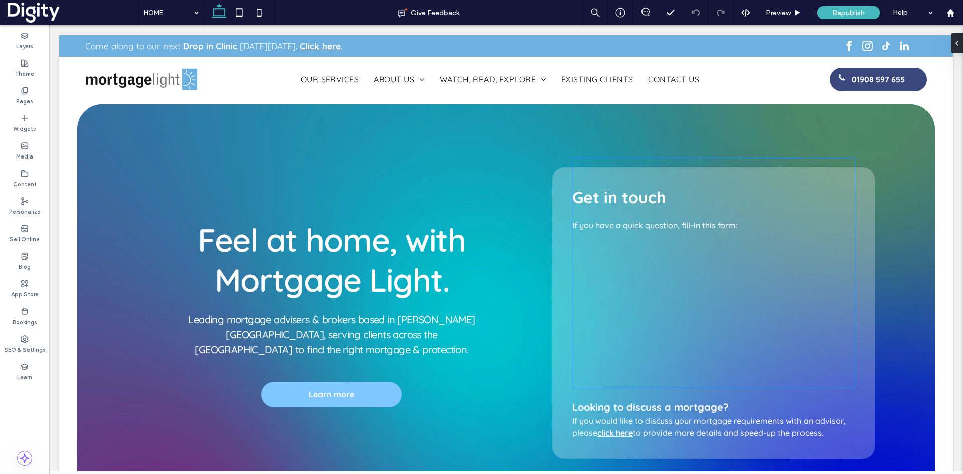
scroll to position [0, 1624]
click at [691, 246] on div at bounding box center [713, 273] width 282 height 230
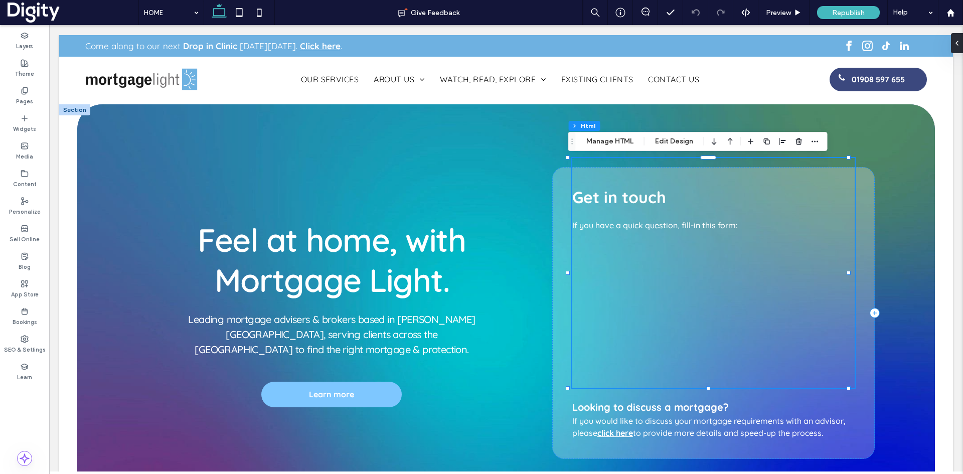
scroll to position [0, 1771]
click at [673, 143] on button "Edit Design" at bounding box center [673, 141] width 51 height 12
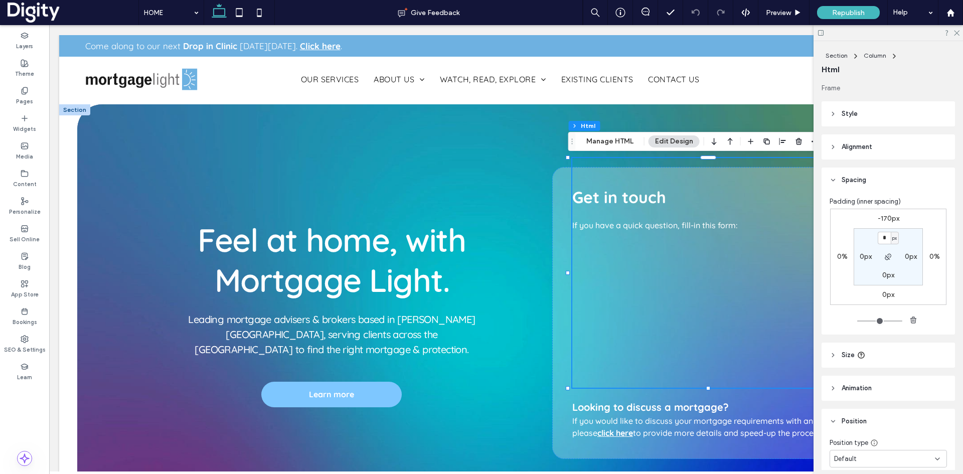
click at [886, 218] on label "-170px" at bounding box center [889, 218] width 22 height 9
type input "*"
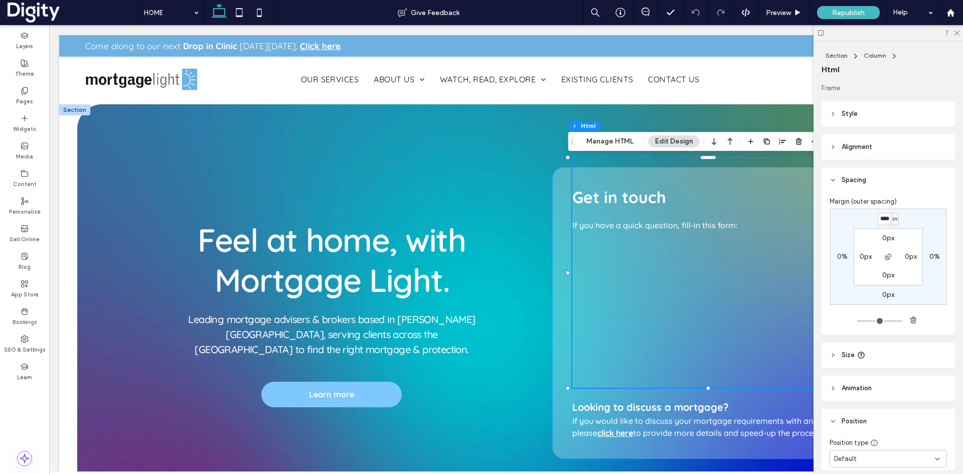
type input "****"
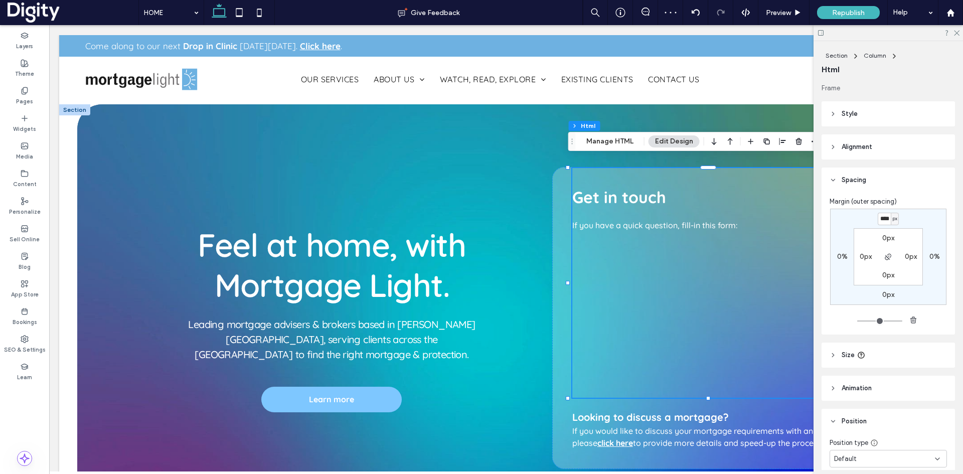
click at [956, 31] on icon at bounding box center [956, 32] width 7 height 7
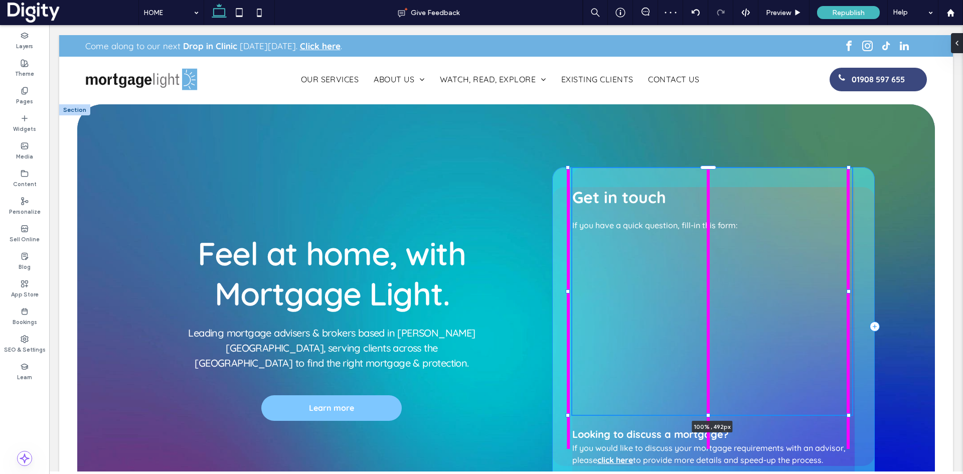
click at [709, 403] on div "Feel at home, with Mortgage Light. Leading mortgage advisers & brokers based in…" at bounding box center [506, 326] width 858 height 444
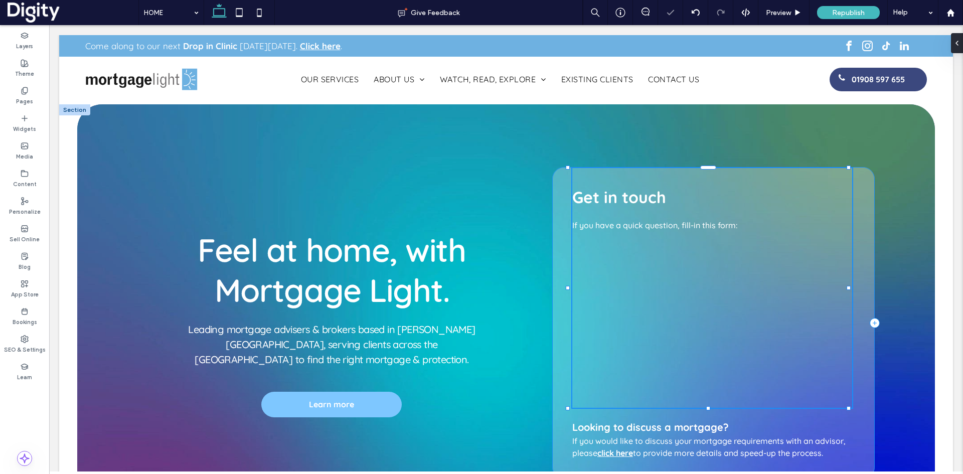
scroll to position [0, 1919]
type input "*"
type input "***"
type input "*"
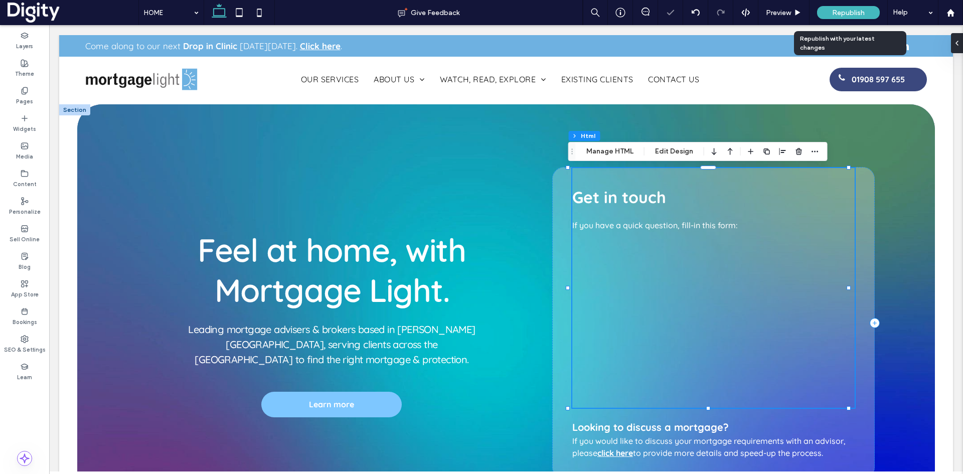
click at [835, 12] on span "Republish" at bounding box center [848, 13] width 33 height 9
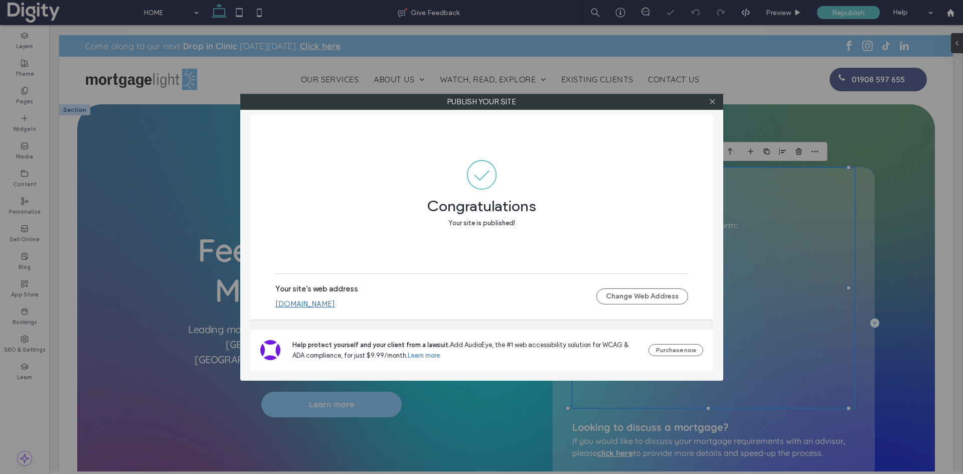
scroll to position [0, 2067]
click at [713, 100] on icon at bounding box center [713, 102] width 8 height 8
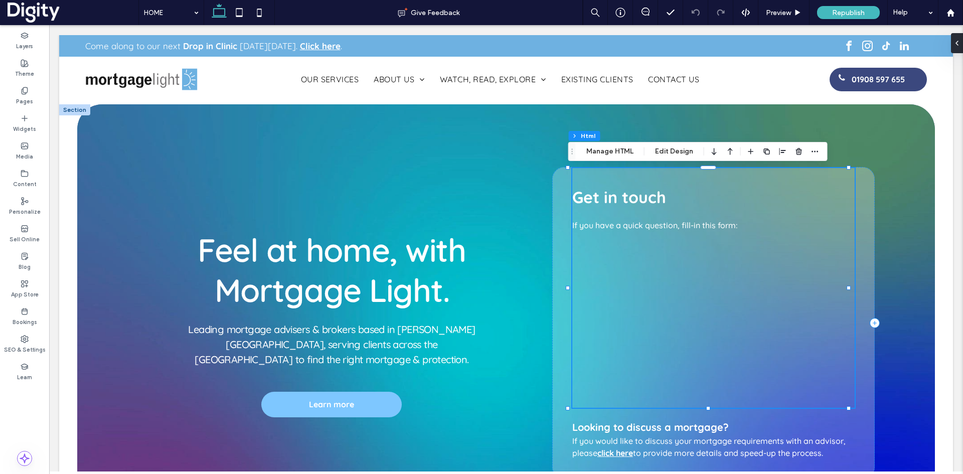
scroll to position [0, 1771]
